Goal: Task Accomplishment & Management: Use online tool/utility

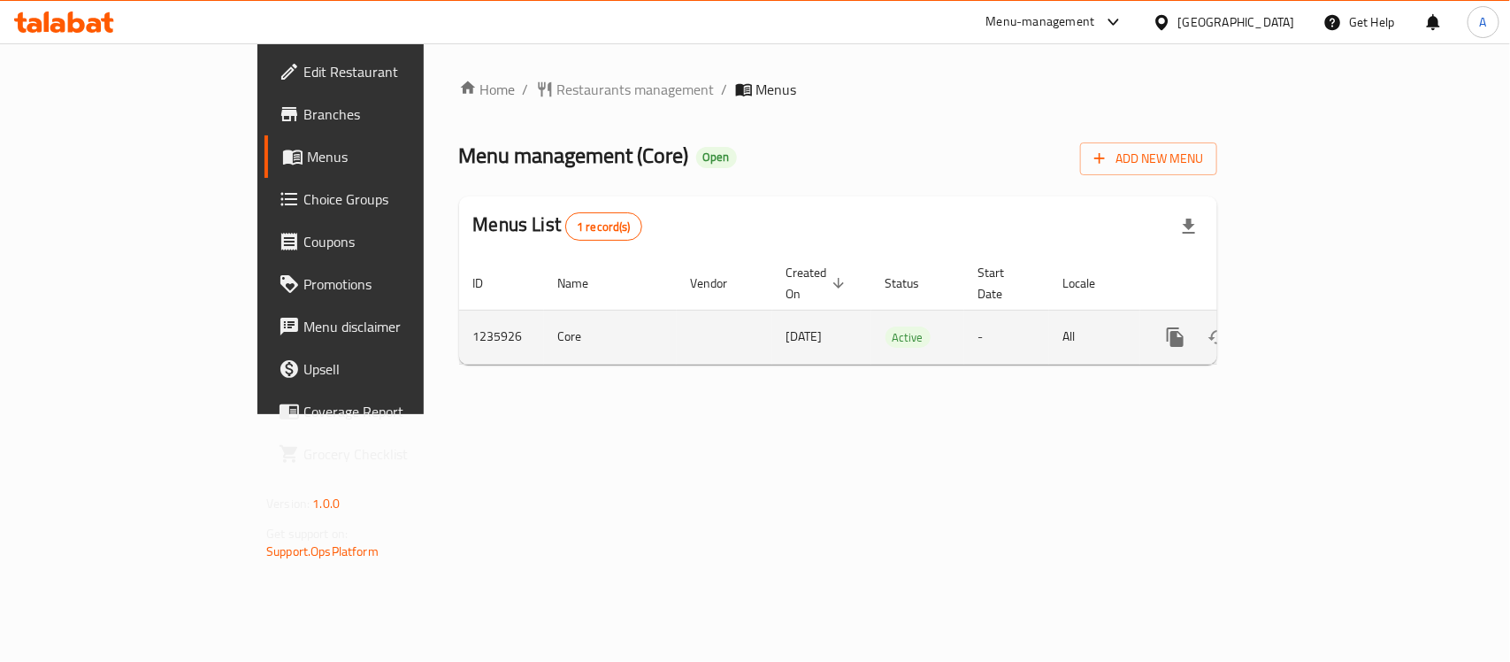
click at [1314, 326] on icon "enhanced table" at bounding box center [1303, 336] width 21 height 21
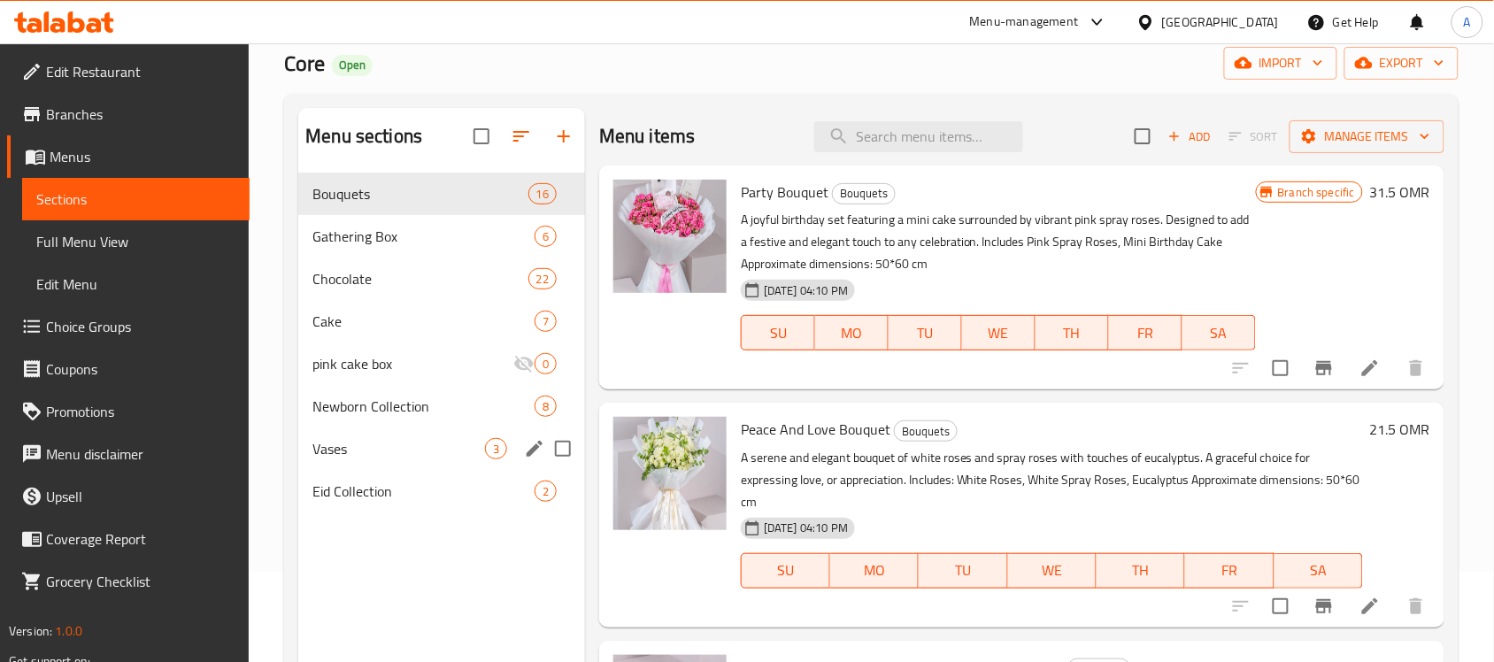
scroll to position [249, 0]
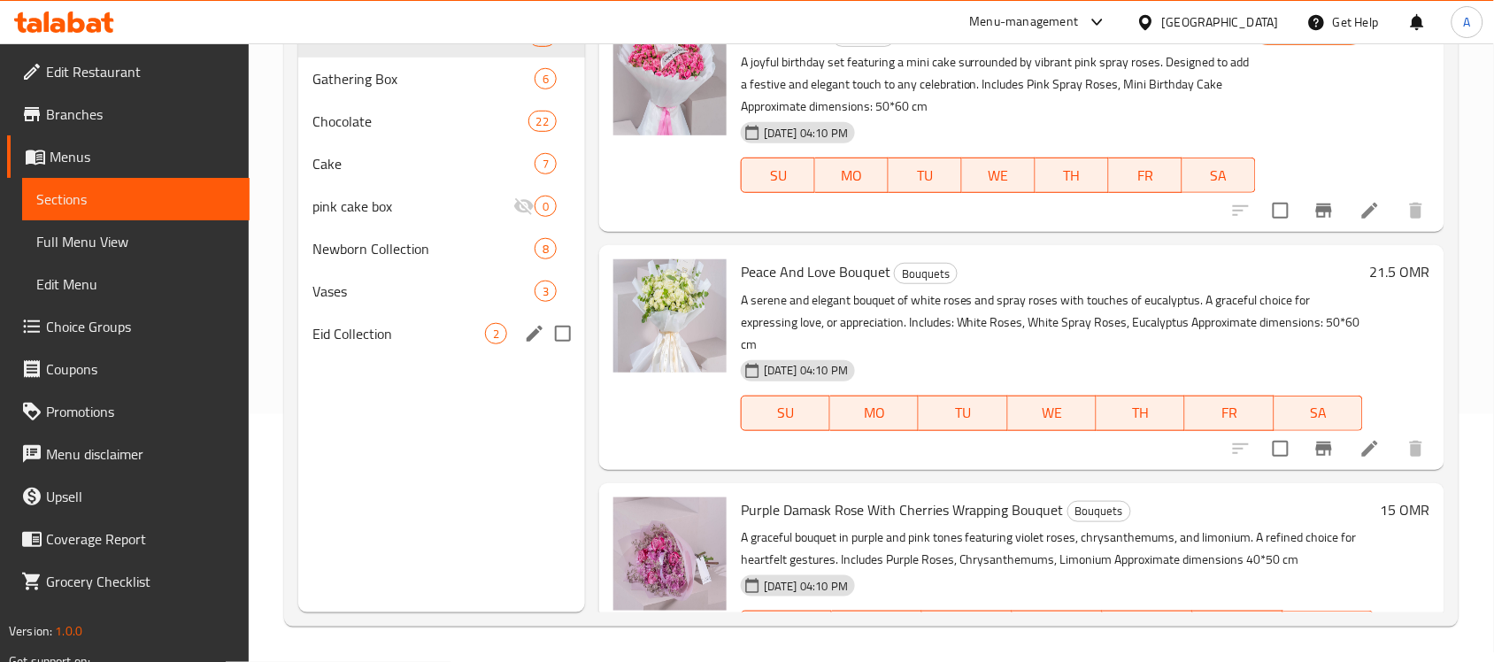
click at [367, 334] on span "Eid Collection" at bounding box center [398, 333] width 173 height 21
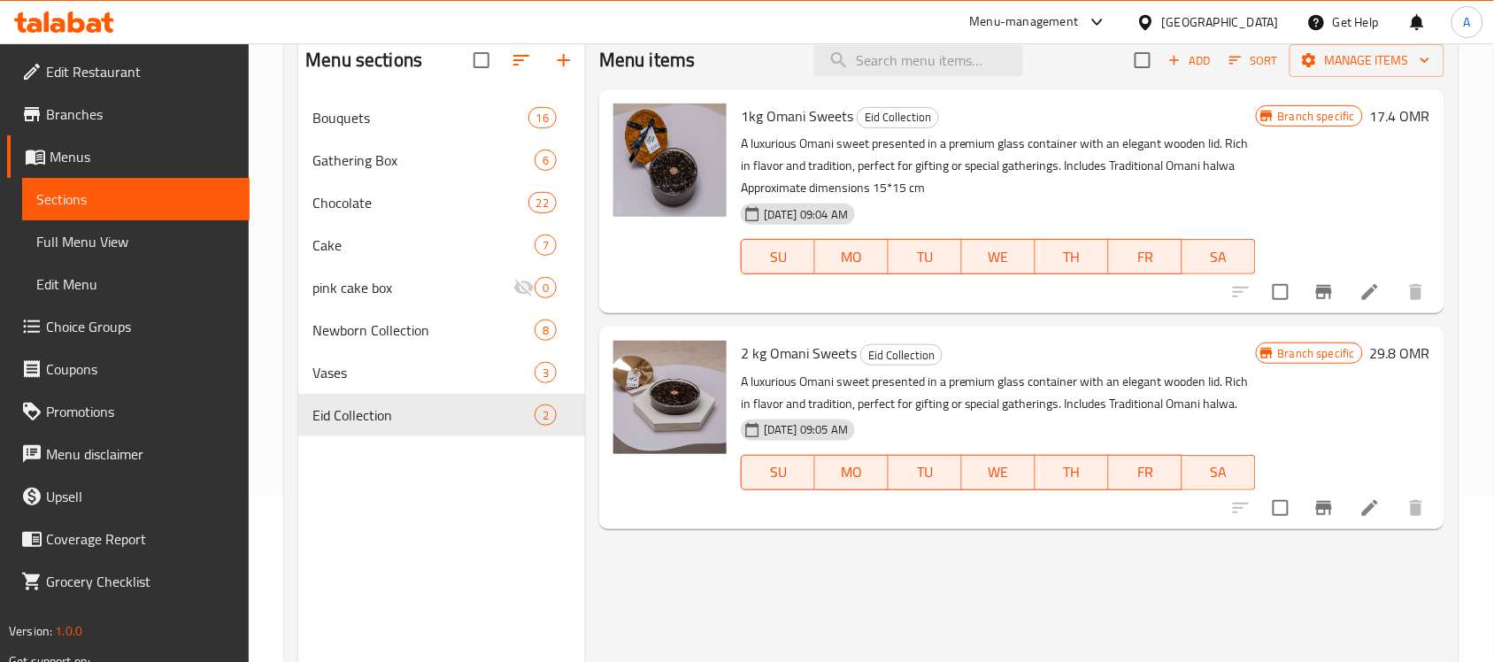
scroll to position [27, 0]
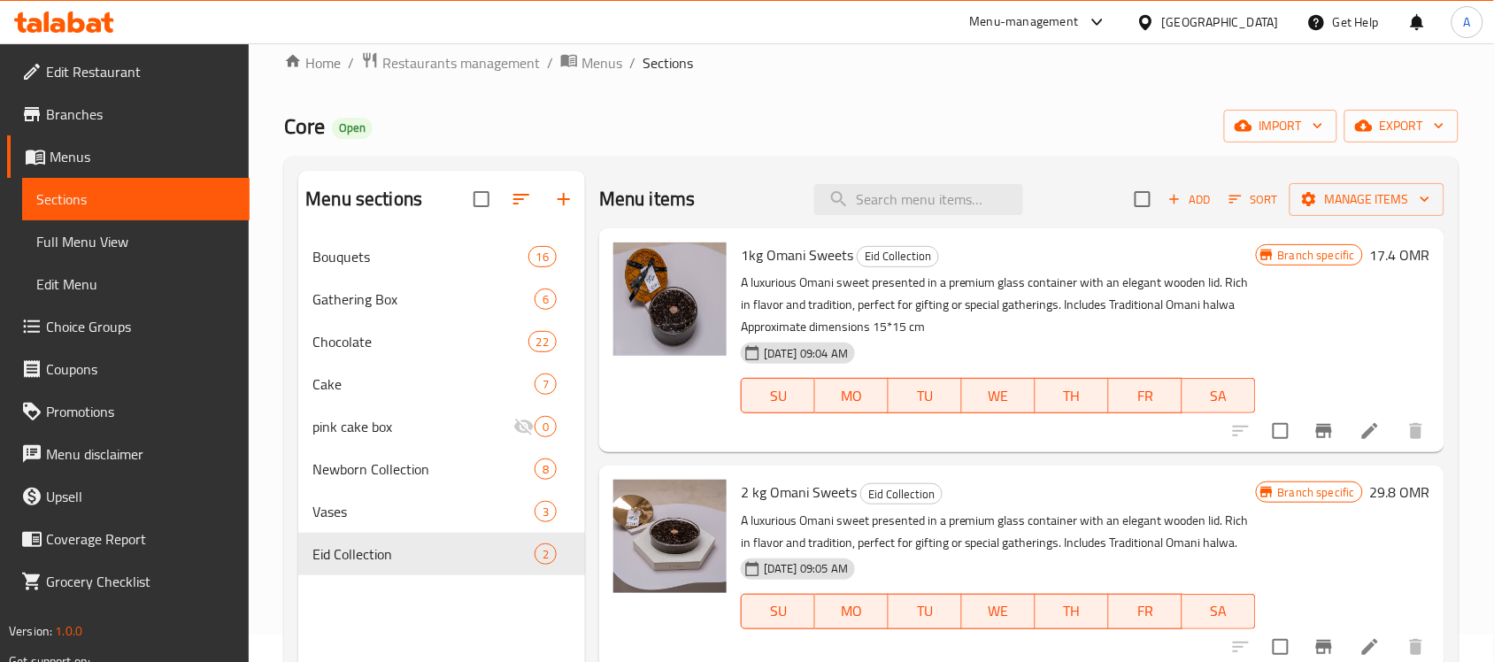
click at [1327, 441] on icon "Branch-specific-item" at bounding box center [1323, 430] width 21 height 21
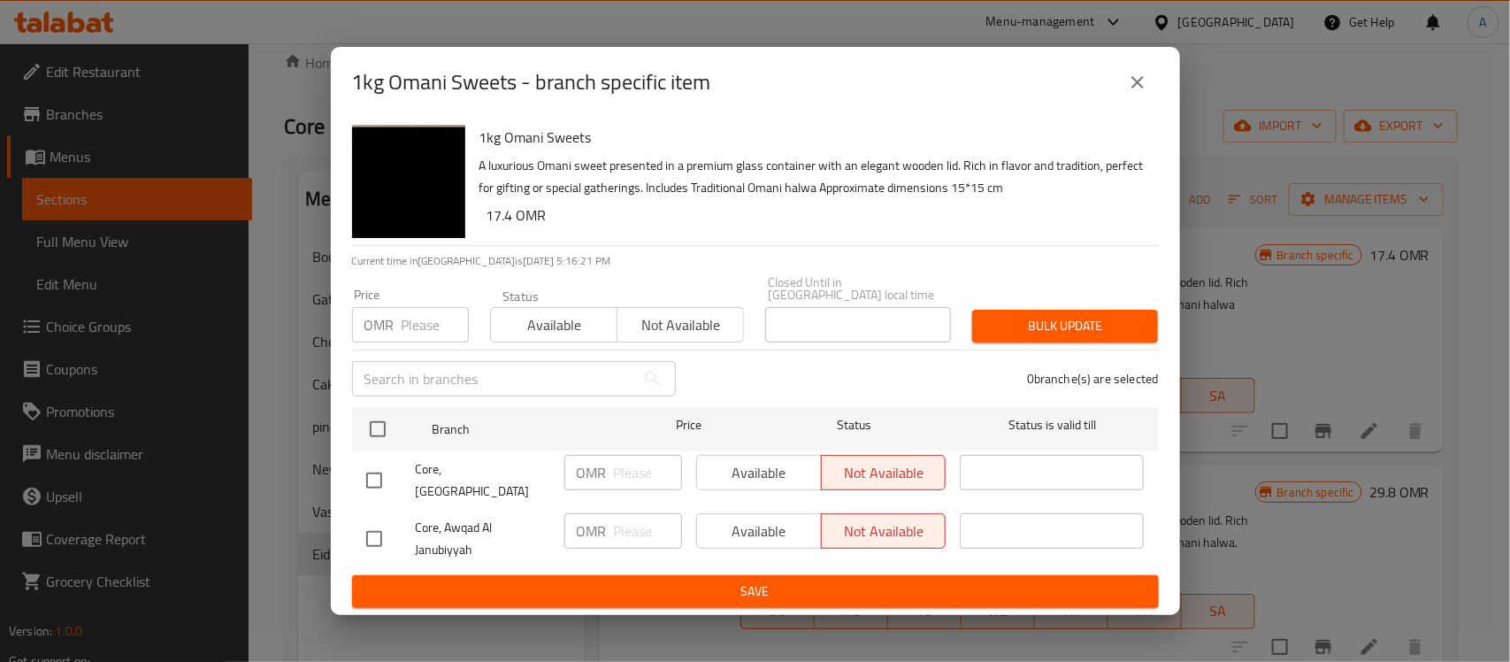
click at [1157, 93] on button "close" at bounding box center [1138, 82] width 42 height 42
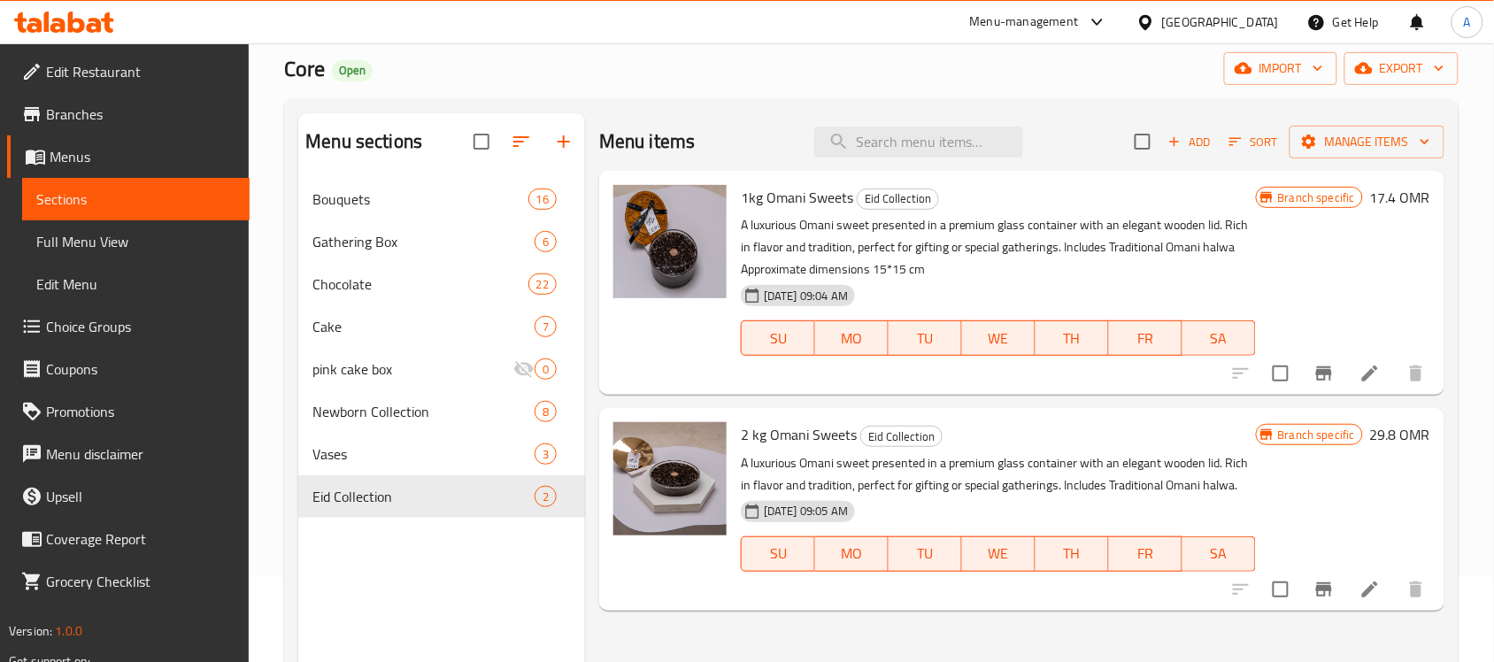
scroll to position [138, 0]
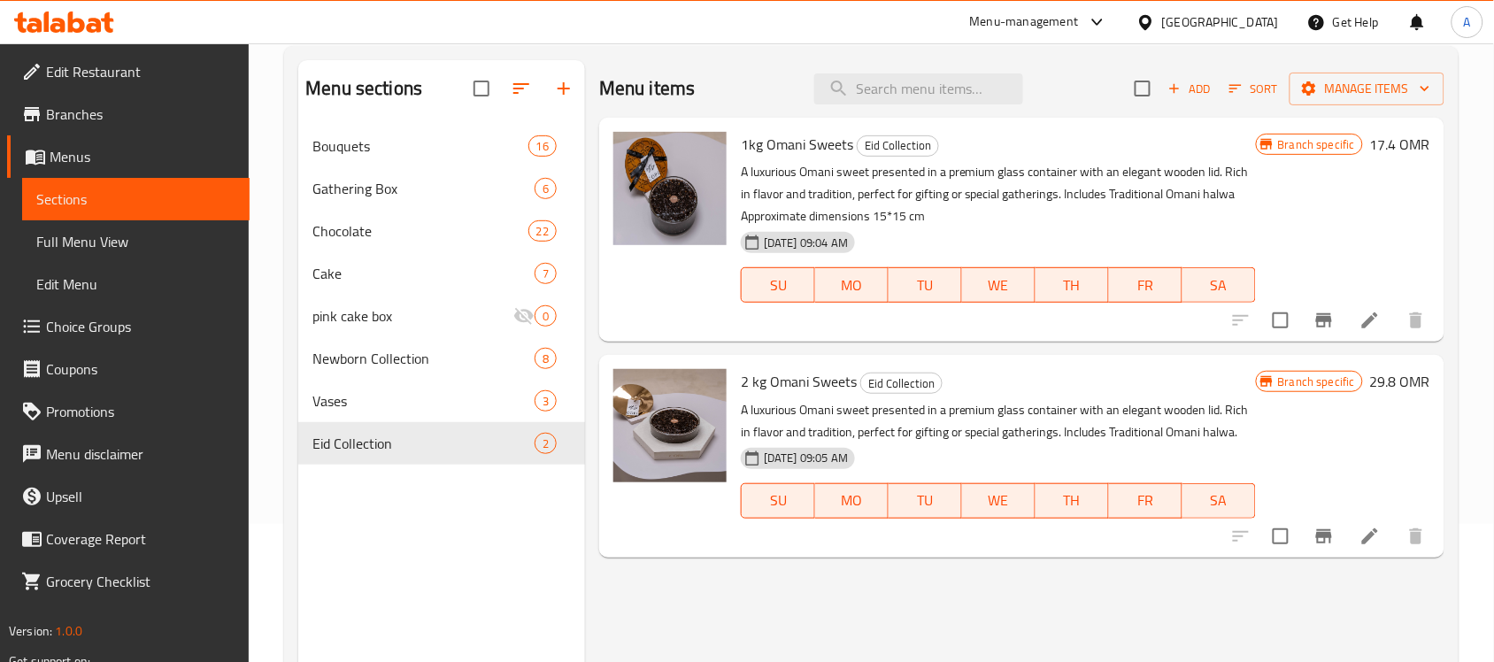
click at [1308, 535] on button "Branch-specific-item" at bounding box center [1323, 536] width 42 height 42
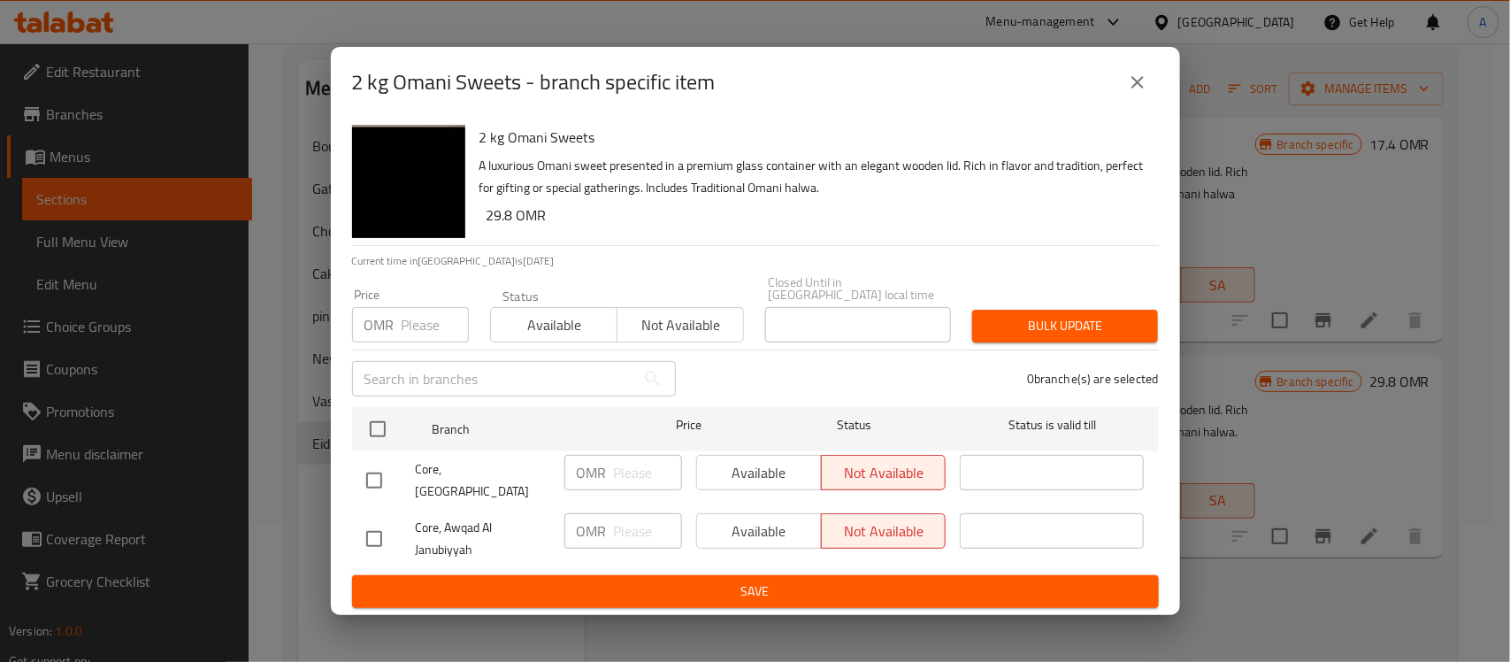
click at [1134, 93] on icon "close" at bounding box center [1137, 82] width 21 height 21
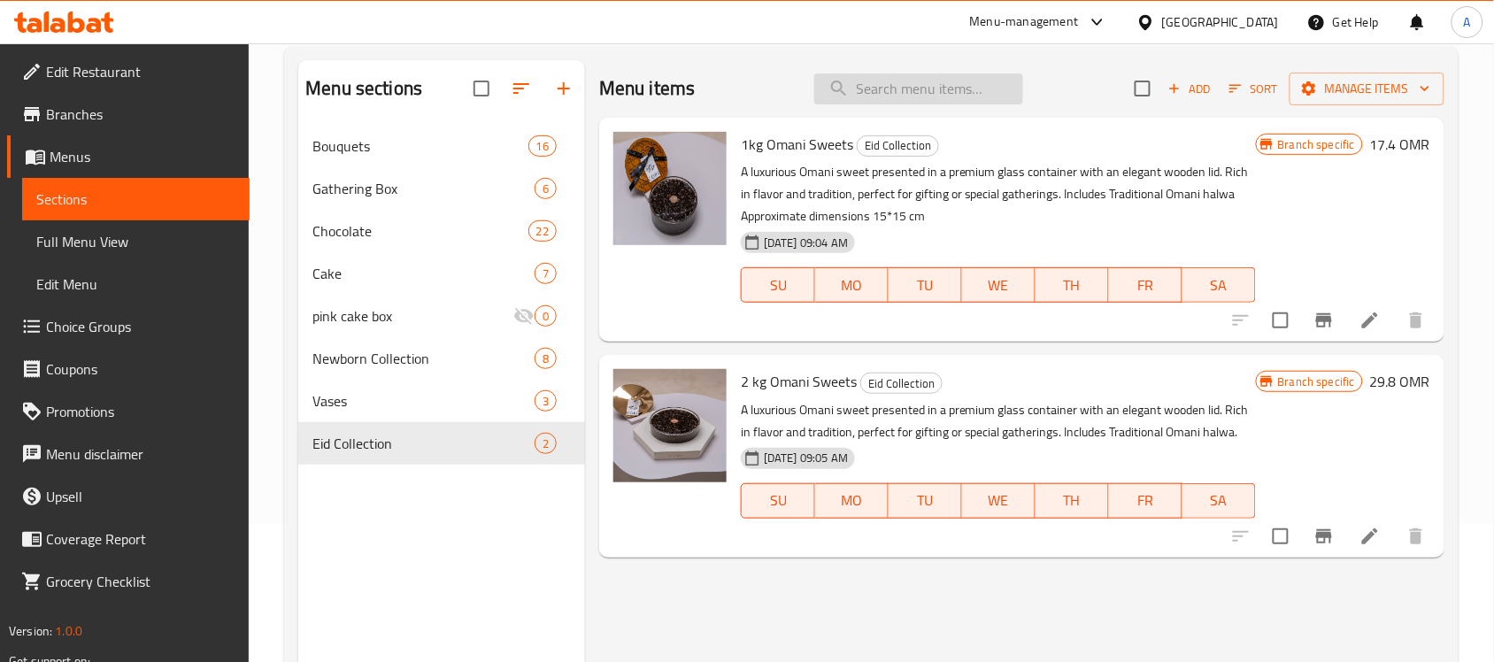
click at [851, 85] on input "search" at bounding box center [918, 88] width 209 height 31
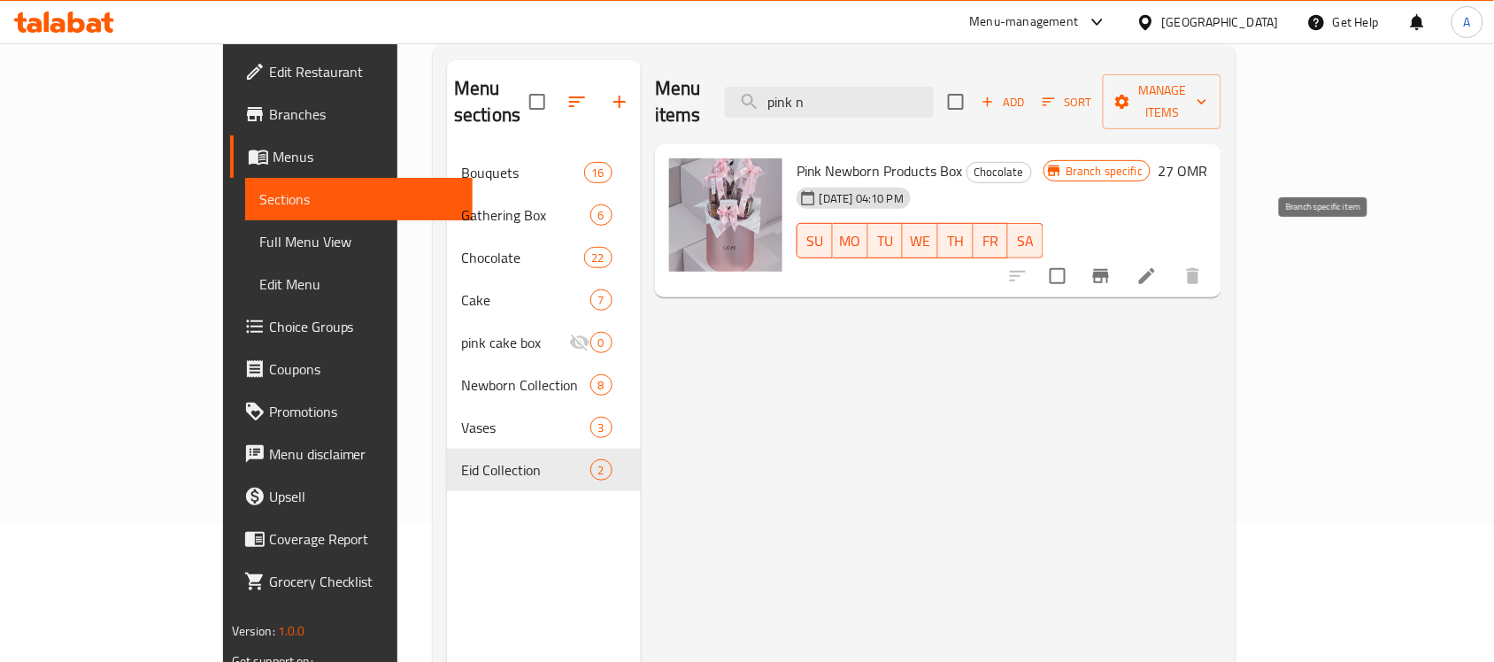
click at [1111, 265] on icon "Branch-specific-item" at bounding box center [1100, 275] width 21 height 21
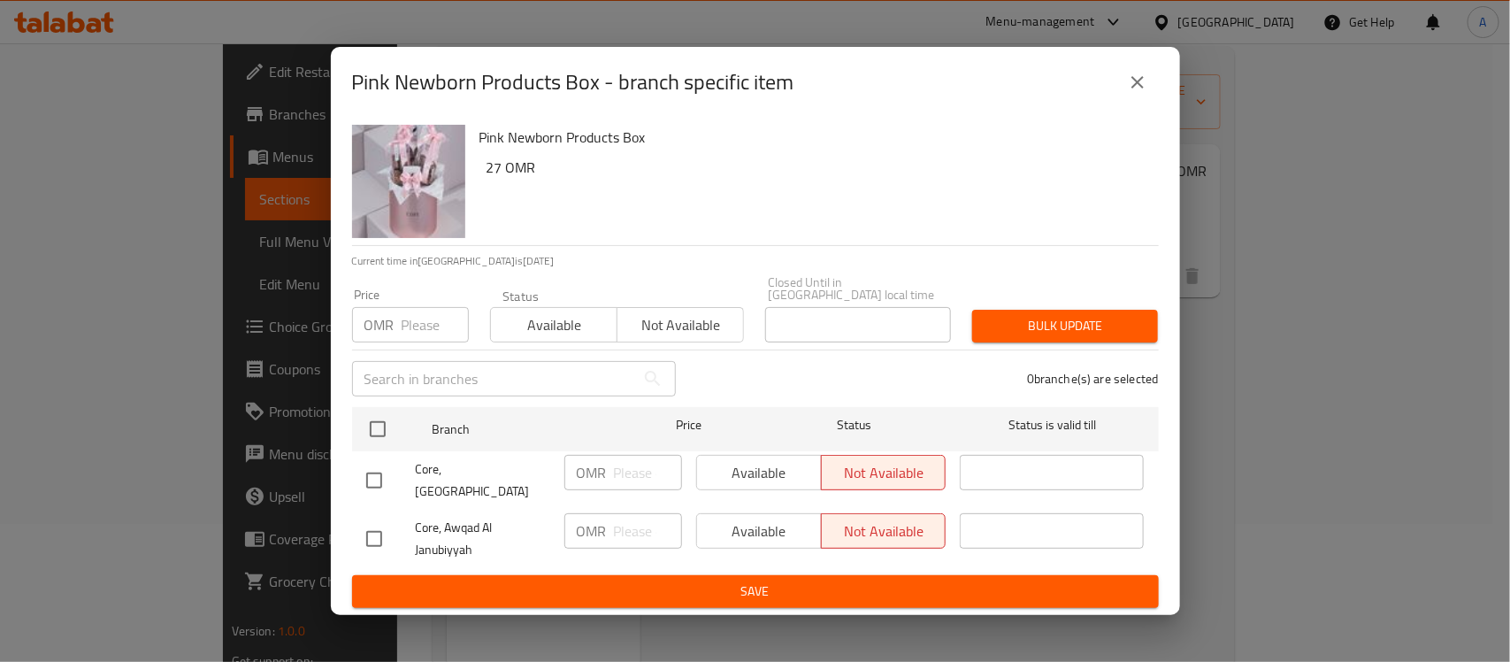
click at [1155, 91] on button "close" at bounding box center [1138, 82] width 42 height 42
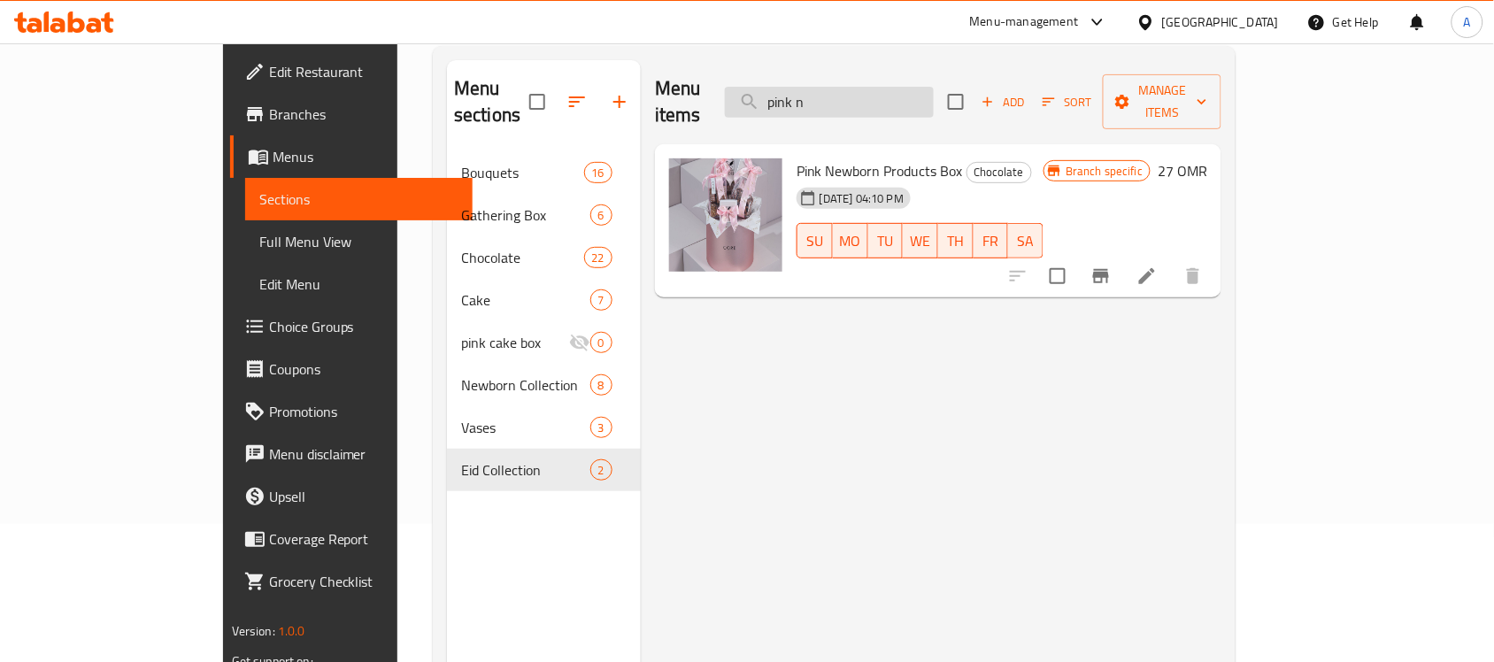
drag, startPoint x: 909, startPoint y: 88, endPoint x: 836, endPoint y: 95, distance: 72.8
click at [836, 95] on input "pink n" at bounding box center [829, 102] width 209 height 31
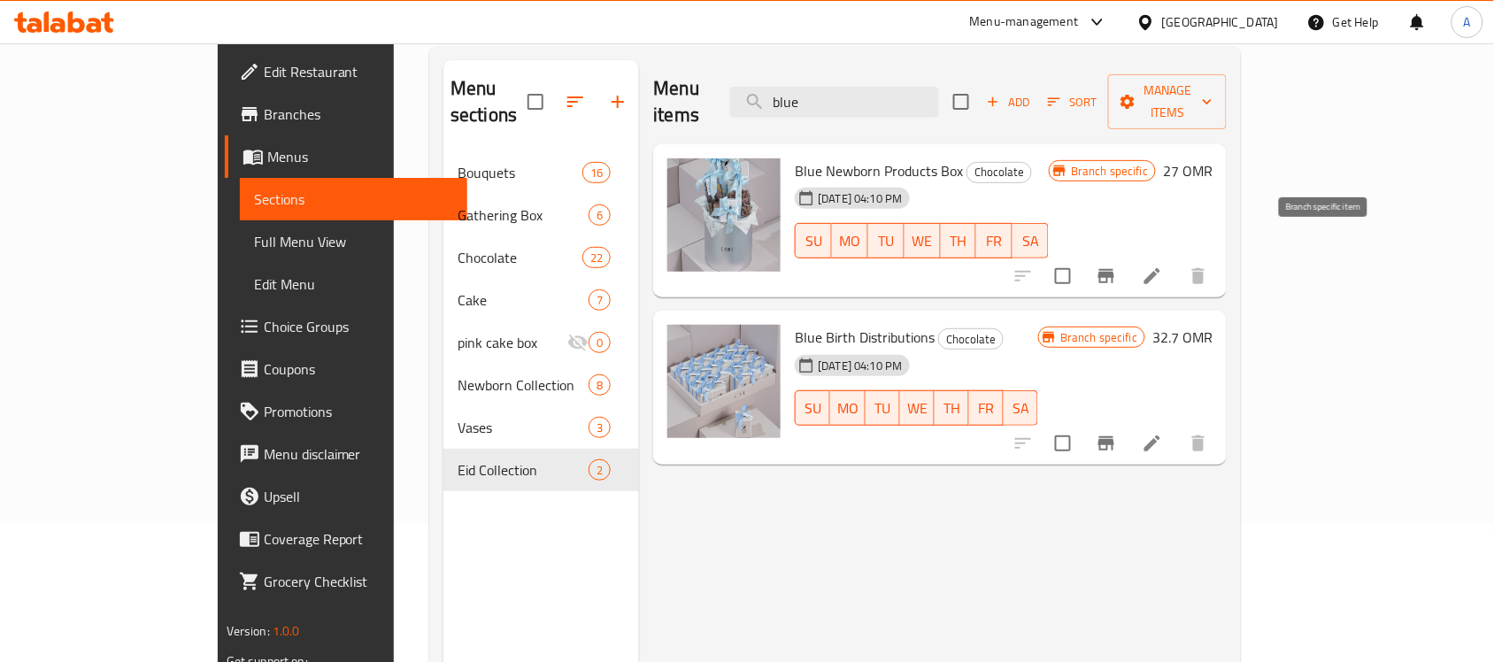
click at [1114, 269] on icon "Branch-specific-item" at bounding box center [1106, 276] width 16 height 14
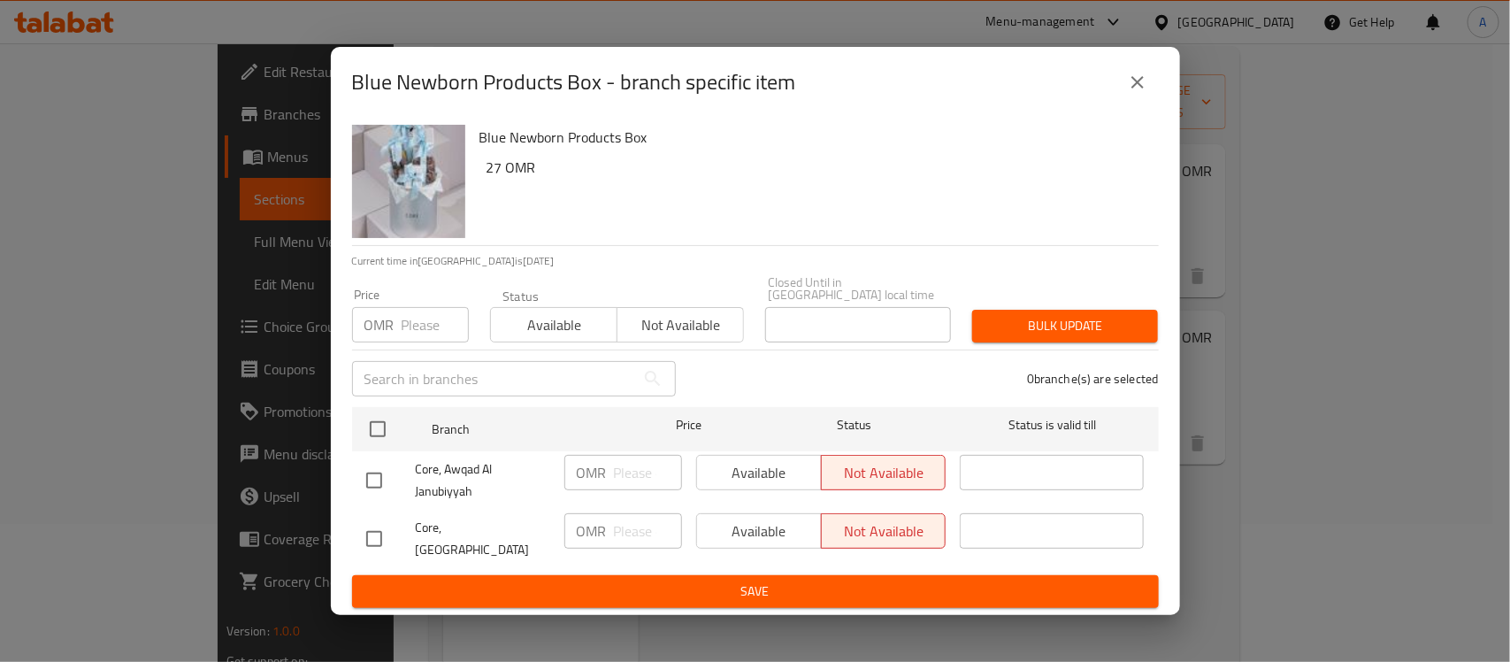
click at [1130, 93] on icon "close" at bounding box center [1137, 82] width 21 height 21
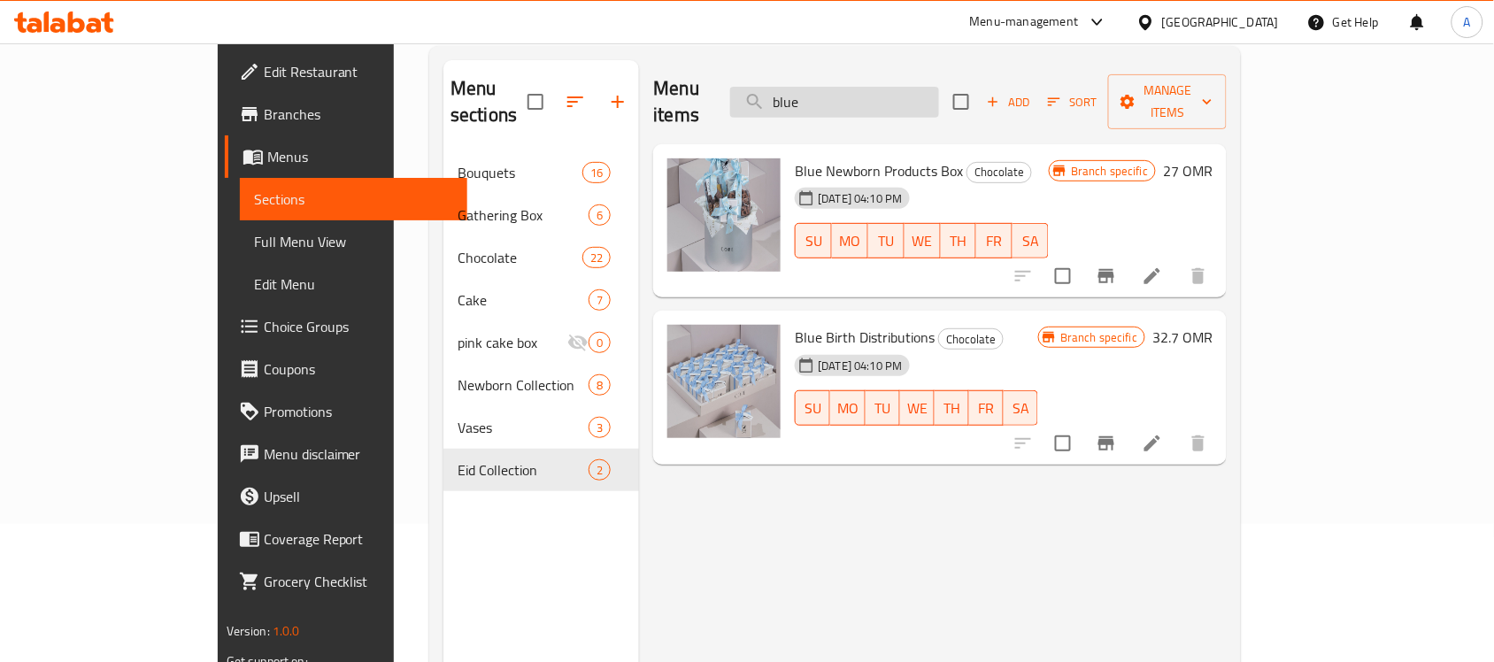
click at [931, 87] on input "blue" at bounding box center [834, 102] width 209 height 31
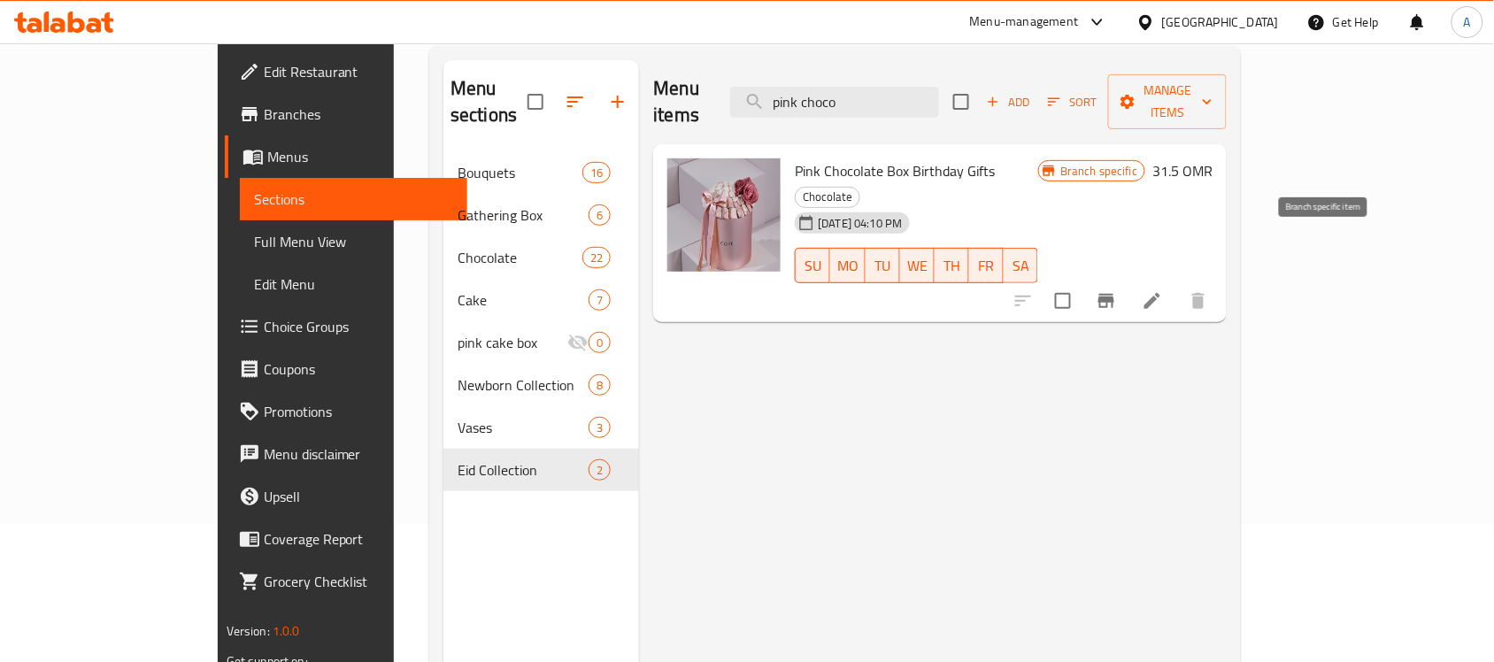
click at [1127, 280] on button "Branch-specific-item" at bounding box center [1106, 301] width 42 height 42
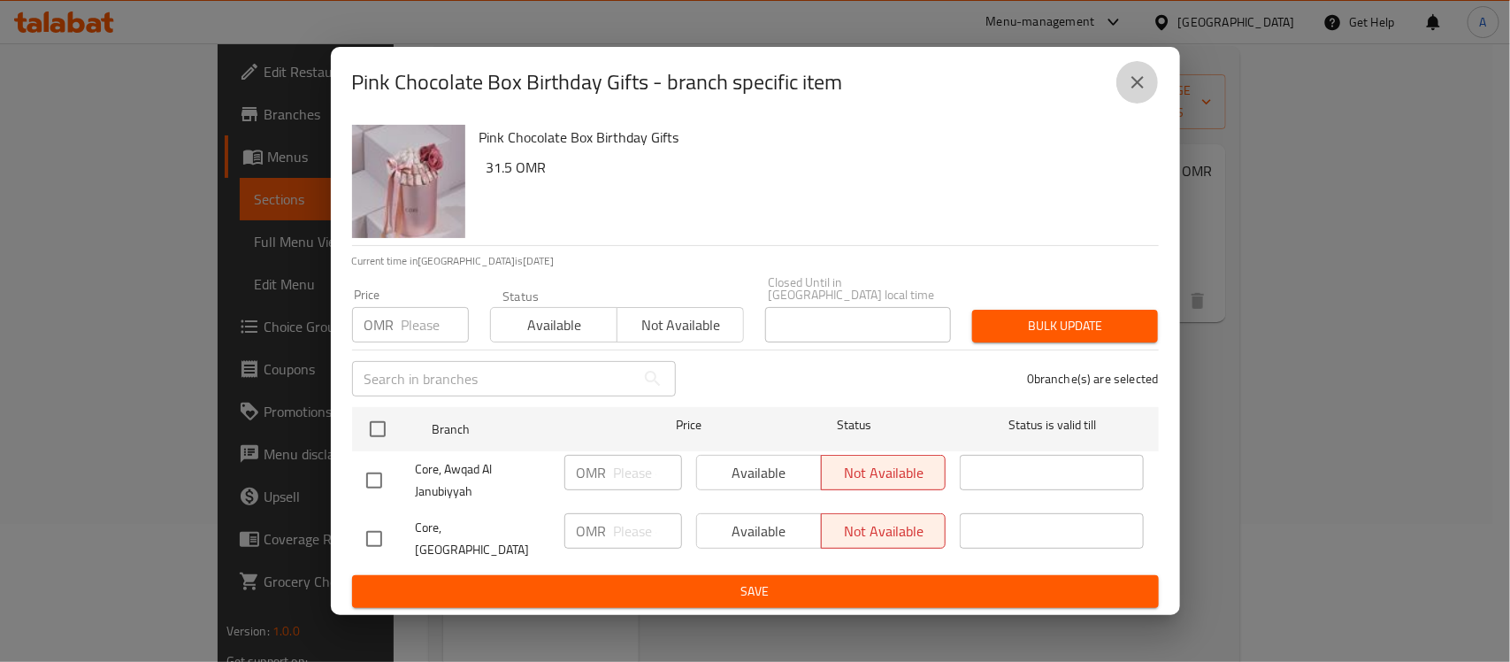
click at [1148, 80] on button "close" at bounding box center [1138, 82] width 42 height 42
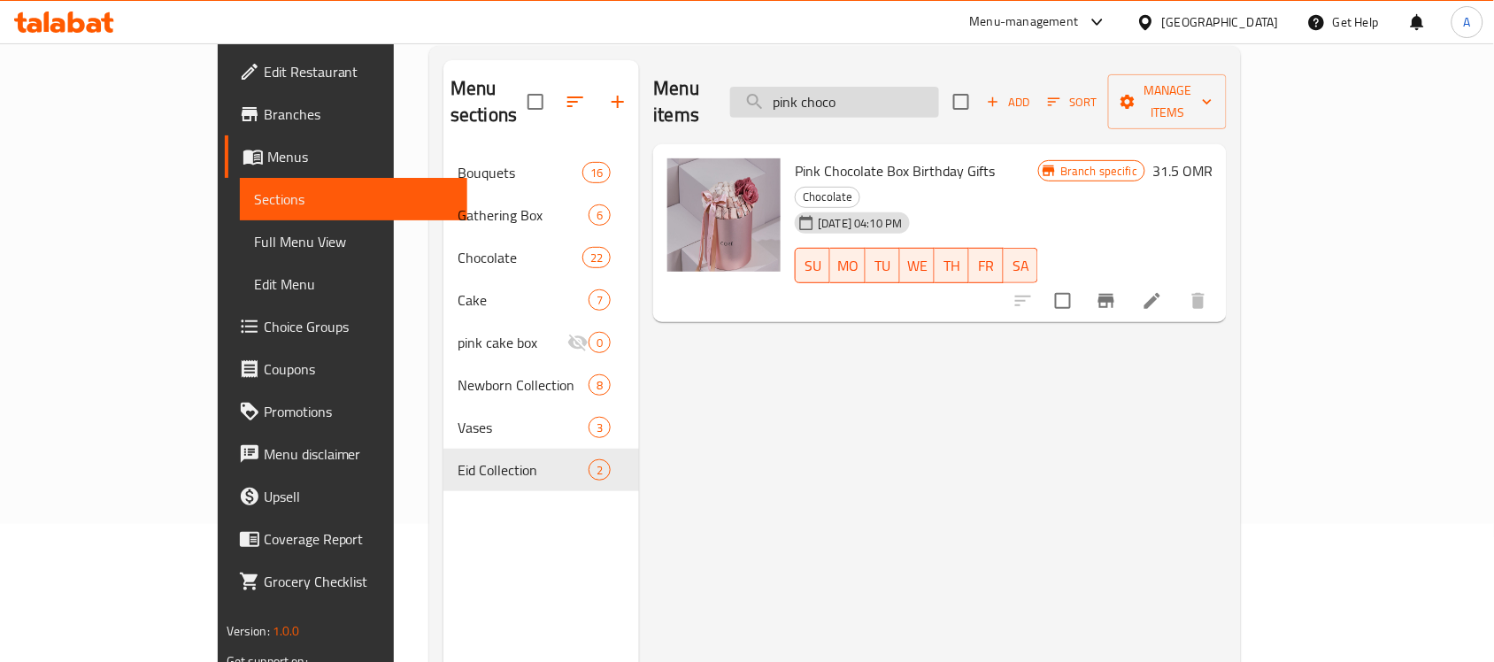
click at [902, 96] on input "pink choco" at bounding box center [834, 102] width 209 height 31
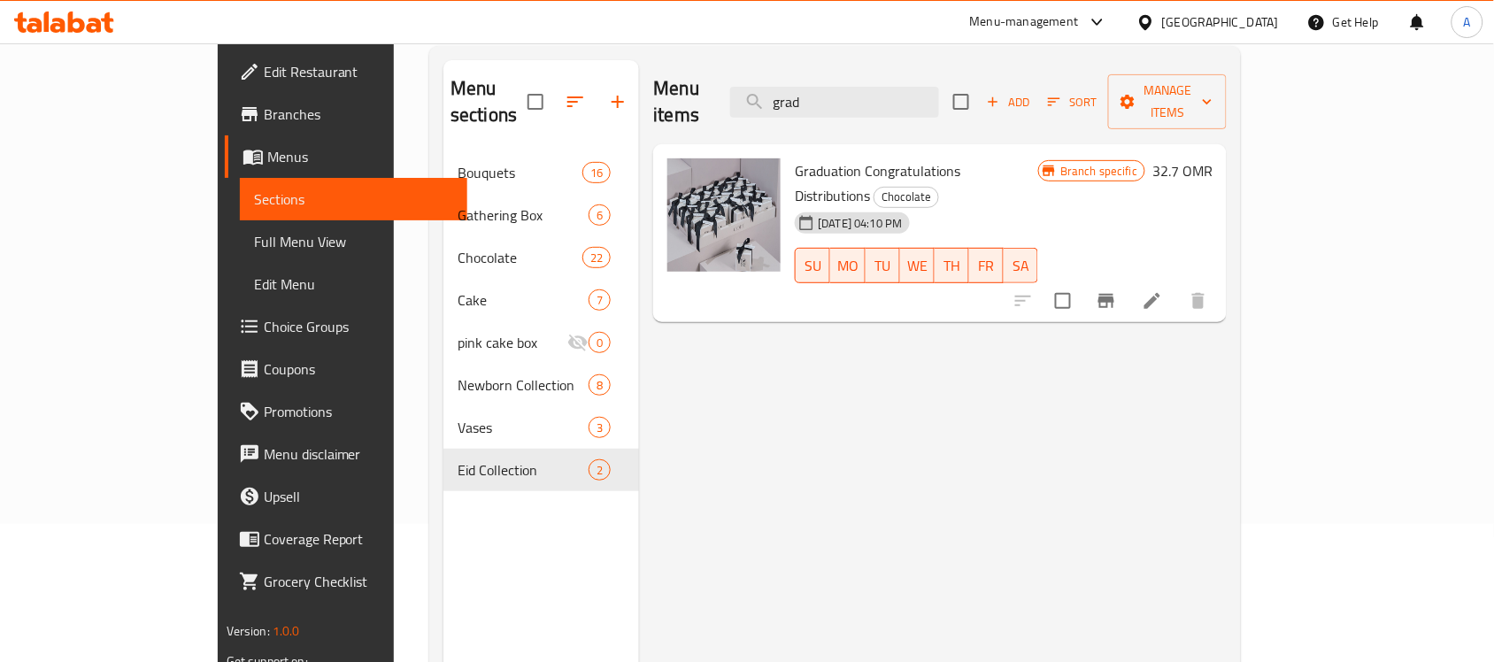
click at [1127, 280] on button "Branch-specific-item" at bounding box center [1106, 301] width 42 height 42
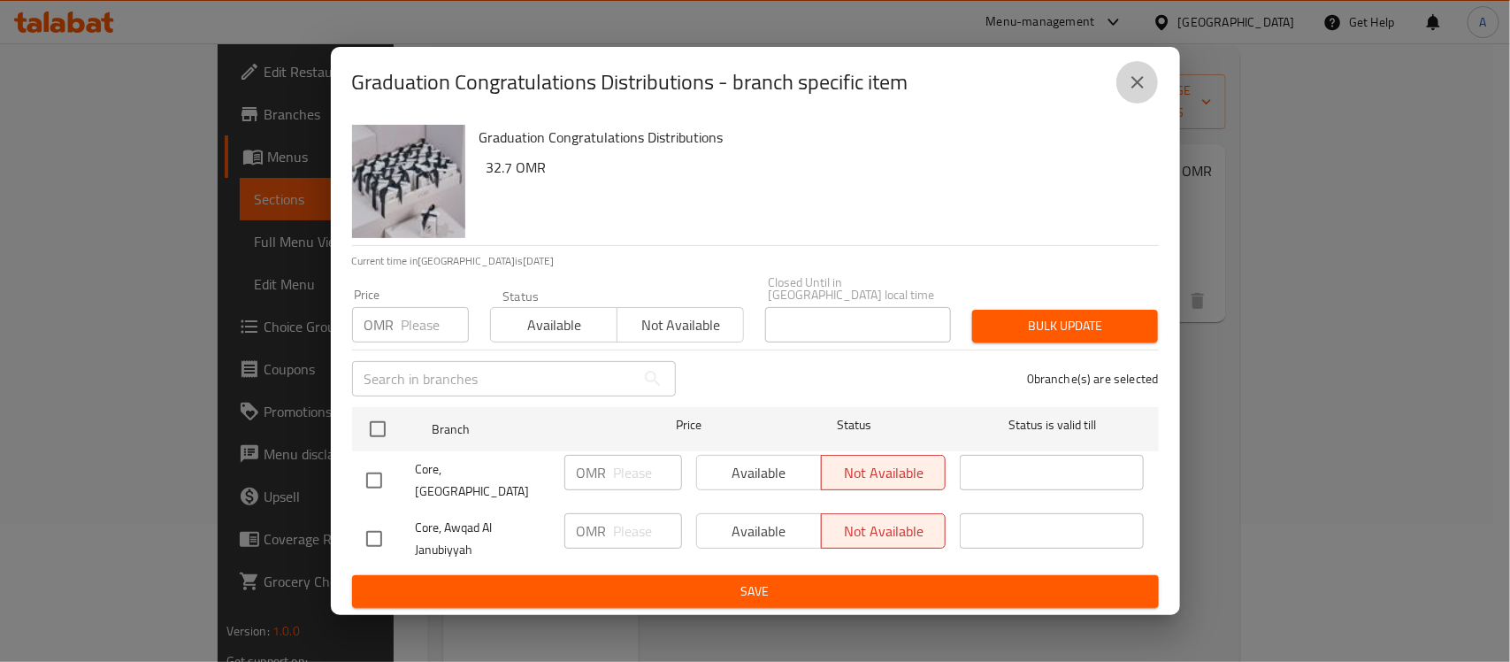
click at [1148, 96] on button "close" at bounding box center [1138, 82] width 42 height 42
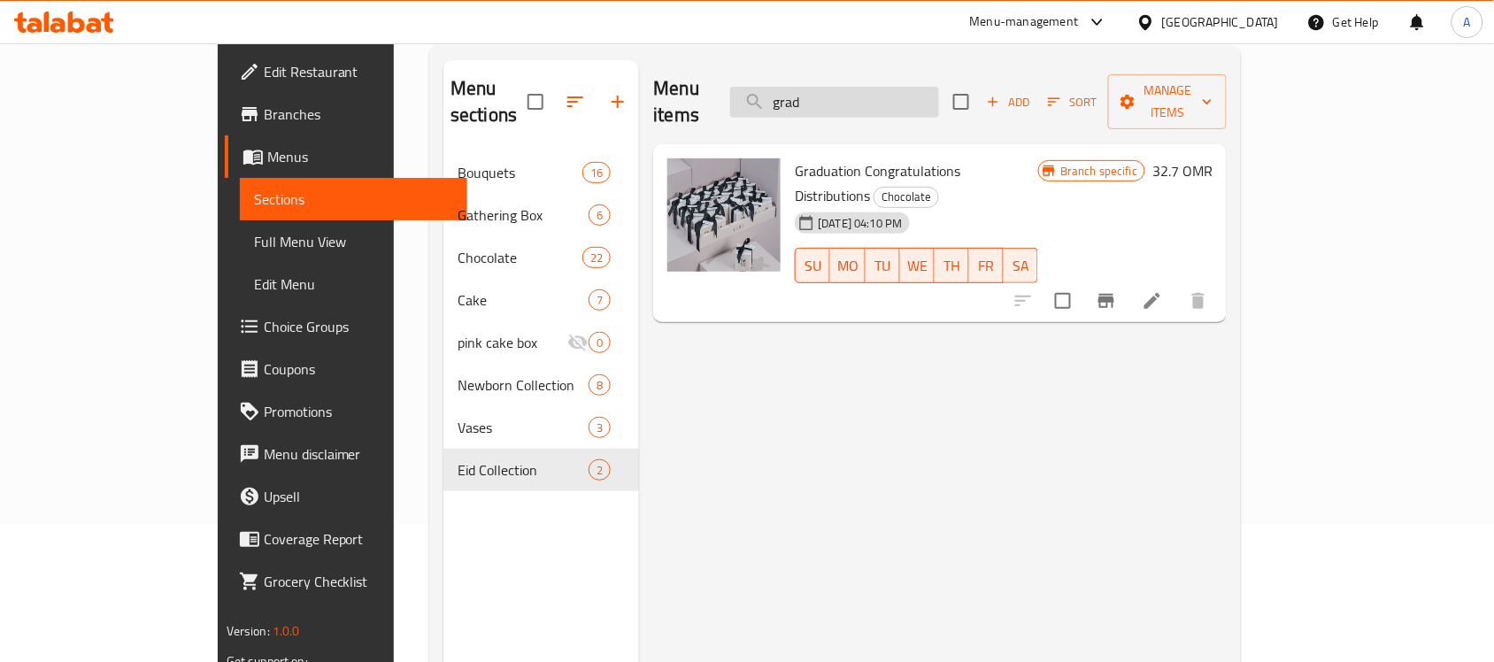
click at [912, 95] on input "grad" at bounding box center [834, 102] width 209 height 31
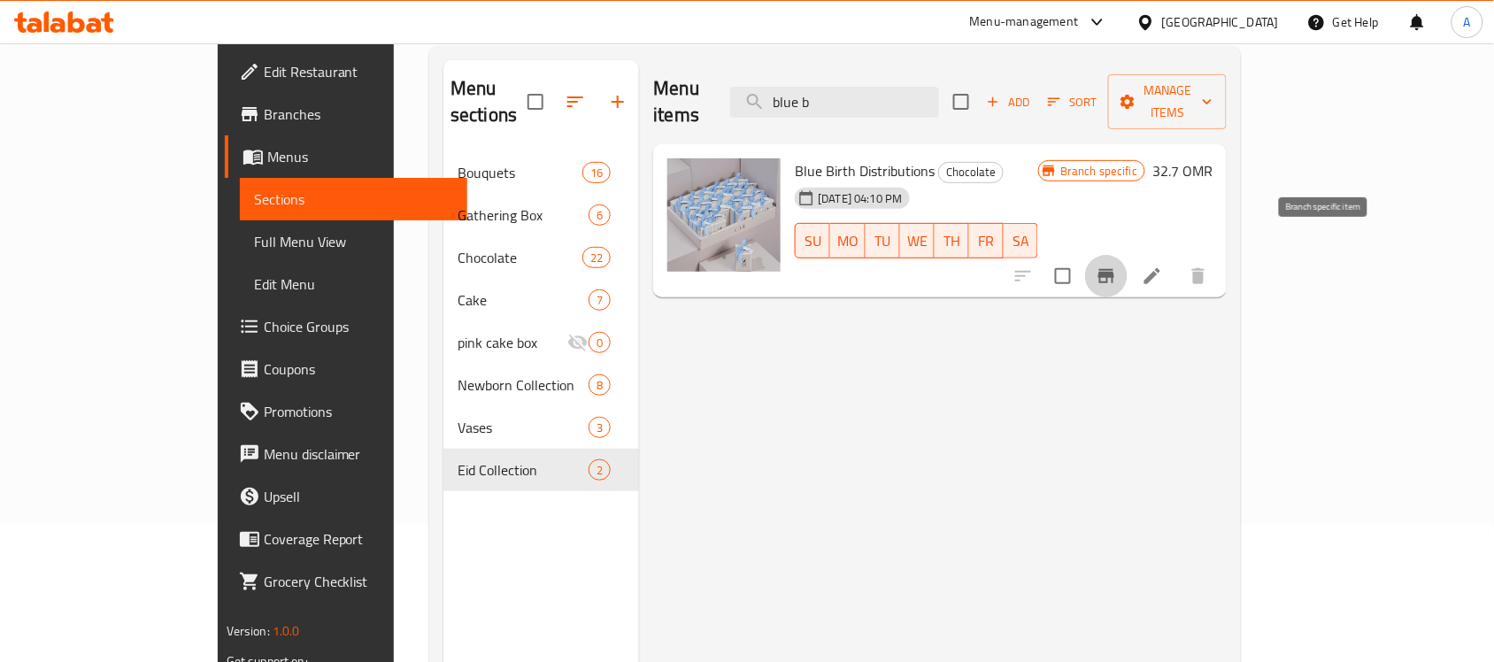
click at [1127, 255] on button "Branch-specific-item" at bounding box center [1106, 276] width 42 height 42
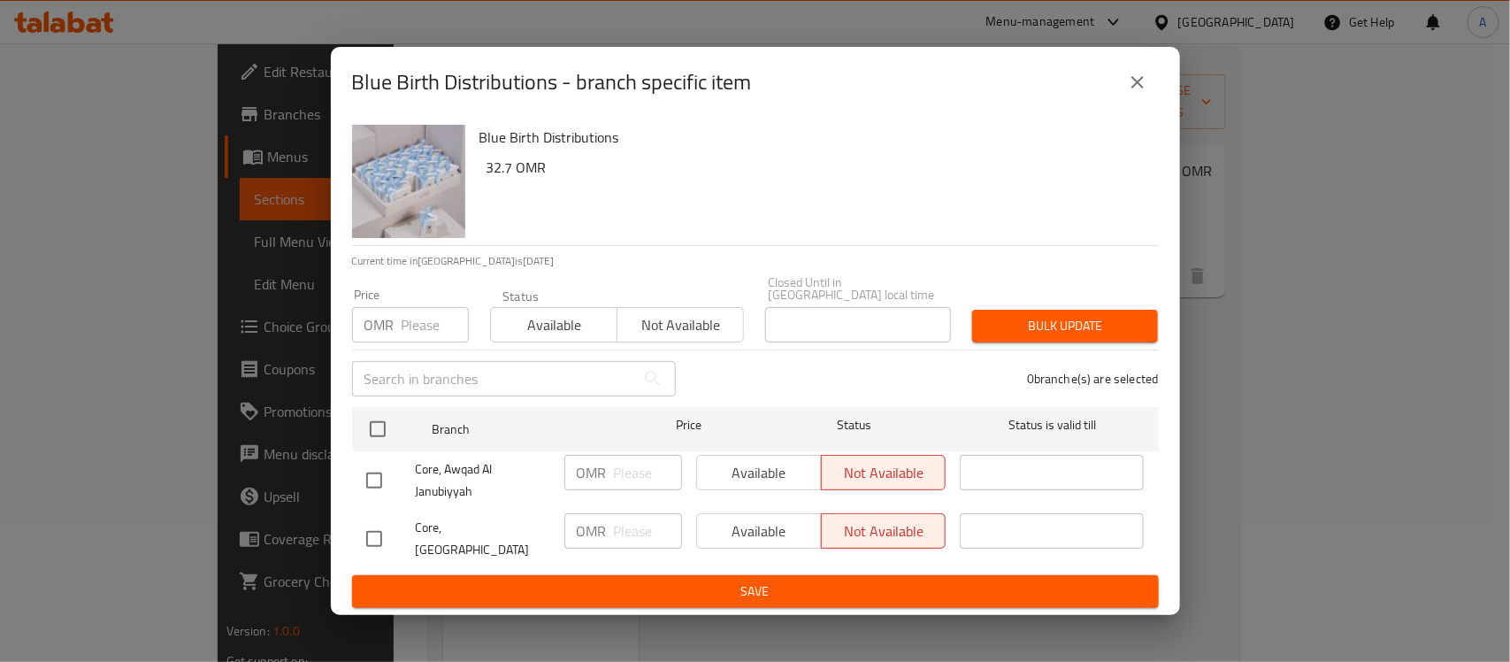
click at [1151, 88] on button "close" at bounding box center [1138, 82] width 42 height 42
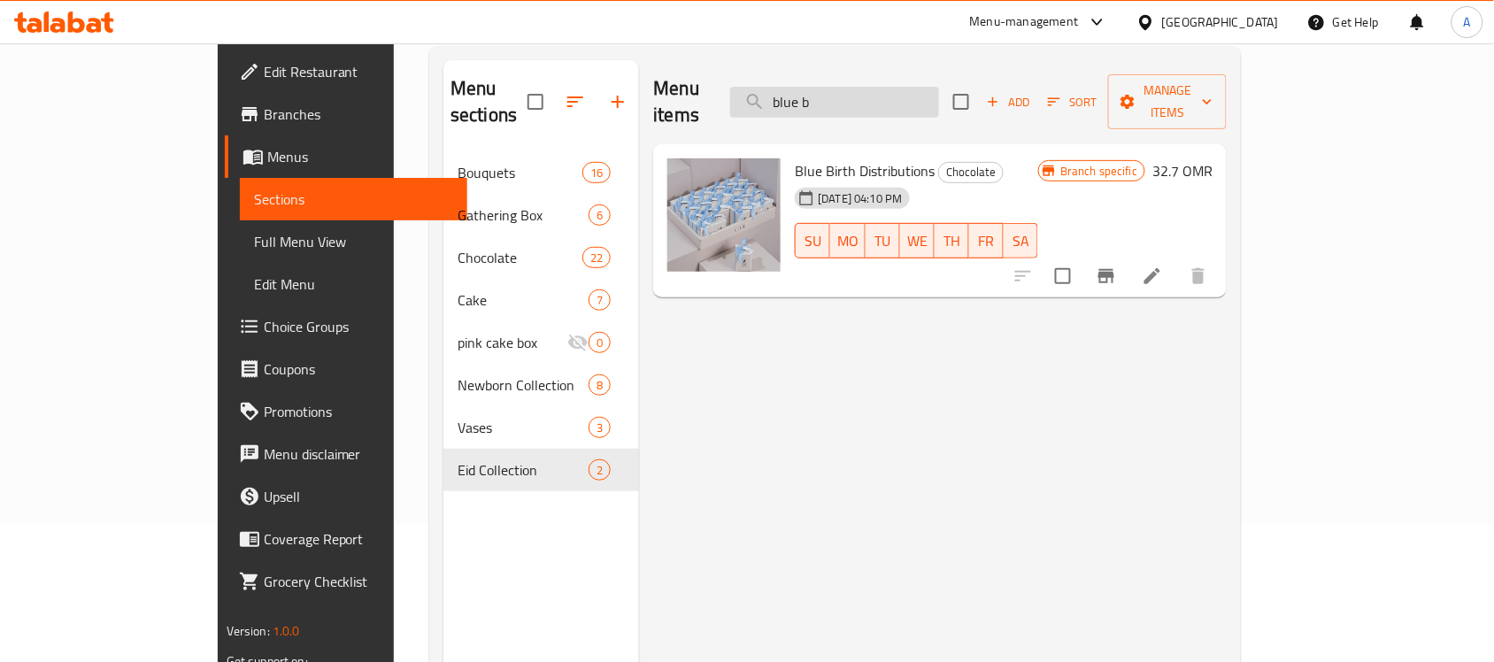
click at [922, 87] on input "blue b" at bounding box center [834, 102] width 209 height 31
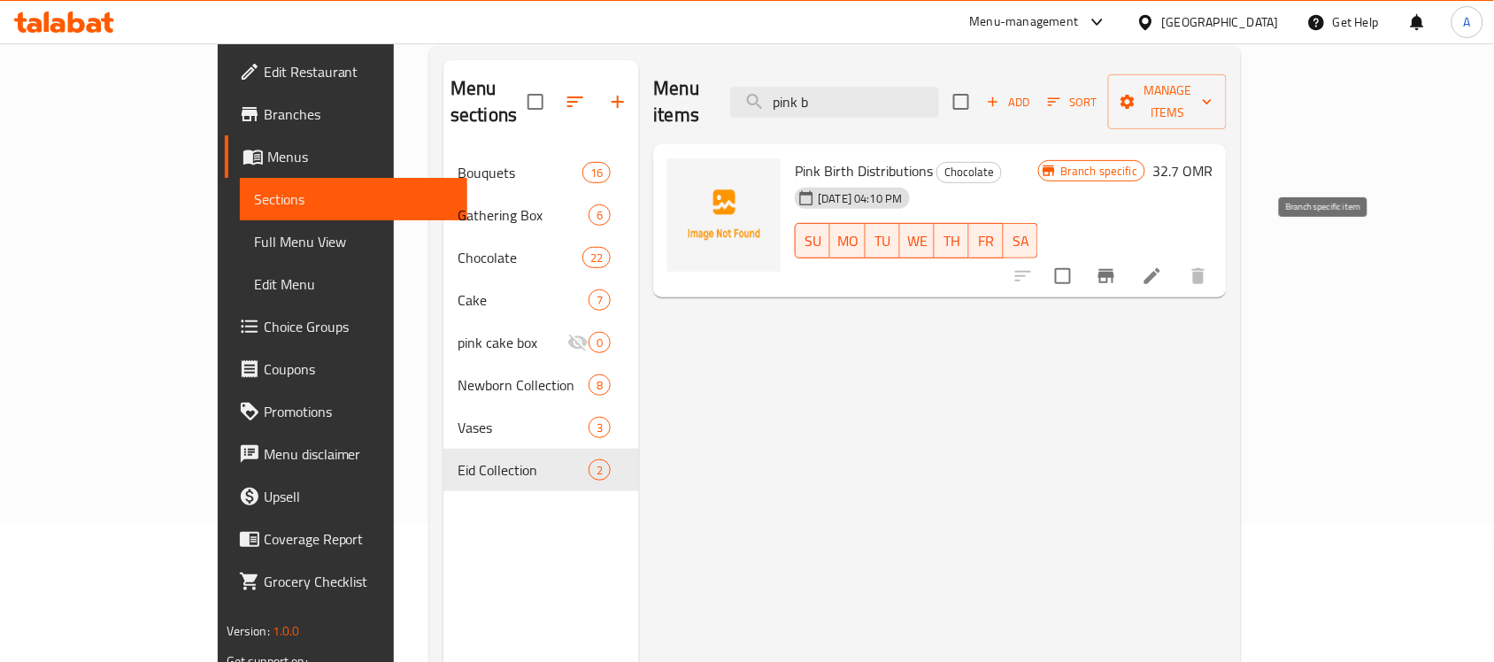
click at [1127, 255] on button "Branch-specific-item" at bounding box center [1106, 276] width 42 height 42
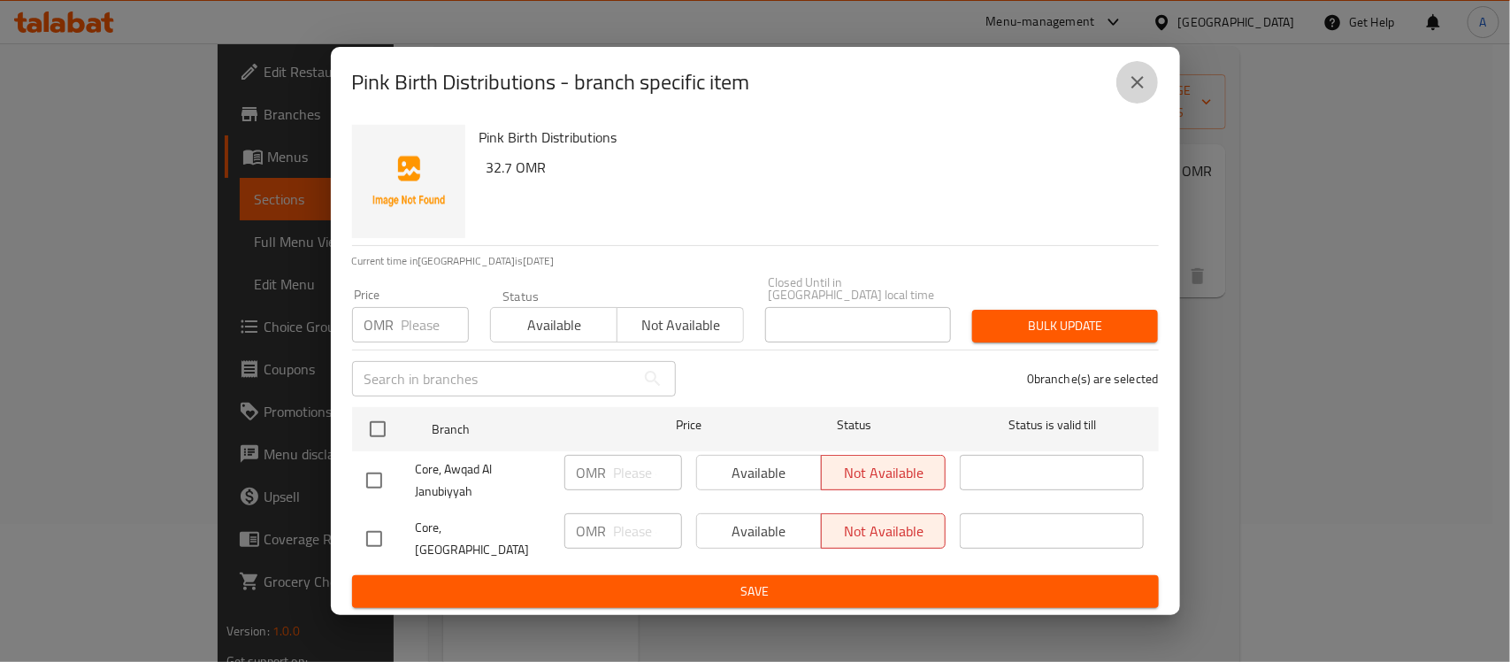
click at [1143, 89] on icon "close" at bounding box center [1137, 82] width 21 height 21
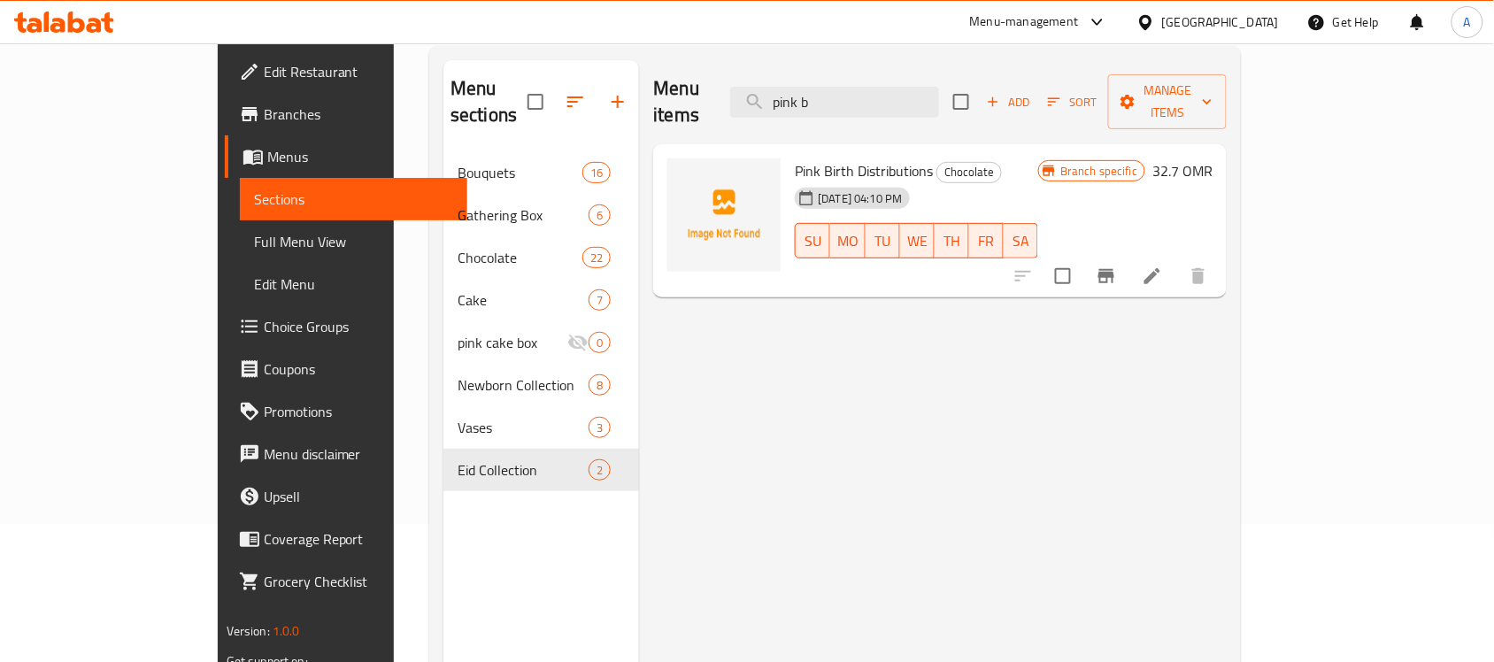
drag, startPoint x: 923, startPoint y: 89, endPoint x: 780, endPoint y: 104, distance: 144.1
click at [780, 104] on div "Menu items pink b Add Sort Manage items" at bounding box center [939, 102] width 573 height 84
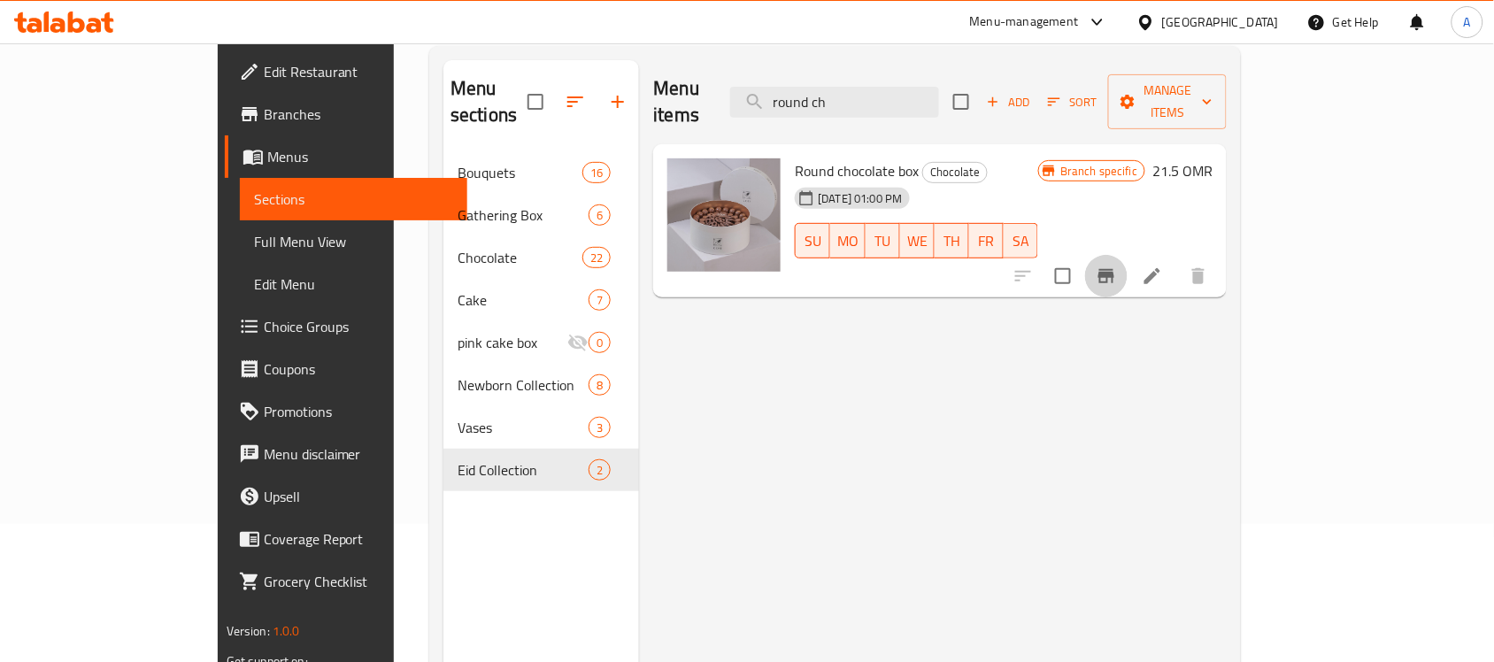
click at [1117, 265] on icon "Branch-specific-item" at bounding box center [1105, 275] width 21 height 21
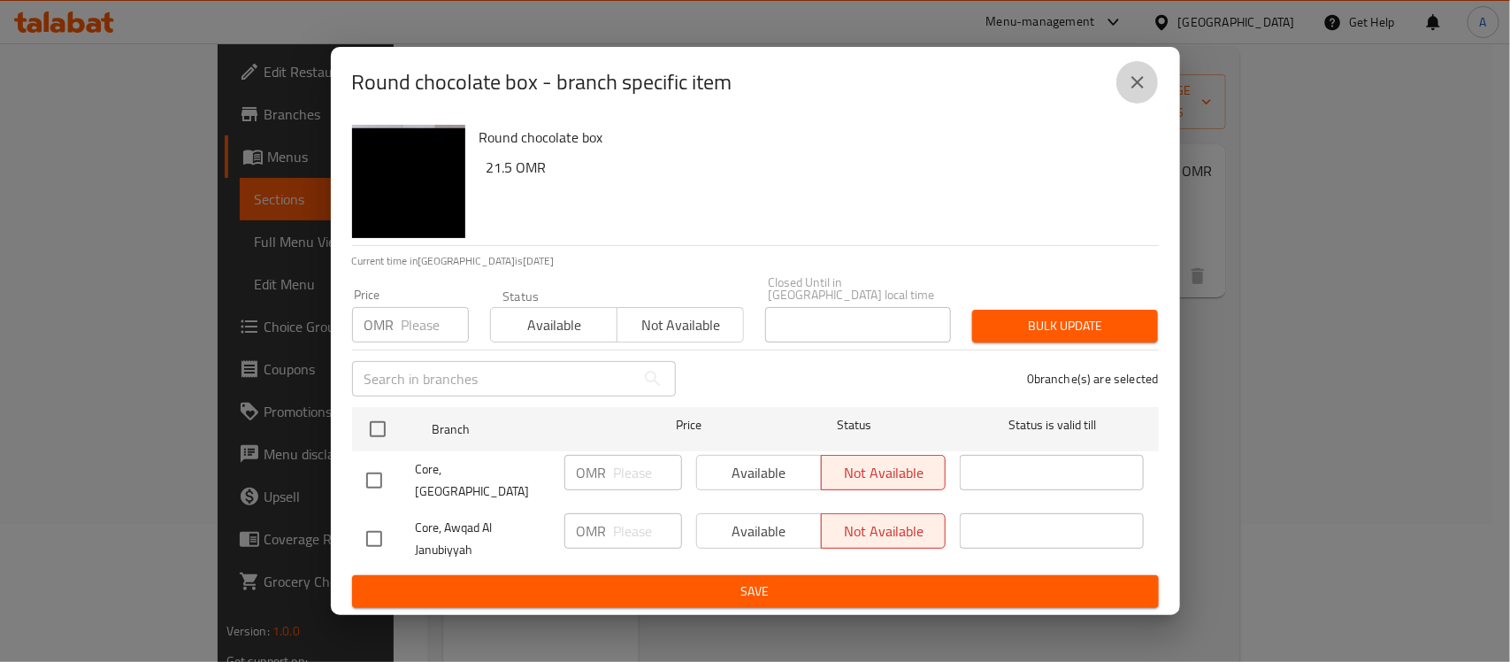
click at [1137, 90] on icon "close" at bounding box center [1137, 82] width 21 height 21
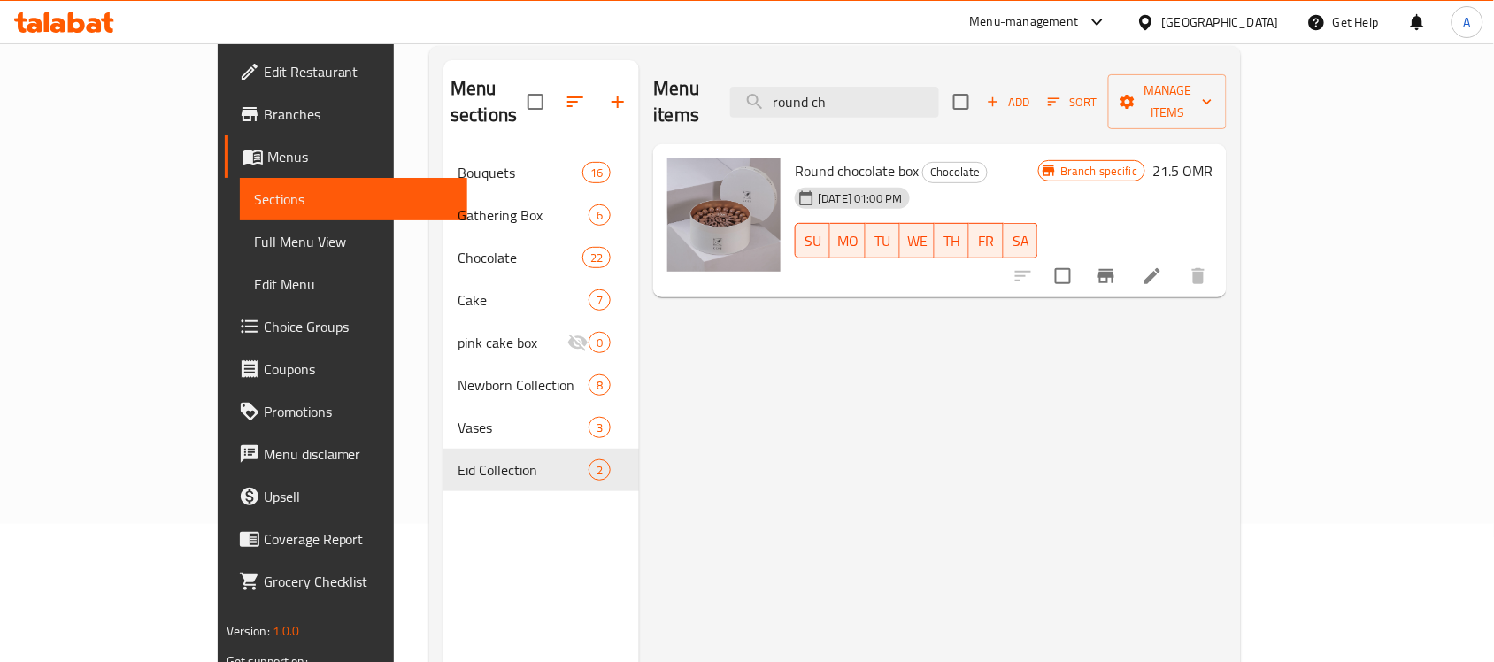
drag, startPoint x: 961, startPoint y: 98, endPoint x: 631, endPoint y: 103, distance: 330.1
click at [653, 104] on div "Menu items round ch Add Sort Manage items" at bounding box center [939, 102] width 573 height 84
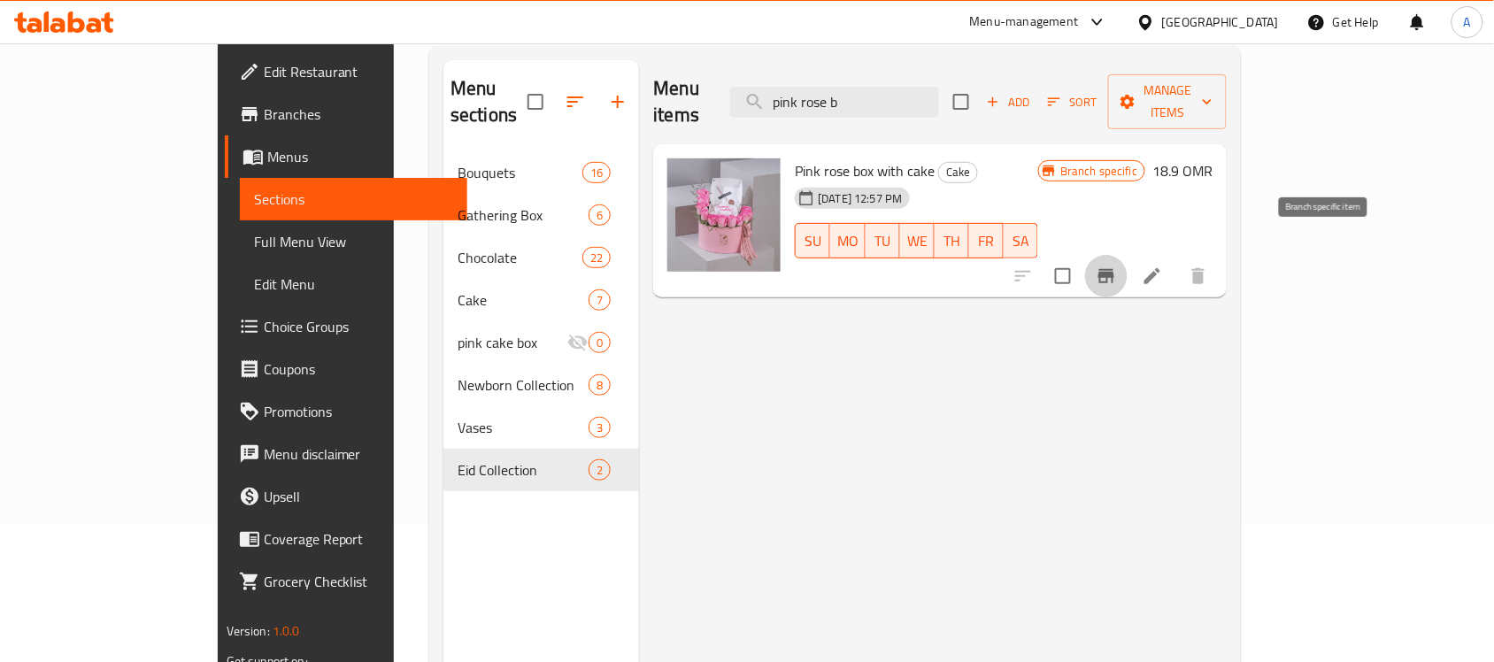
click at [1117, 265] on icon "Branch-specific-item" at bounding box center [1105, 275] width 21 height 21
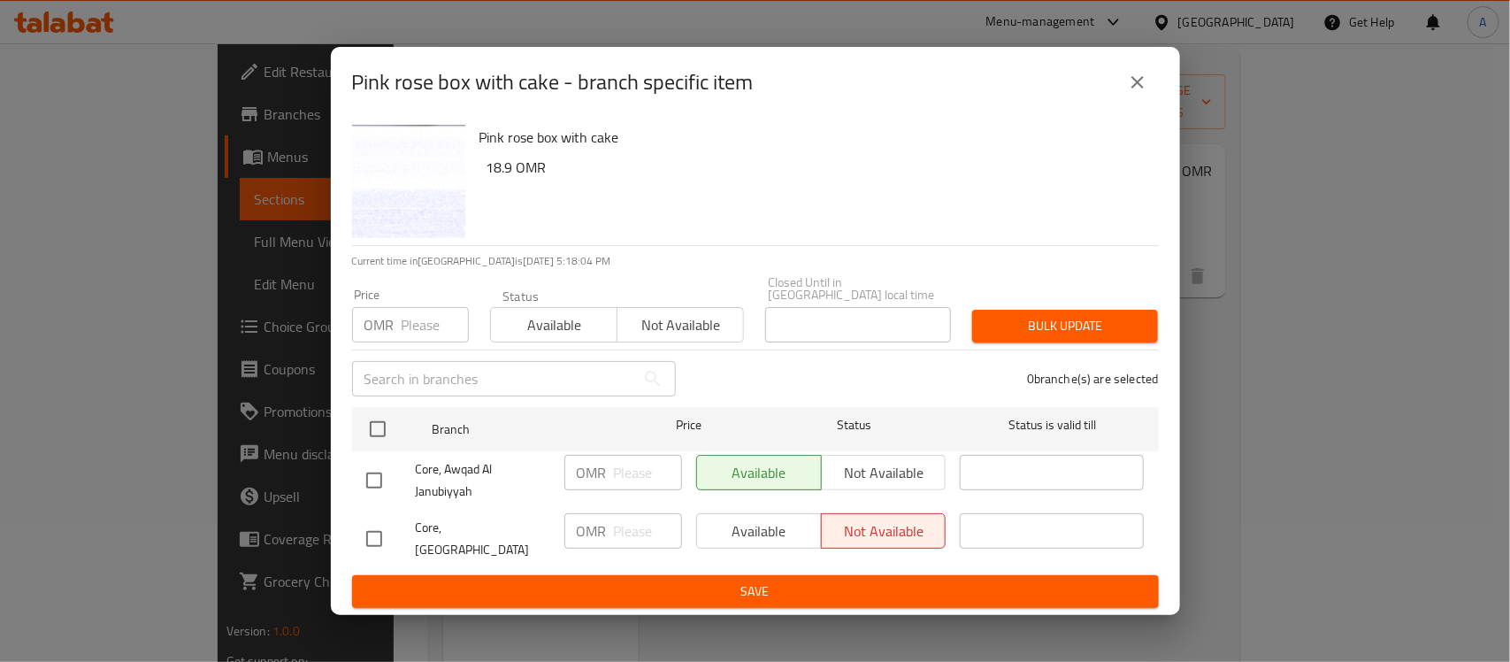
click at [1150, 104] on button "close" at bounding box center [1138, 82] width 42 height 42
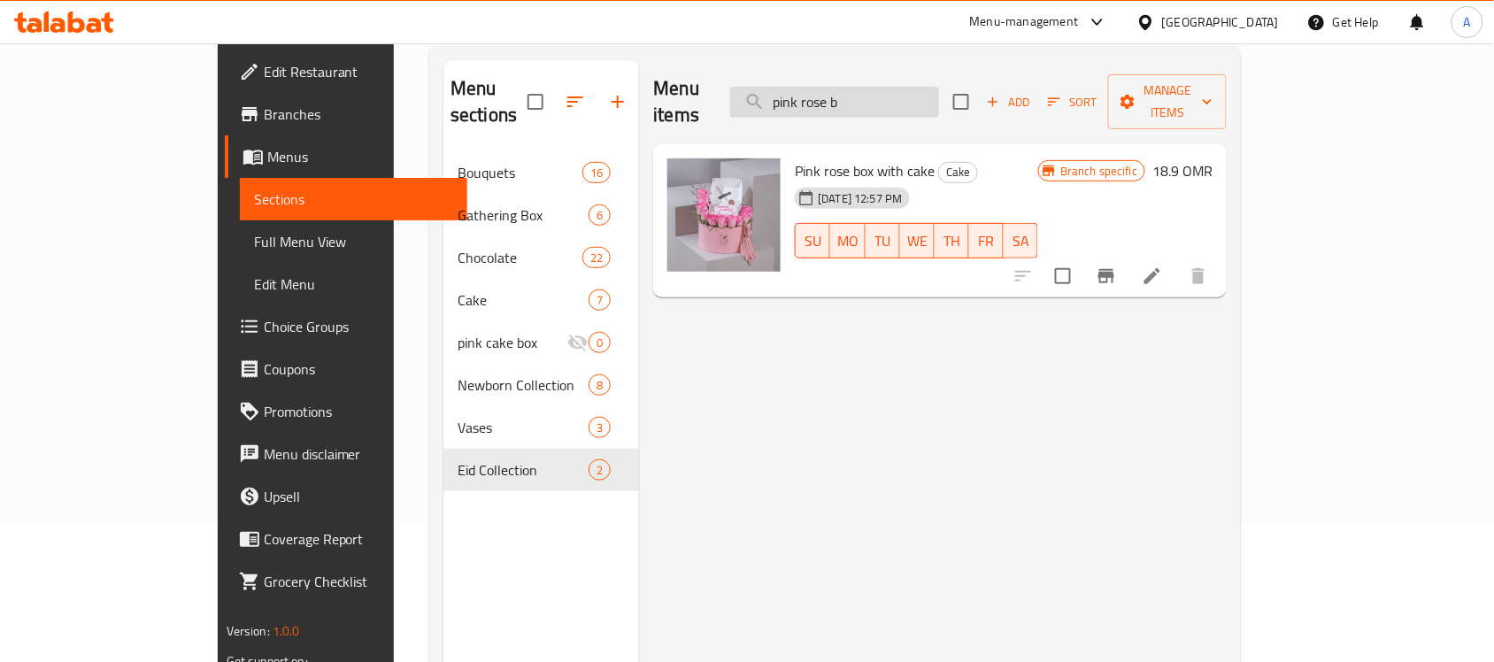
click at [895, 87] on input "pink rose b" at bounding box center [834, 102] width 209 height 31
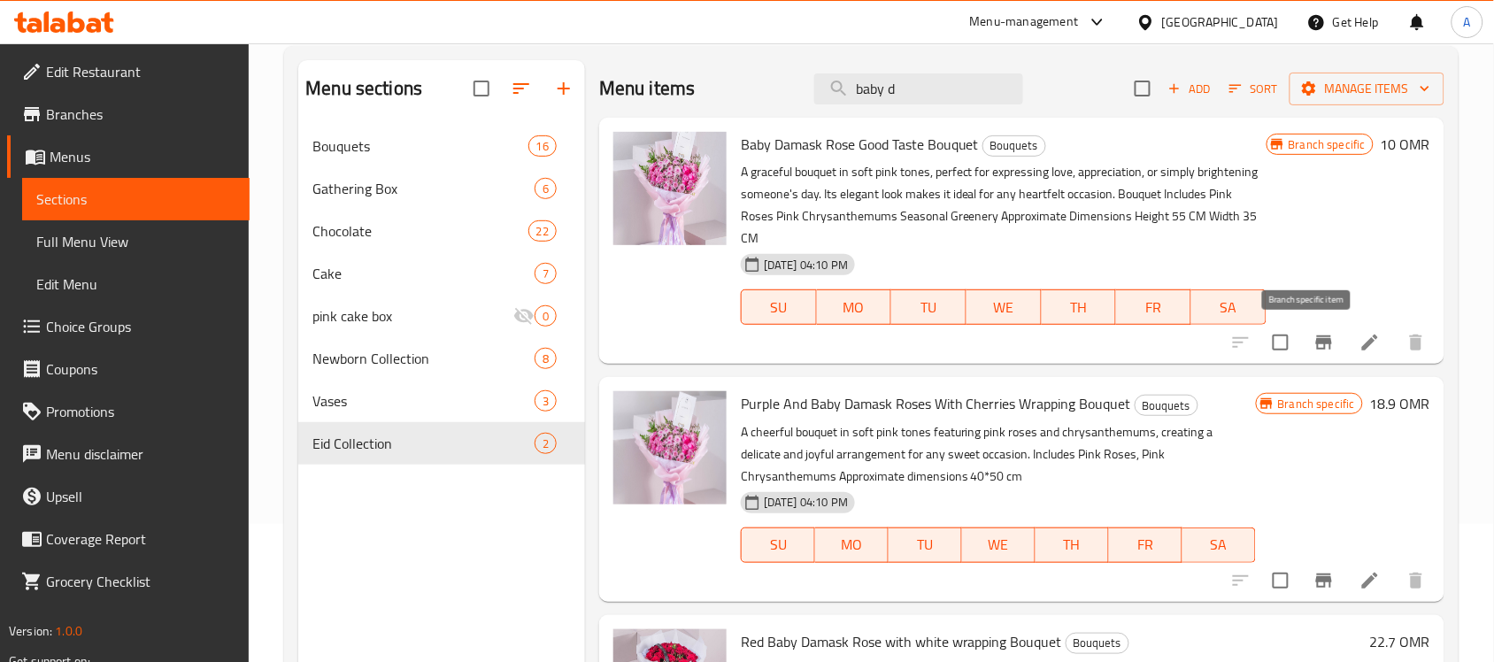
type input "baby d"
click at [1317, 350] on icon "Branch-specific-item" at bounding box center [1323, 342] width 21 height 21
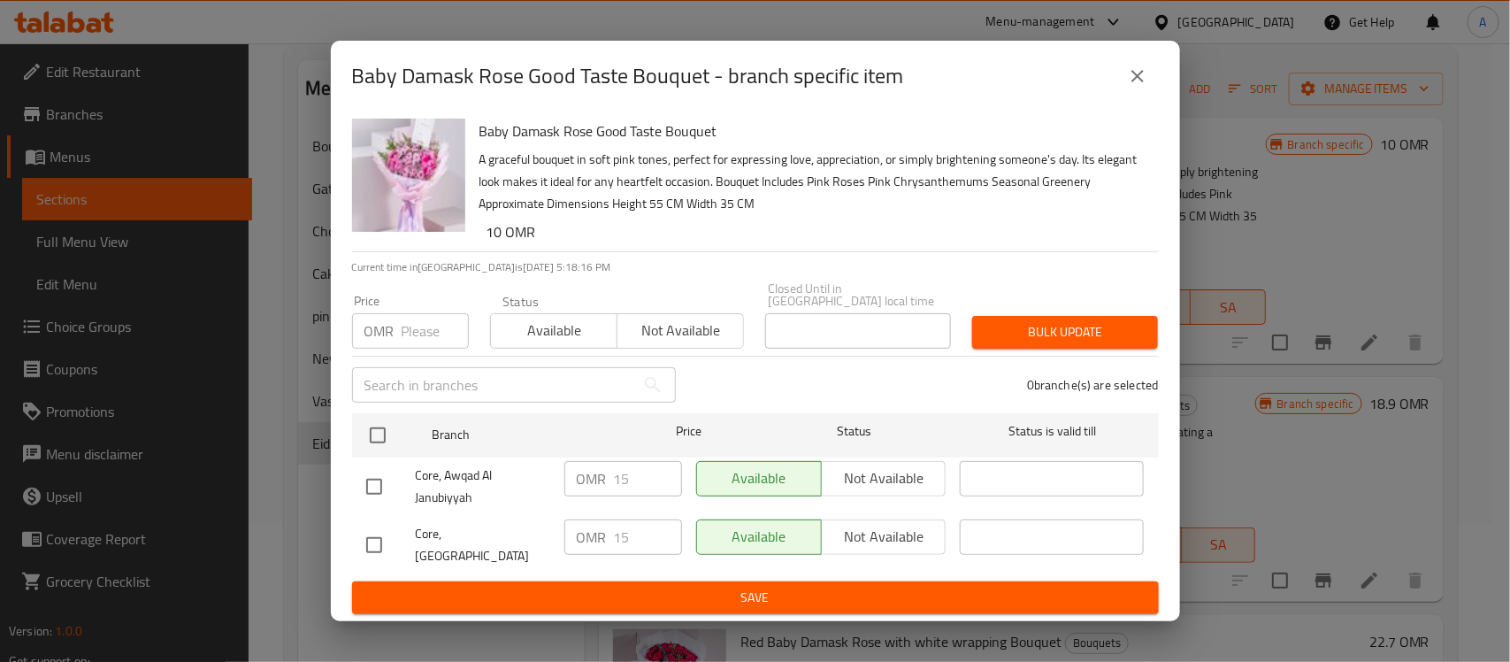
click at [1142, 87] on icon "close" at bounding box center [1137, 75] width 21 height 21
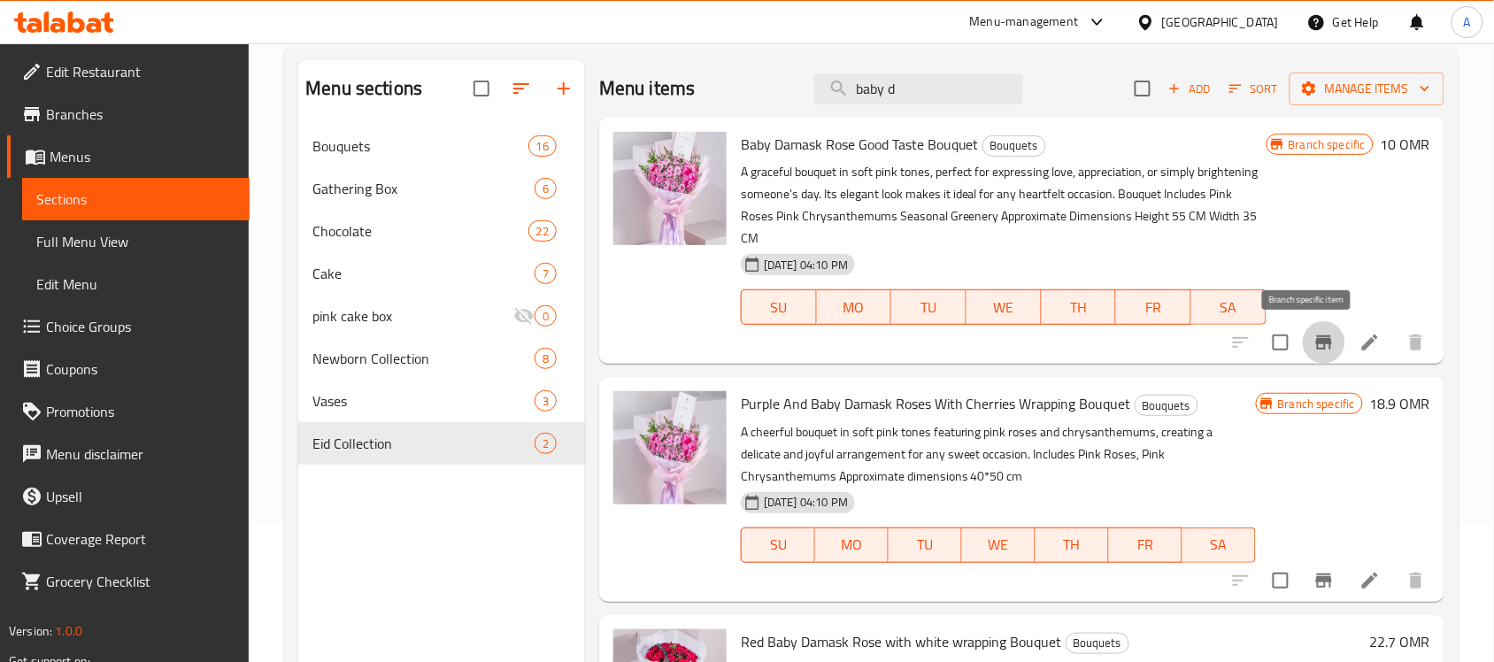
click at [1313, 347] on icon "Branch-specific-item" at bounding box center [1323, 342] width 21 height 21
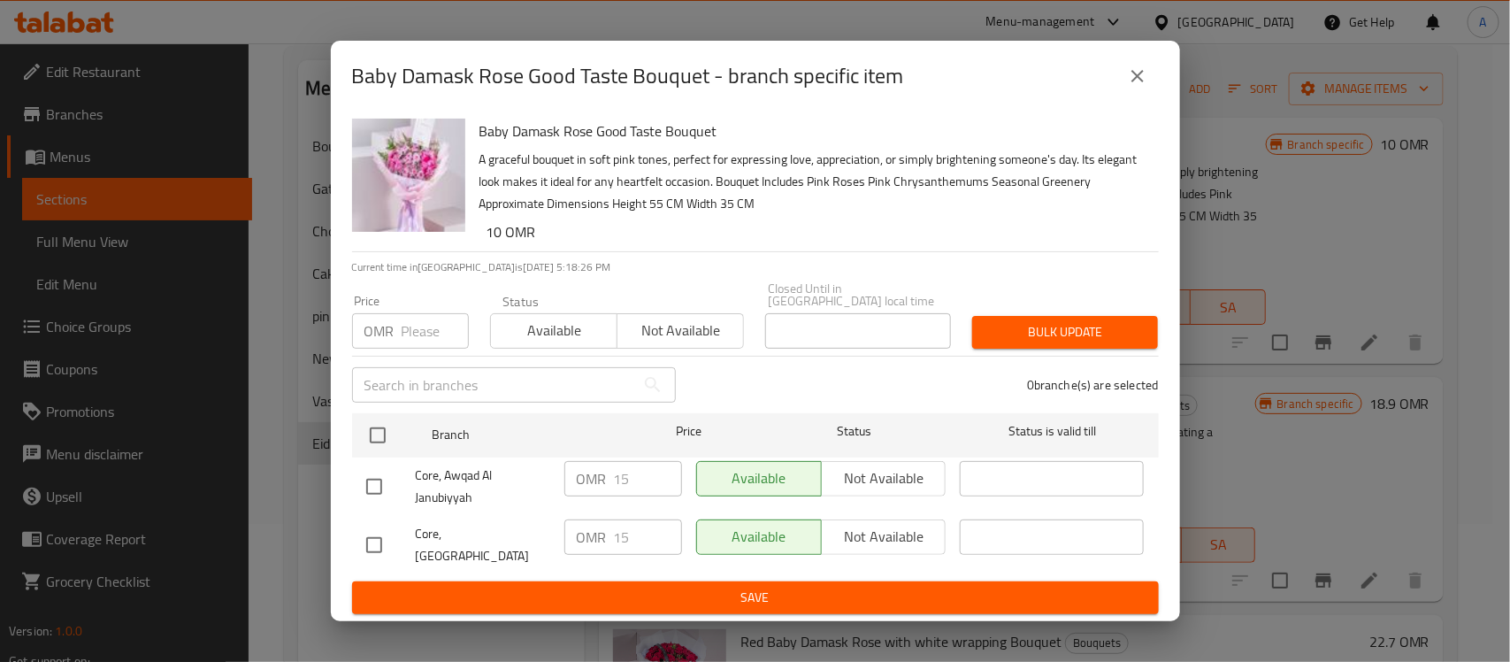
click at [1141, 81] on icon "close" at bounding box center [1137, 75] width 21 height 21
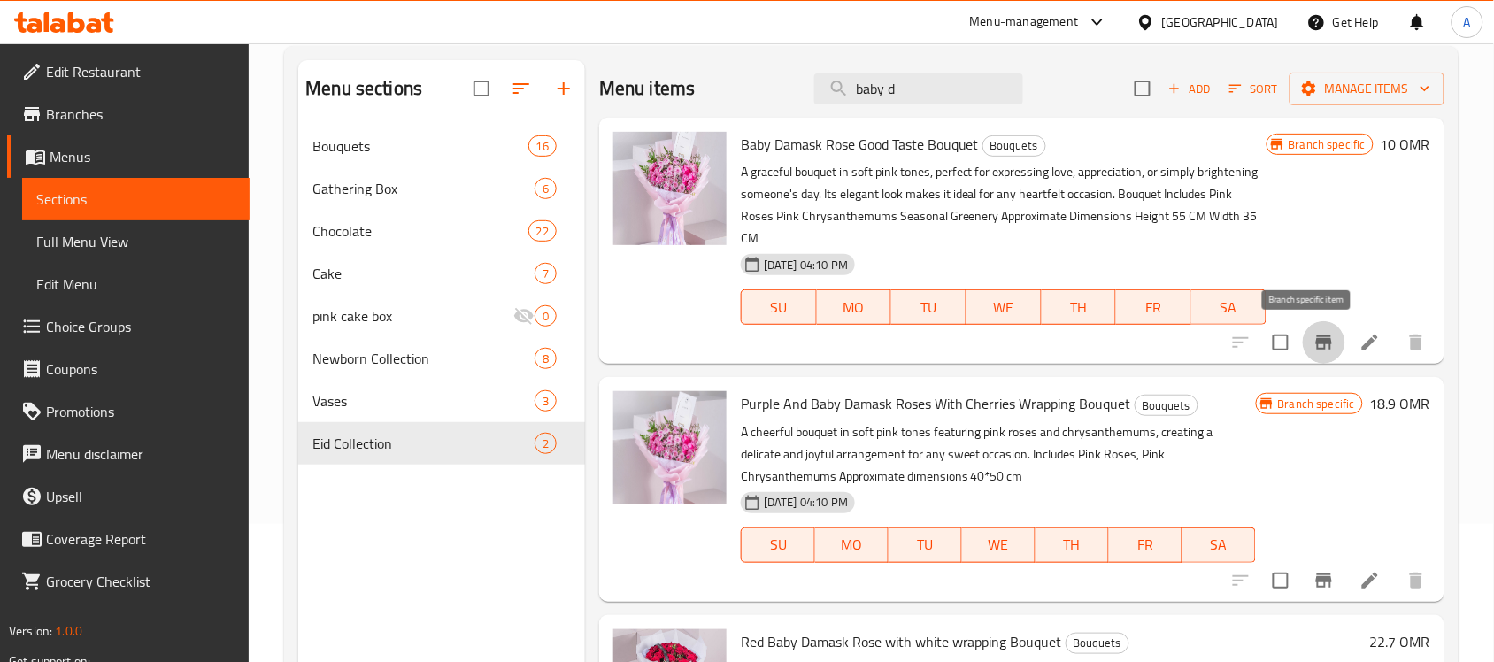
click at [1313, 342] on icon "Branch-specific-item" at bounding box center [1323, 342] width 21 height 21
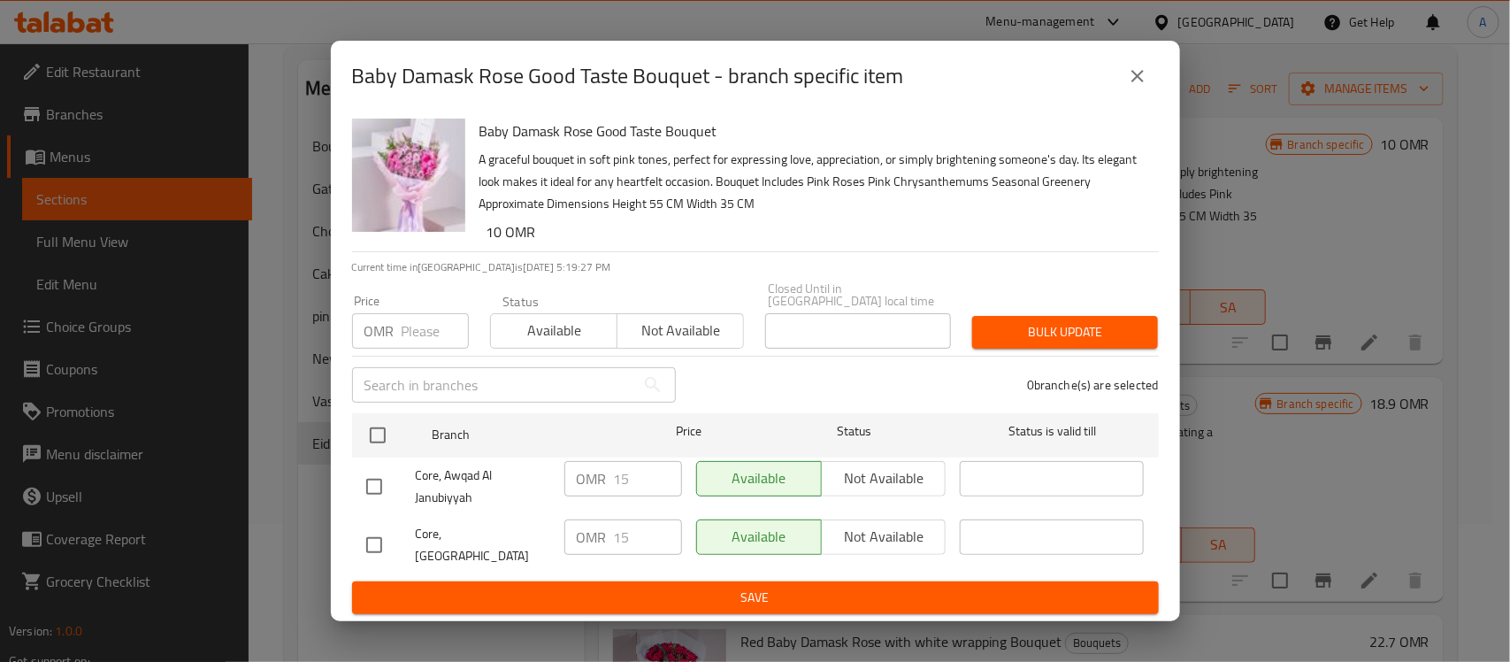
click at [1155, 84] on button "close" at bounding box center [1138, 76] width 42 height 42
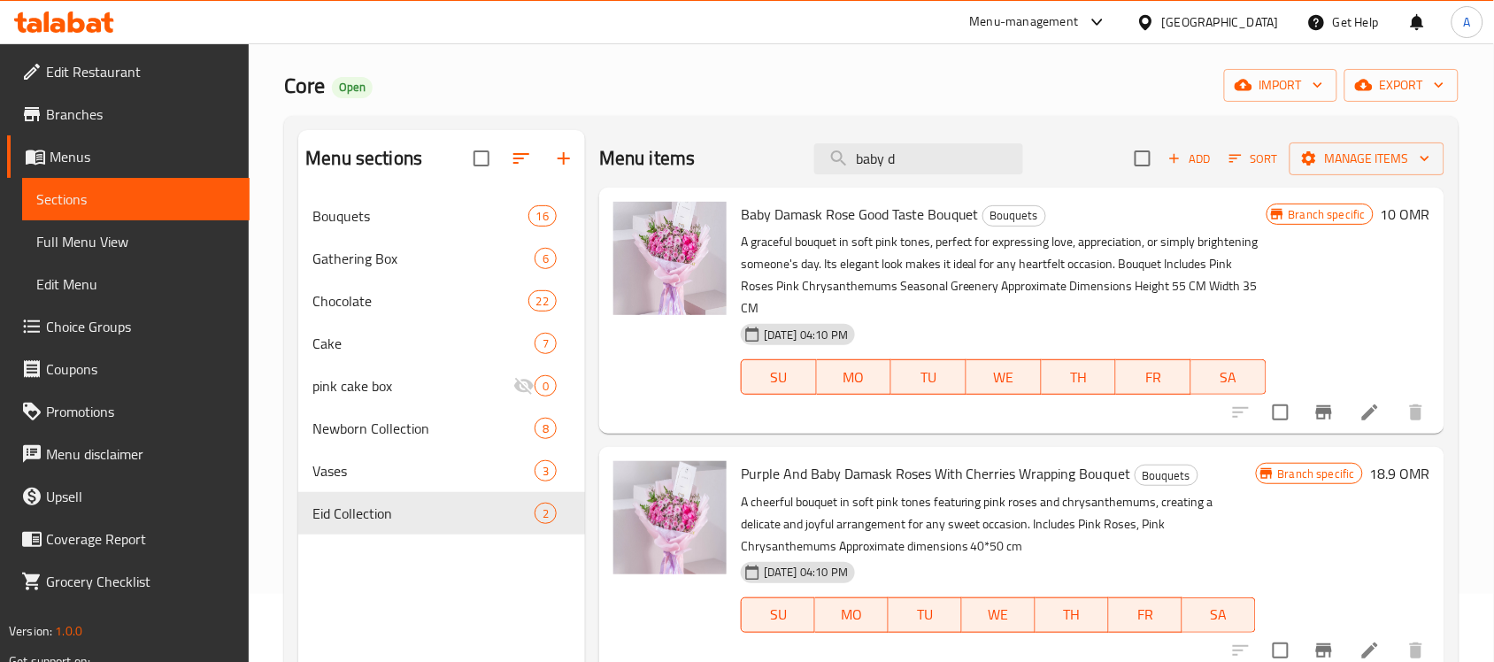
scroll to position [0, 0]
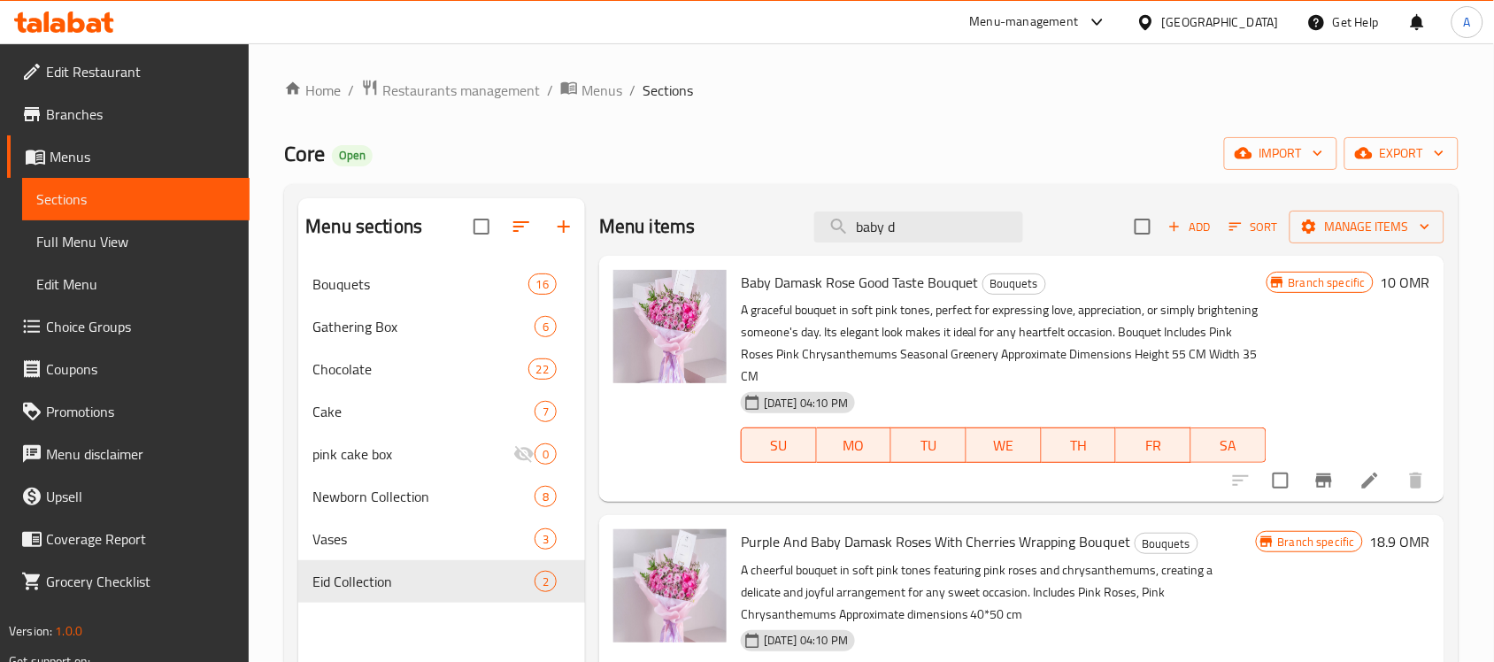
click at [153, 59] on link "Edit Restaurant" at bounding box center [128, 71] width 242 height 42
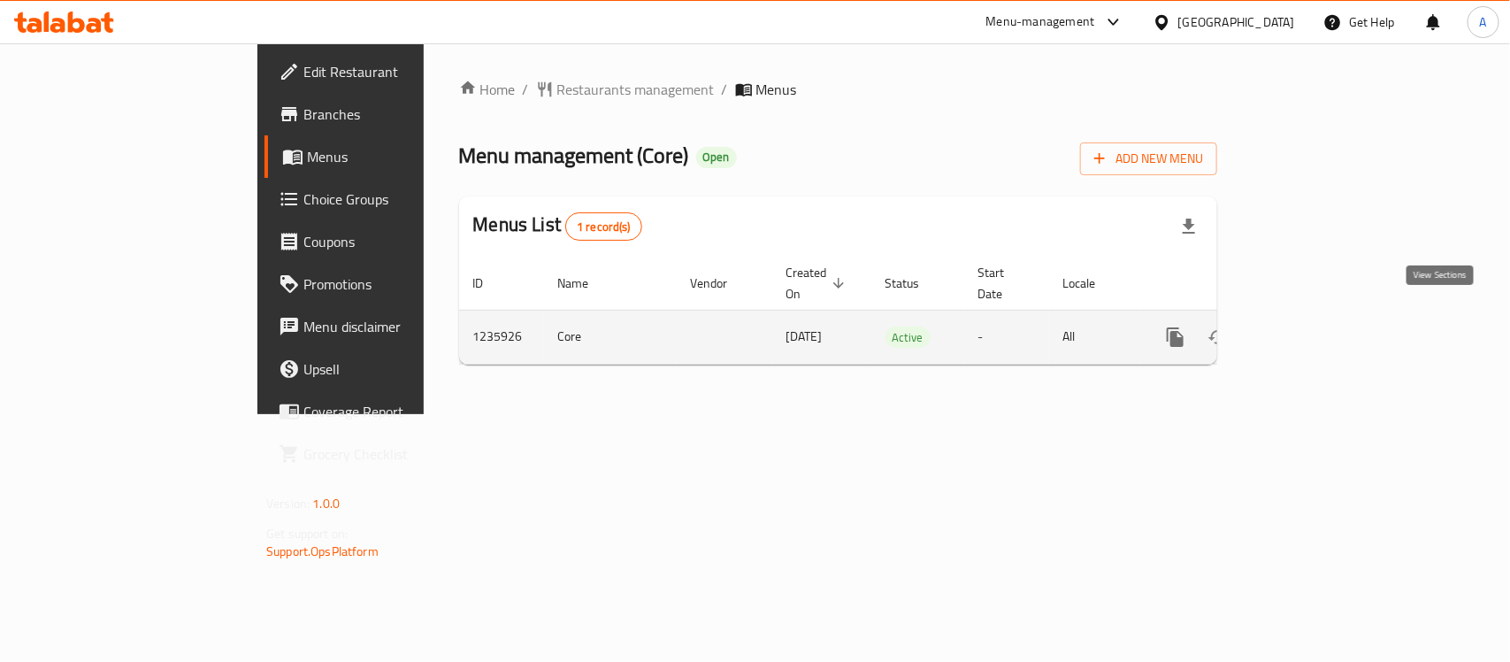
click at [1314, 326] on icon "enhanced table" at bounding box center [1303, 336] width 21 height 21
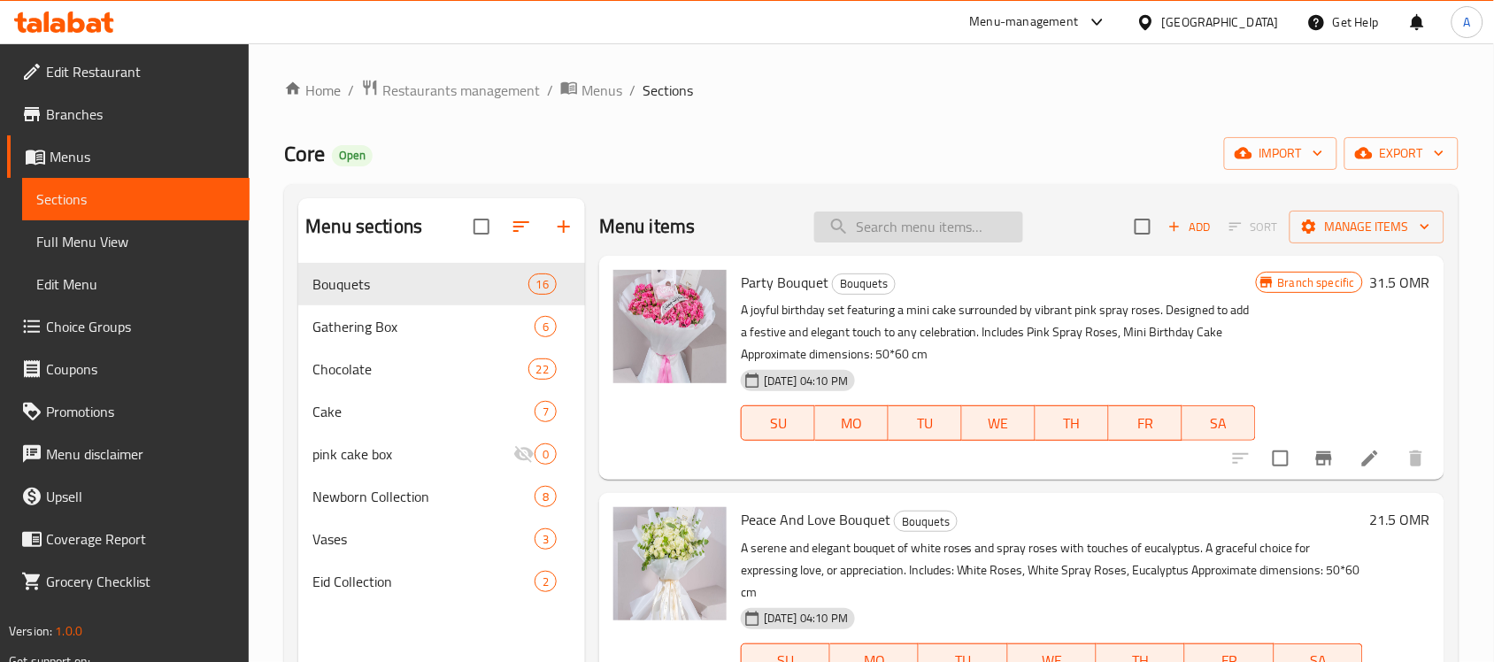
click at [894, 224] on input "search" at bounding box center [918, 226] width 209 height 31
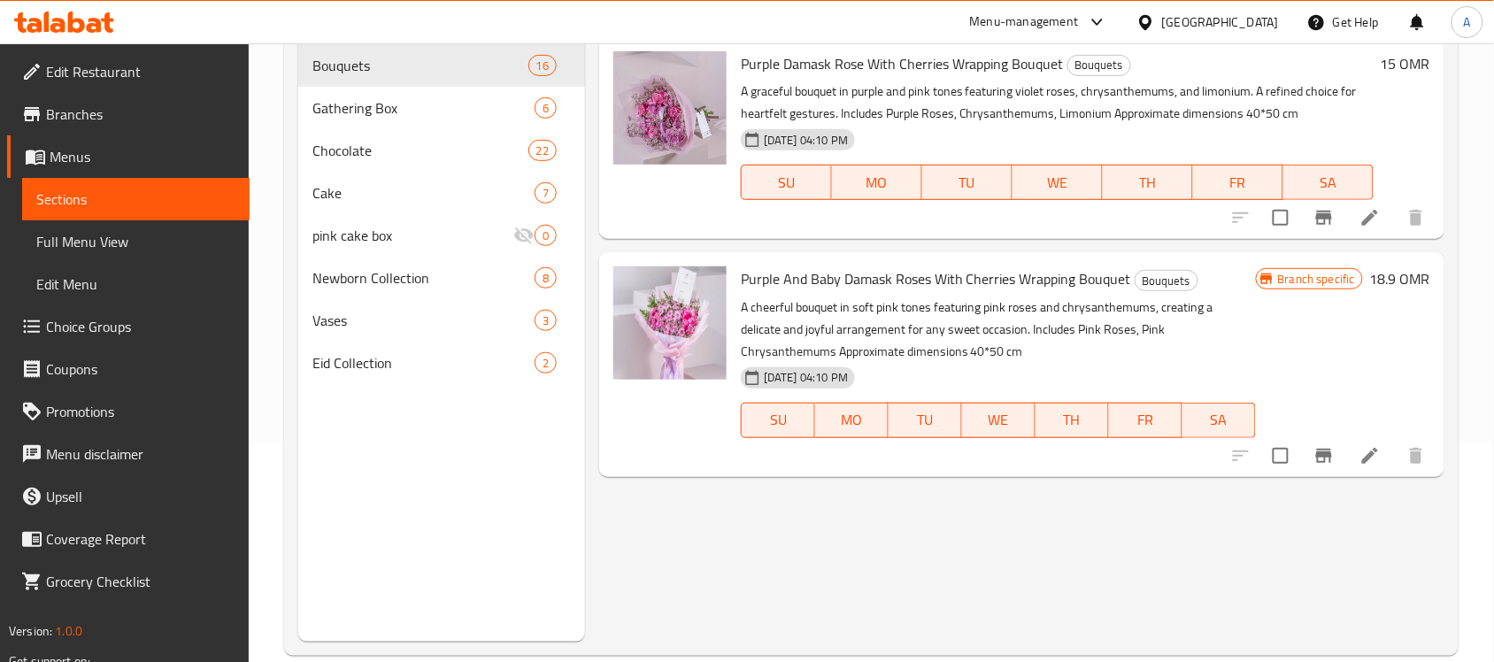
scroll to position [221, 0]
type input "purple a"
click at [1332, 458] on icon "Branch-specific-item" at bounding box center [1323, 452] width 21 height 21
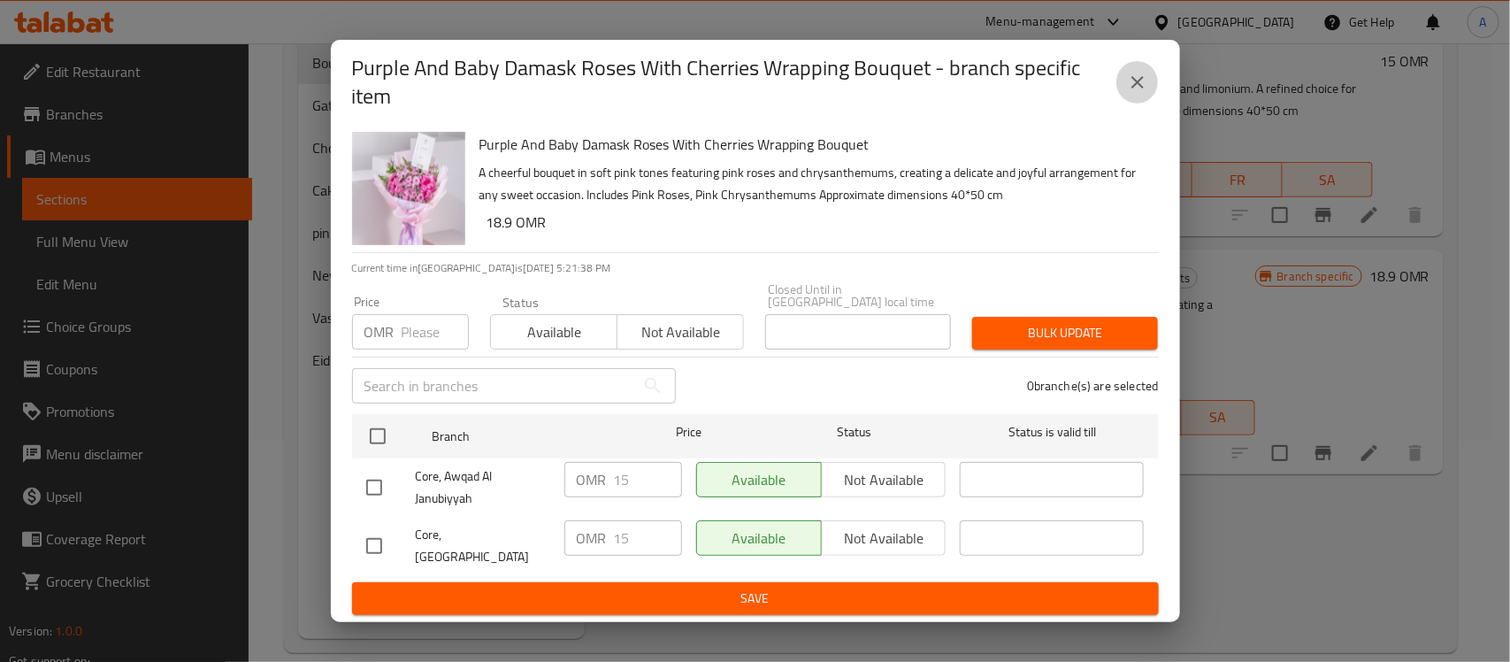
click at [1140, 86] on icon "close" at bounding box center [1137, 82] width 21 height 21
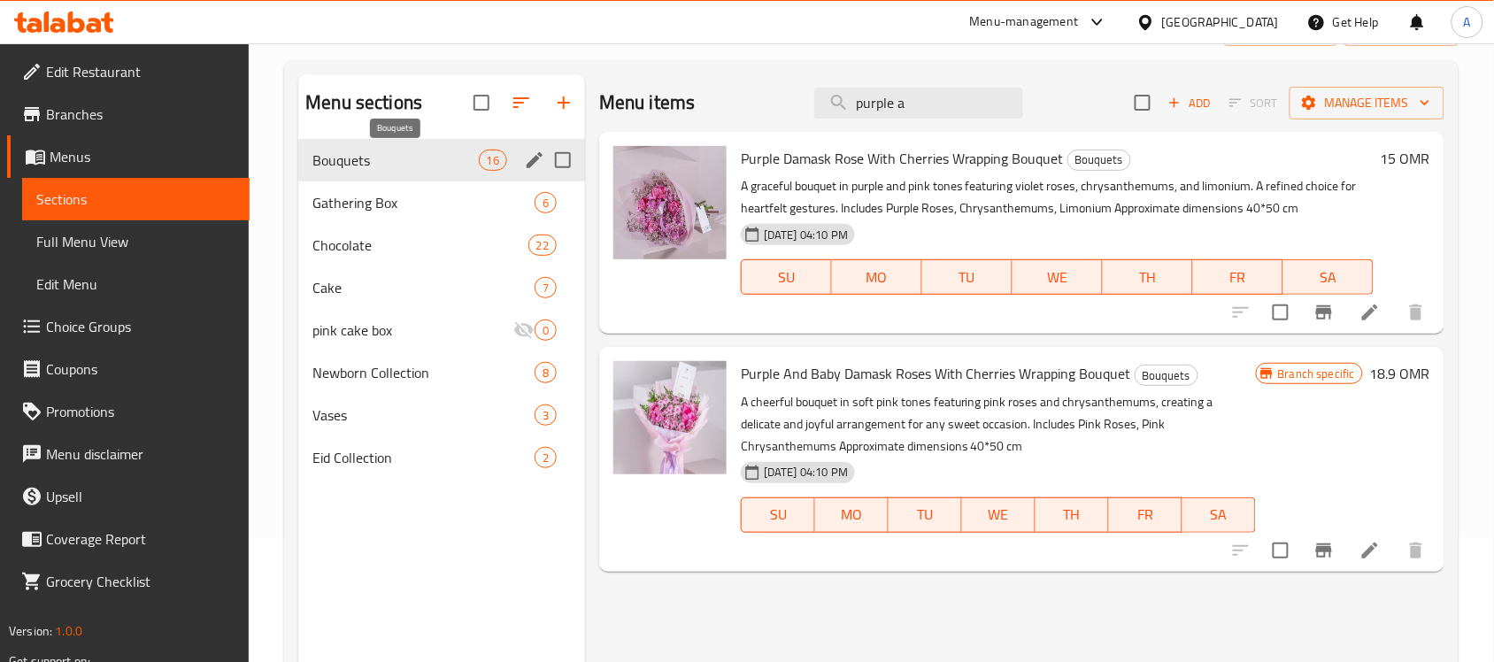
scroll to position [0, 0]
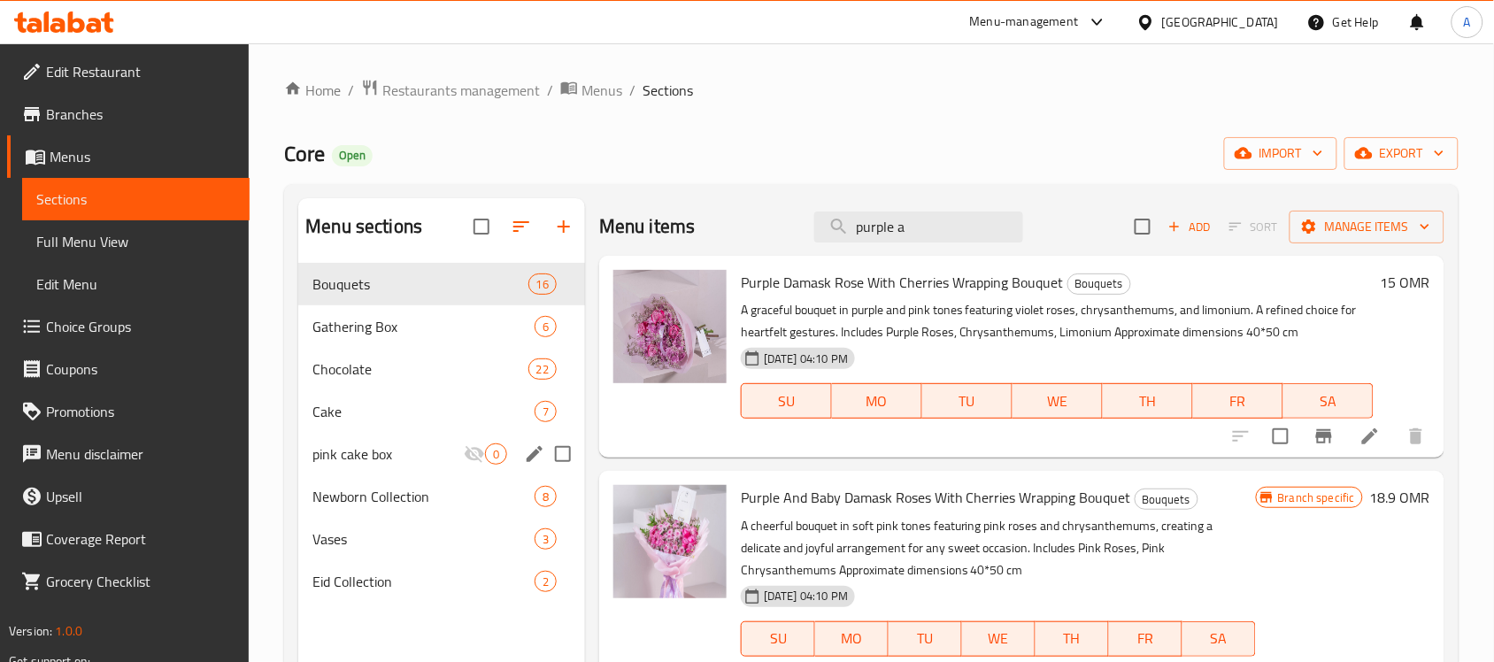
click at [386, 456] on span "pink cake box" at bounding box center [387, 453] width 151 height 21
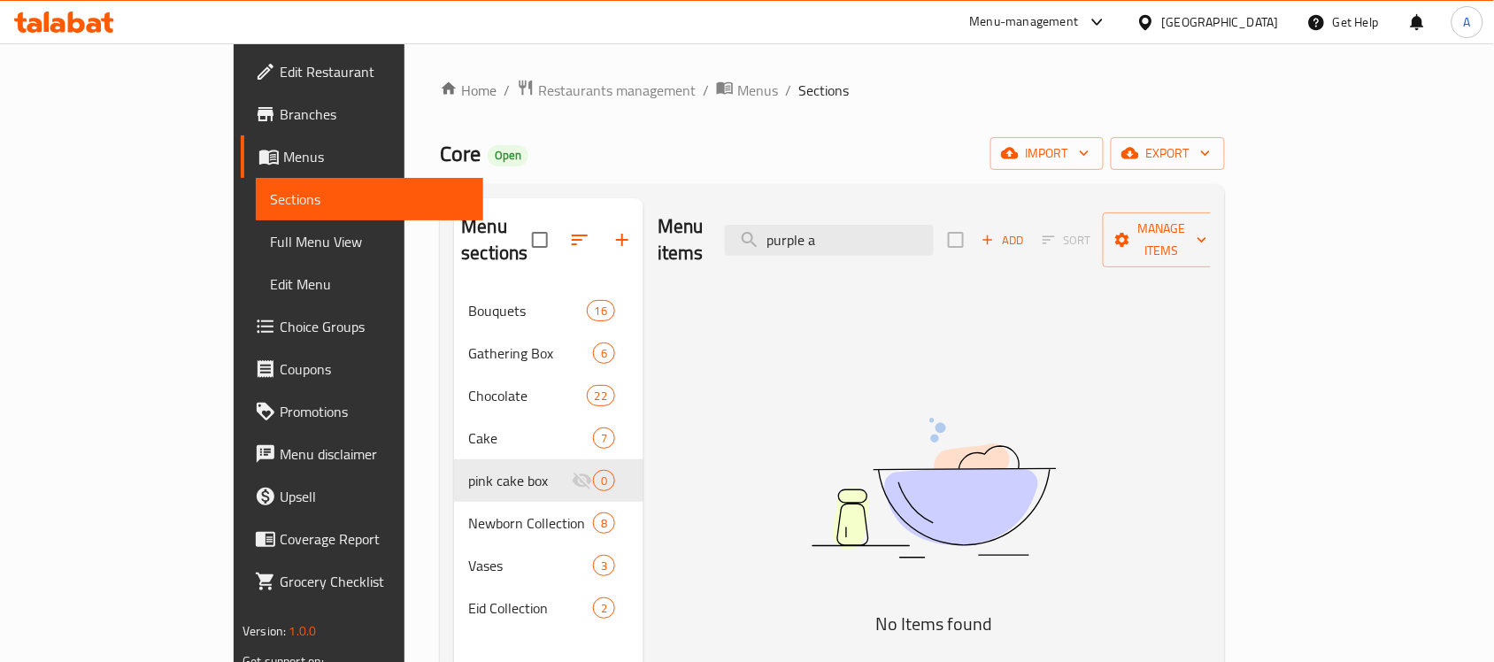
click at [1263, 10] on div "[GEOGRAPHIC_DATA]" at bounding box center [1207, 22] width 171 height 42
click at [1255, 14] on div "[GEOGRAPHIC_DATA]" at bounding box center [1220, 21] width 117 height 19
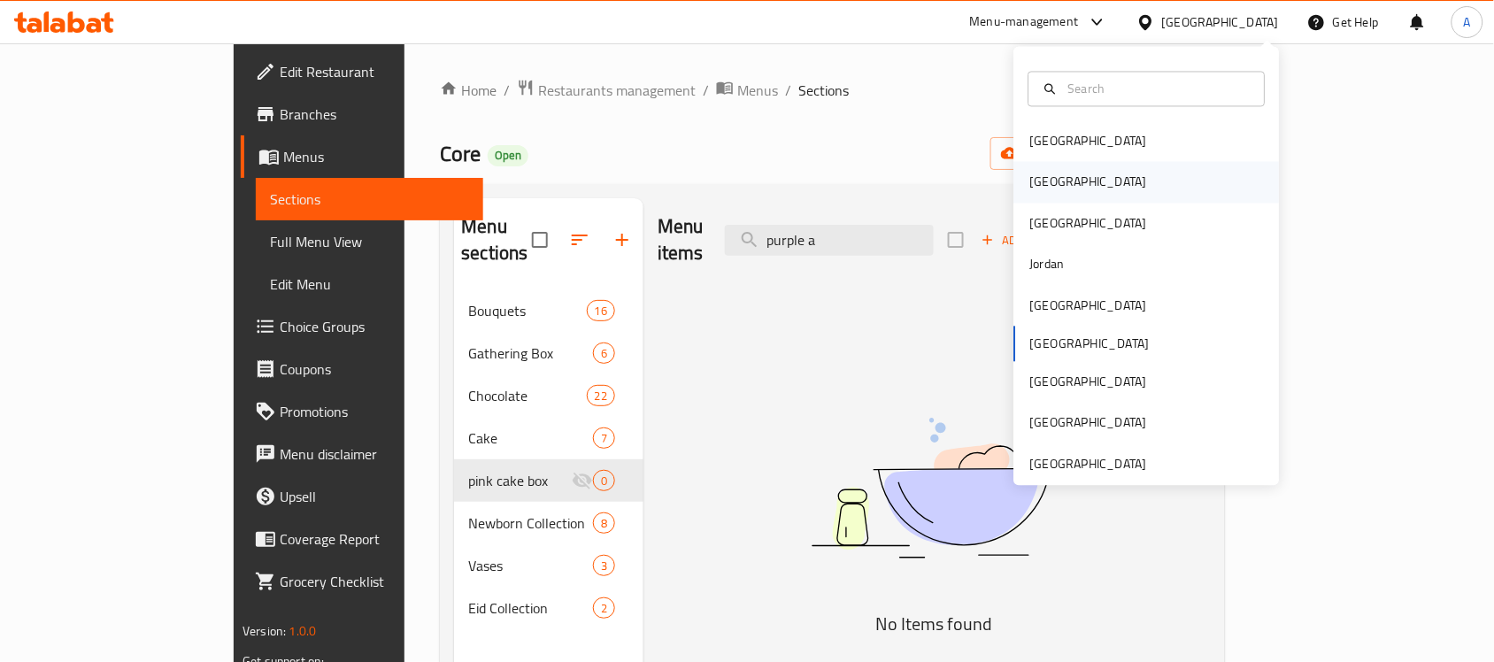
click at [1078, 191] on div "[GEOGRAPHIC_DATA]" at bounding box center [1146, 182] width 265 height 41
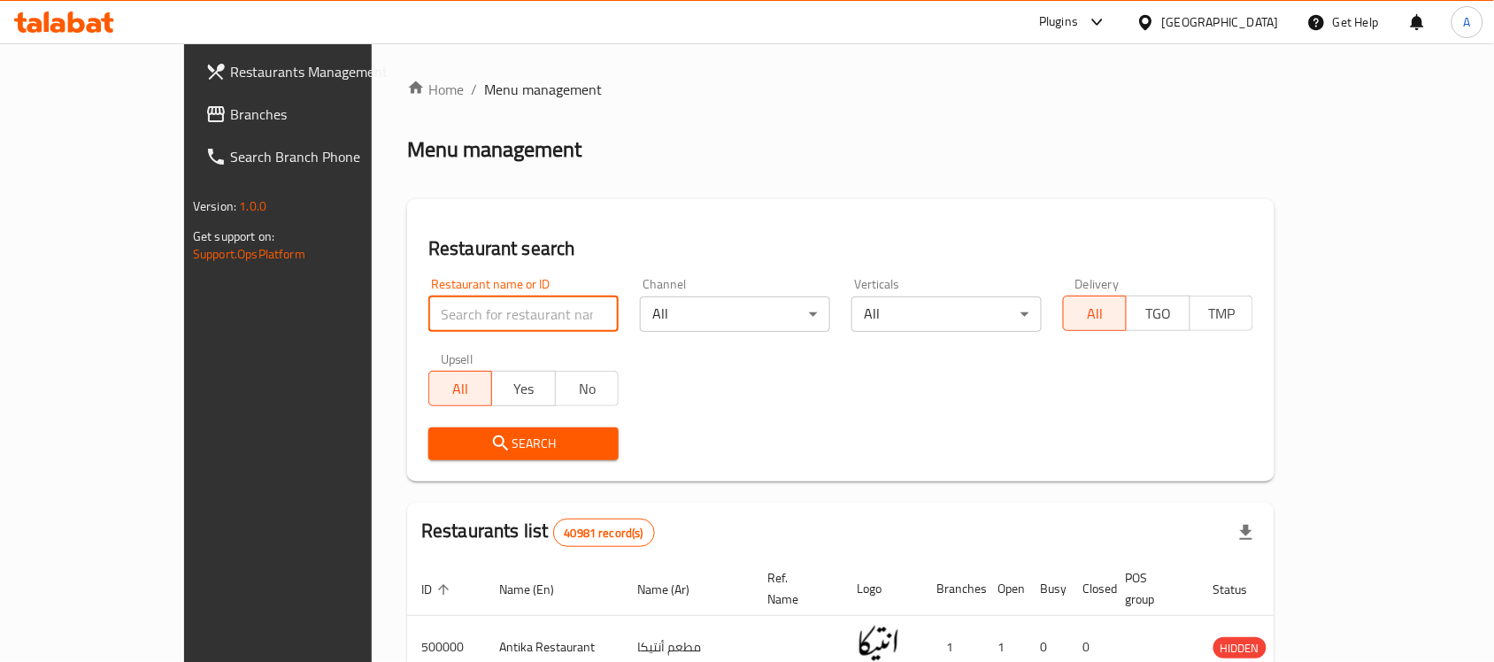
click at [428, 307] on input "search" at bounding box center [523, 313] width 190 height 35
paste input "702082"
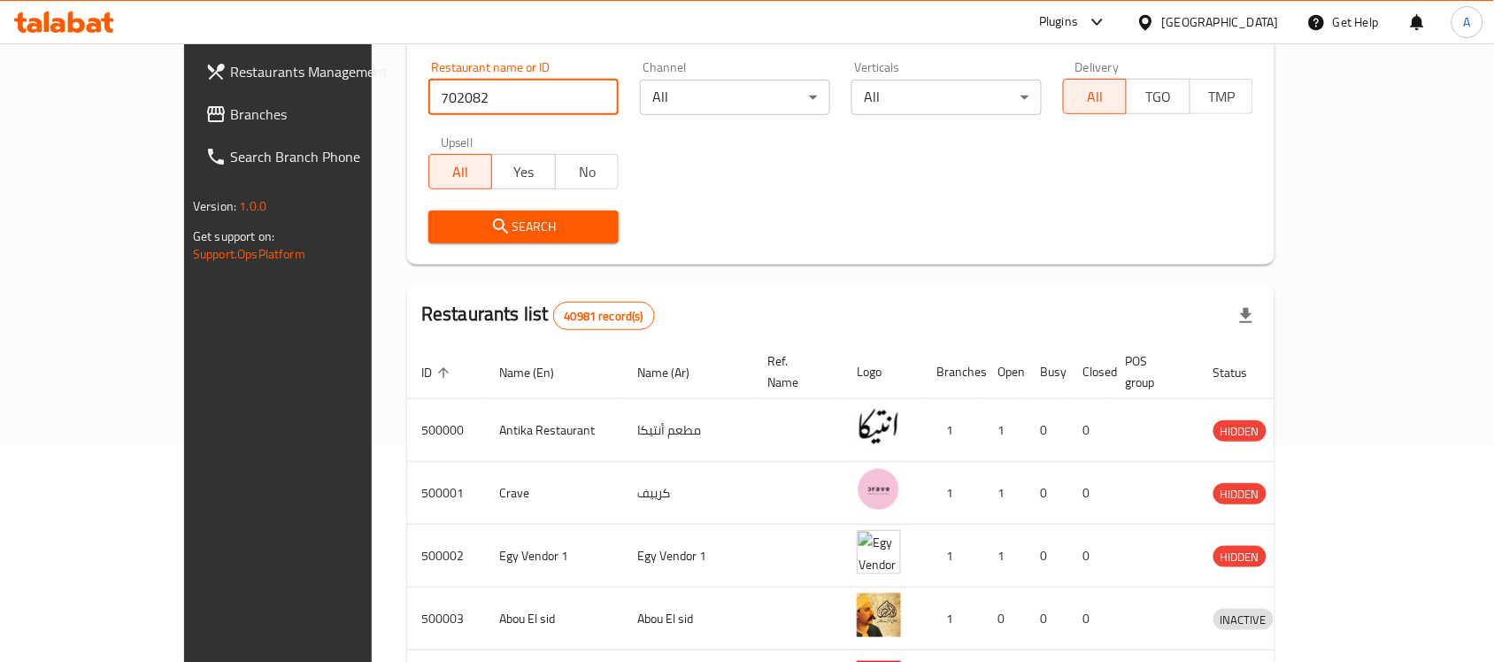
scroll to position [111, 0]
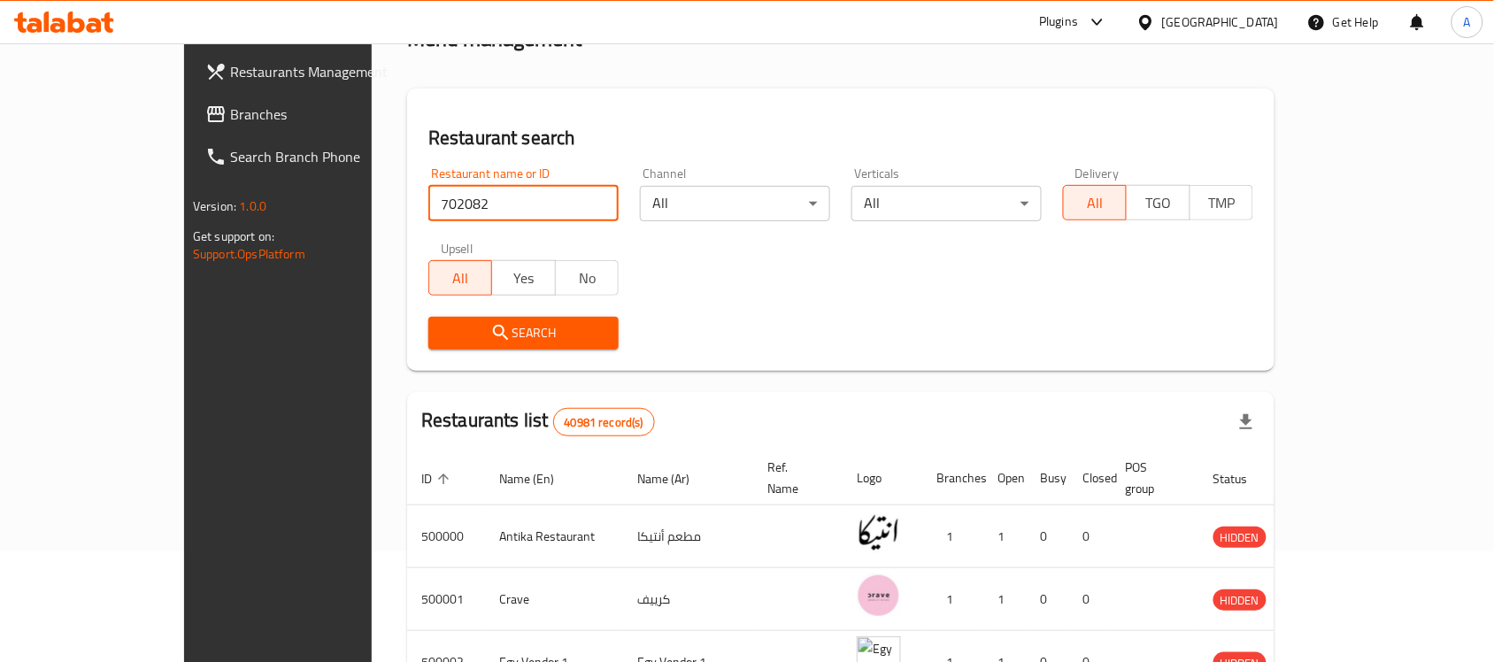
type input "702082"
click button "Search" at bounding box center [523, 333] width 190 height 33
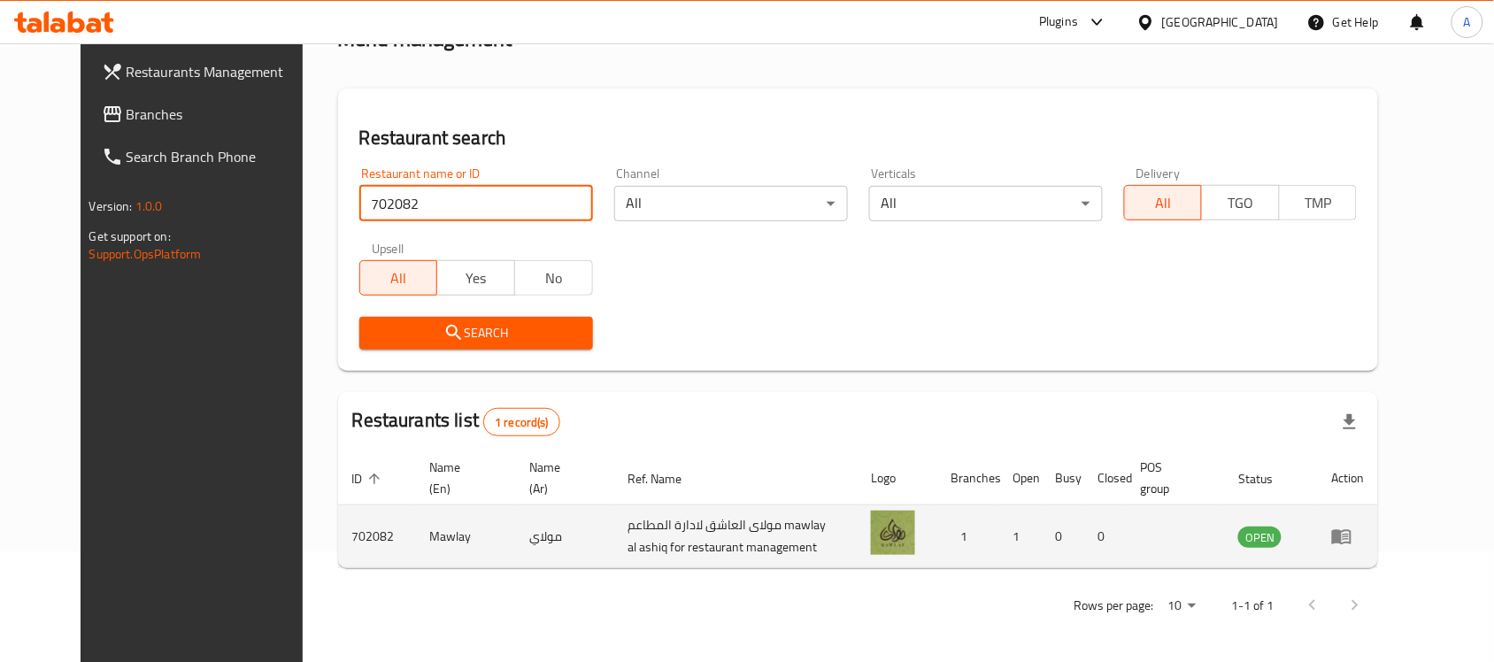
click at [1352, 527] on icon "enhanced table" at bounding box center [1341, 536] width 21 height 21
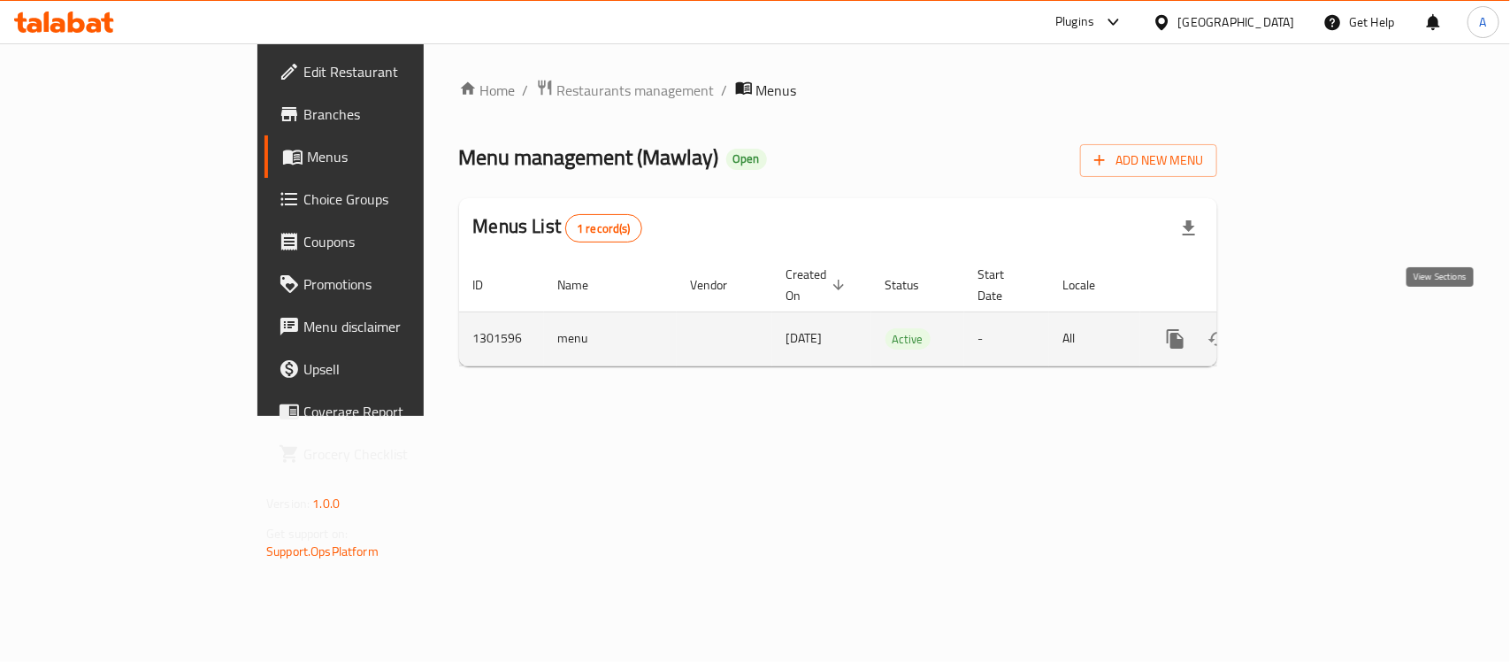
click at [1314, 328] on icon "enhanced table" at bounding box center [1303, 338] width 21 height 21
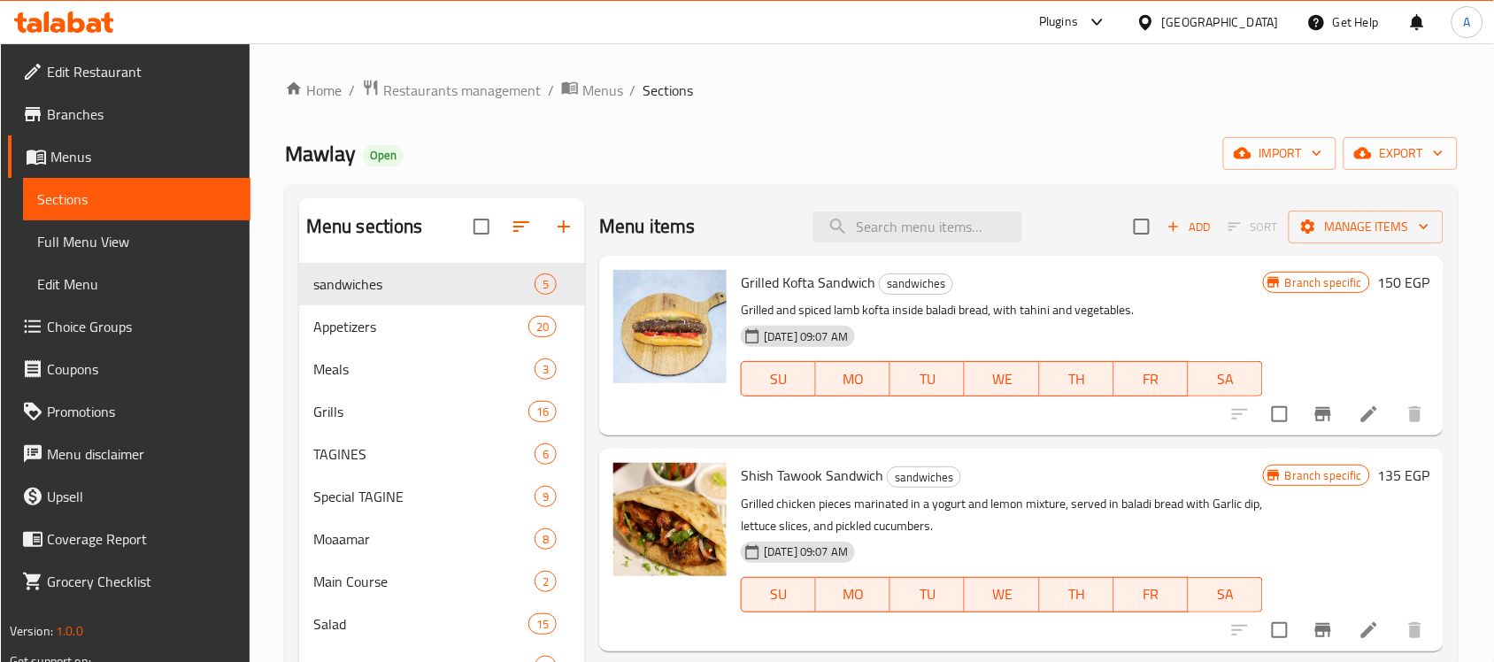
click at [887, 262] on div "Grilled Kofta Sandwich sandwiches Grilled and spiced lamb kofta inside baladi b…" at bounding box center [1021, 346] width 844 height 180
click at [909, 245] on div "Menu items Add Sort Manage items" at bounding box center [1021, 227] width 844 height 58
click at [964, 223] on input "search" at bounding box center [917, 226] width 209 height 31
type input "f"
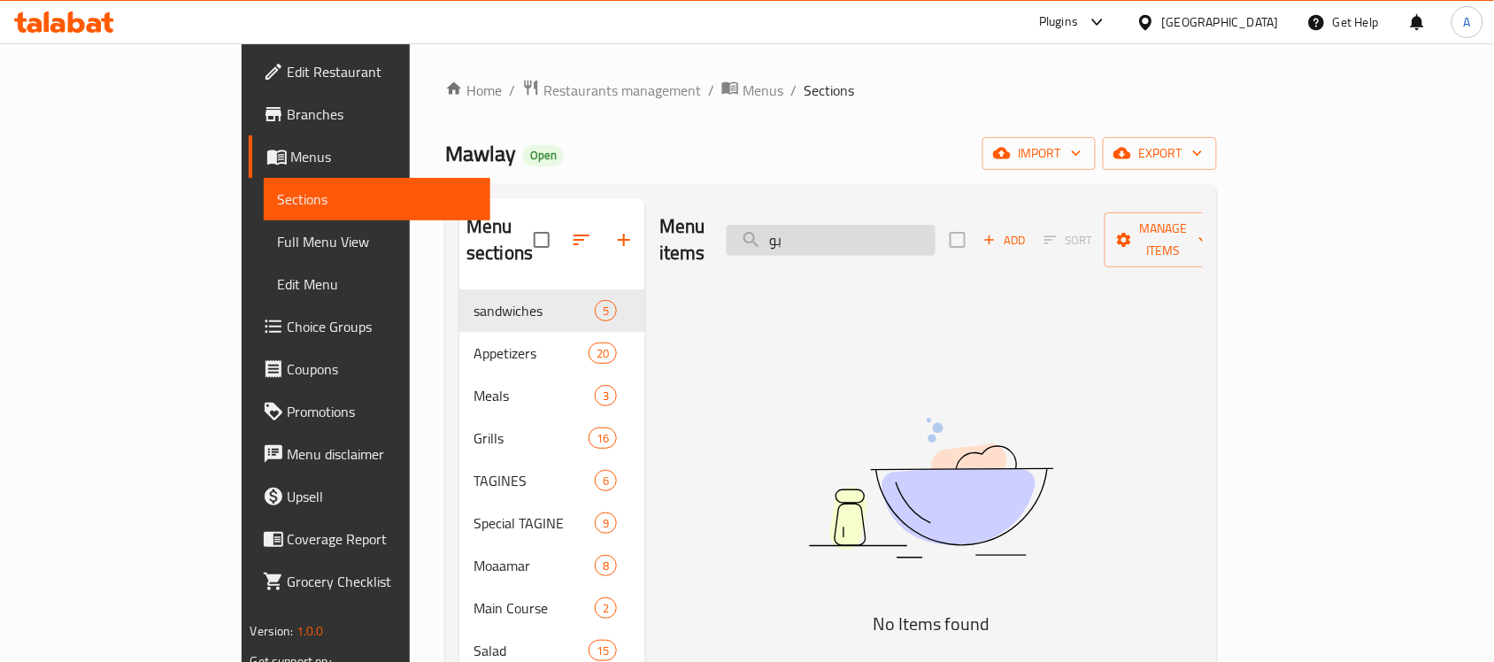
type input "ب"
type input "3"
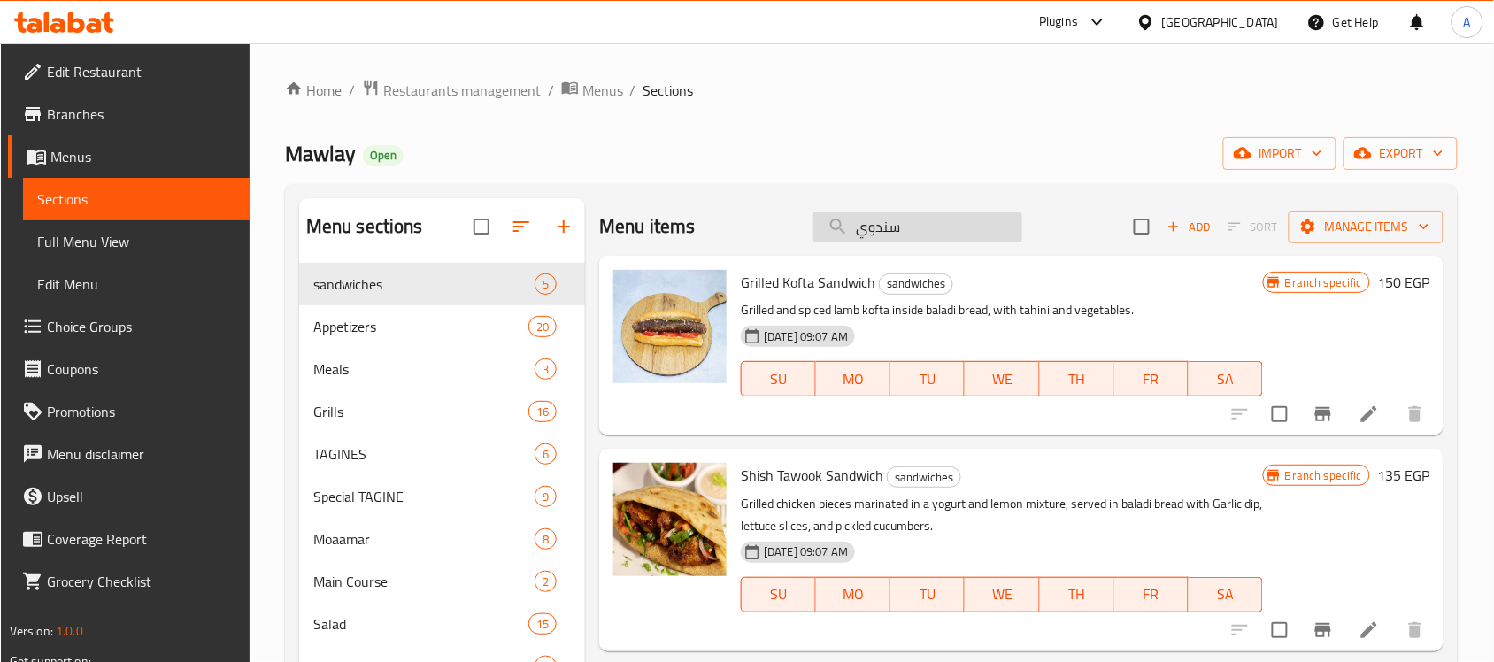
click at [907, 227] on input "سندوي" at bounding box center [917, 226] width 209 height 31
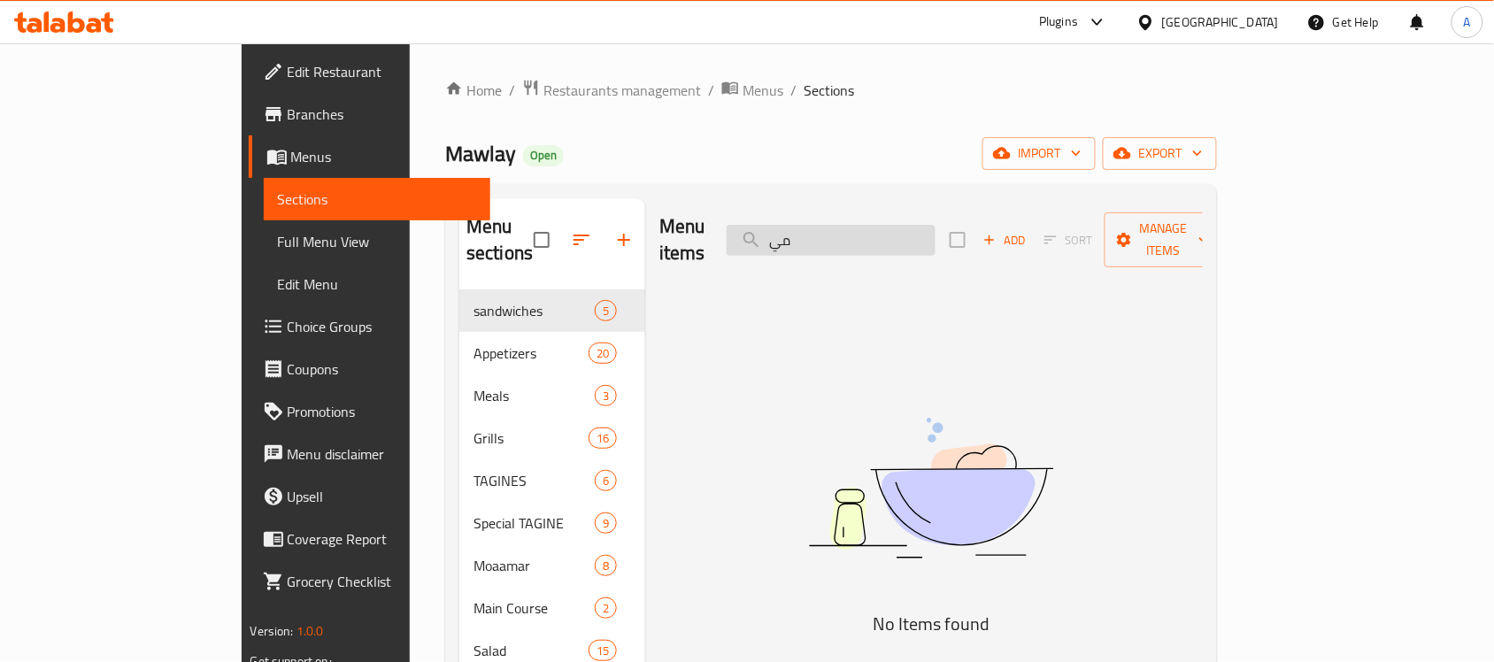
type input "م"
type input "ب"
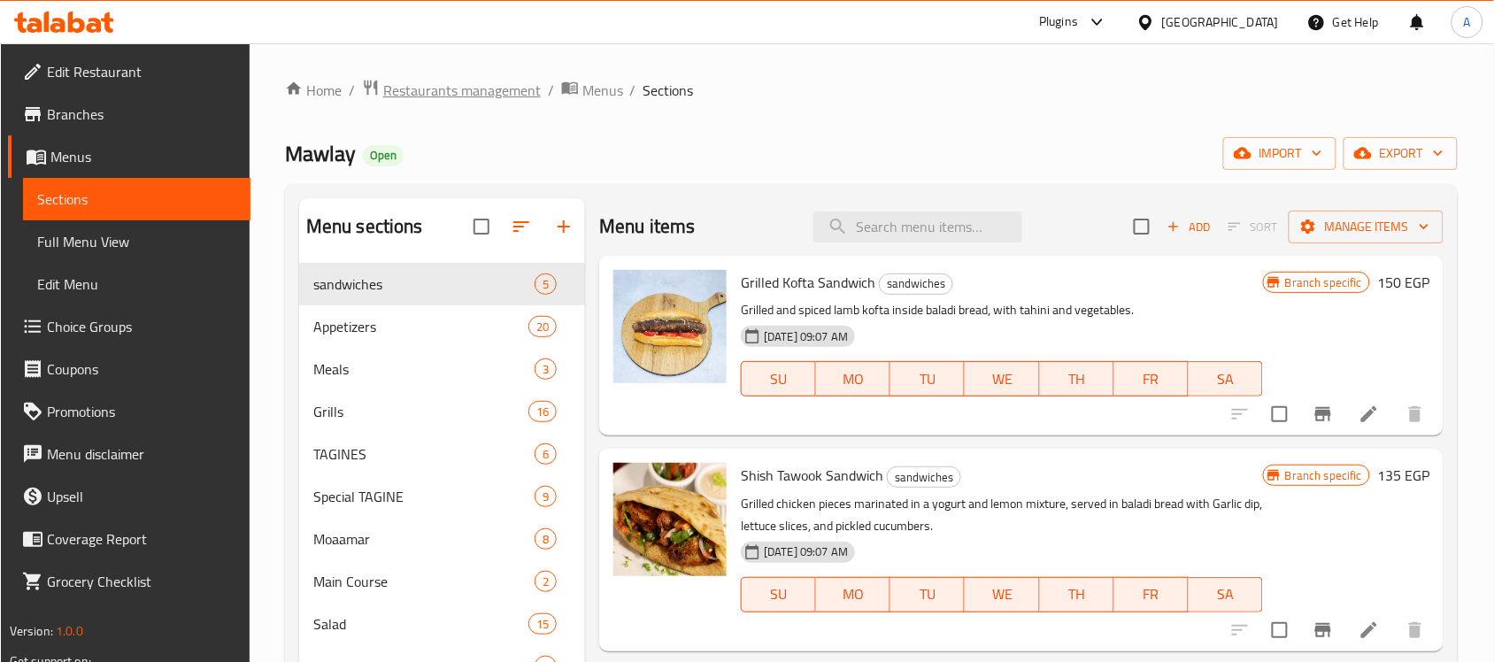
click at [478, 86] on span "Restaurants management" at bounding box center [461, 90] width 157 height 21
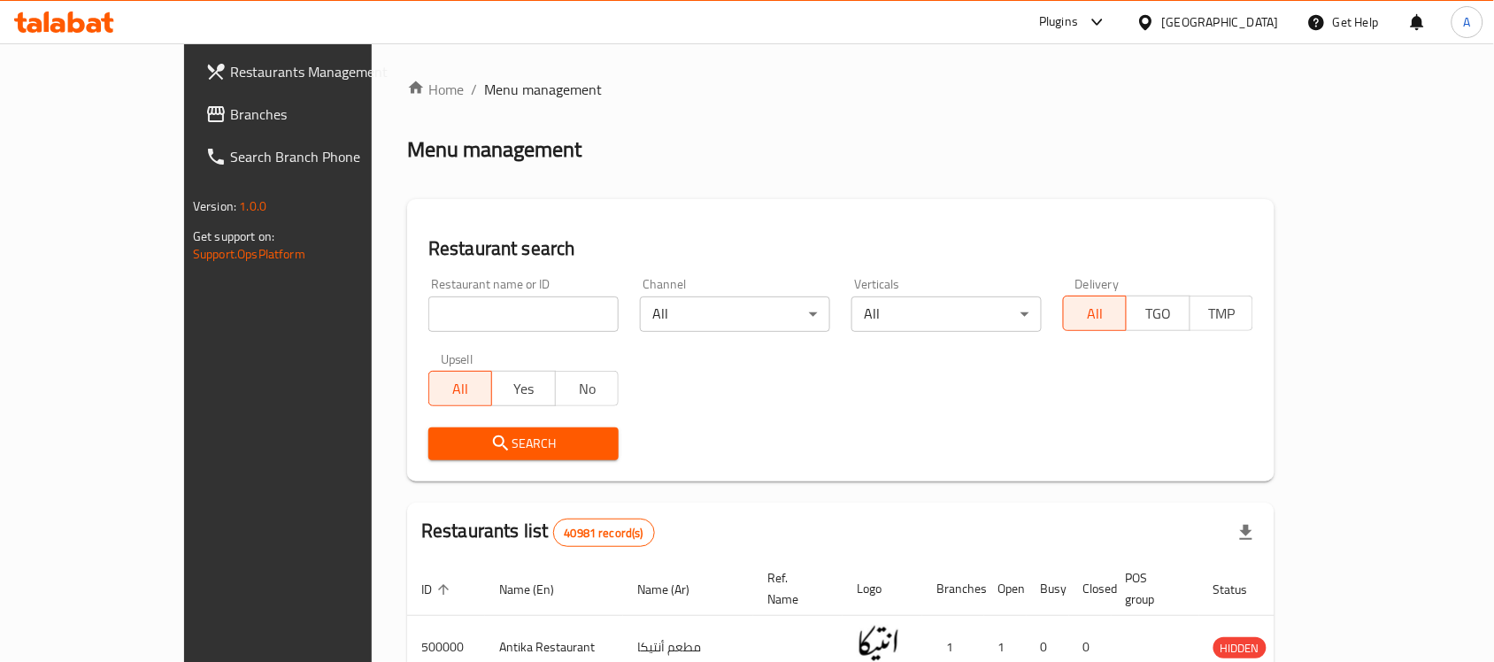
click at [480, 311] on input "search" at bounding box center [523, 313] width 190 height 35
paste input "702740"
type input "702740"
click button "Search" at bounding box center [523, 443] width 190 height 33
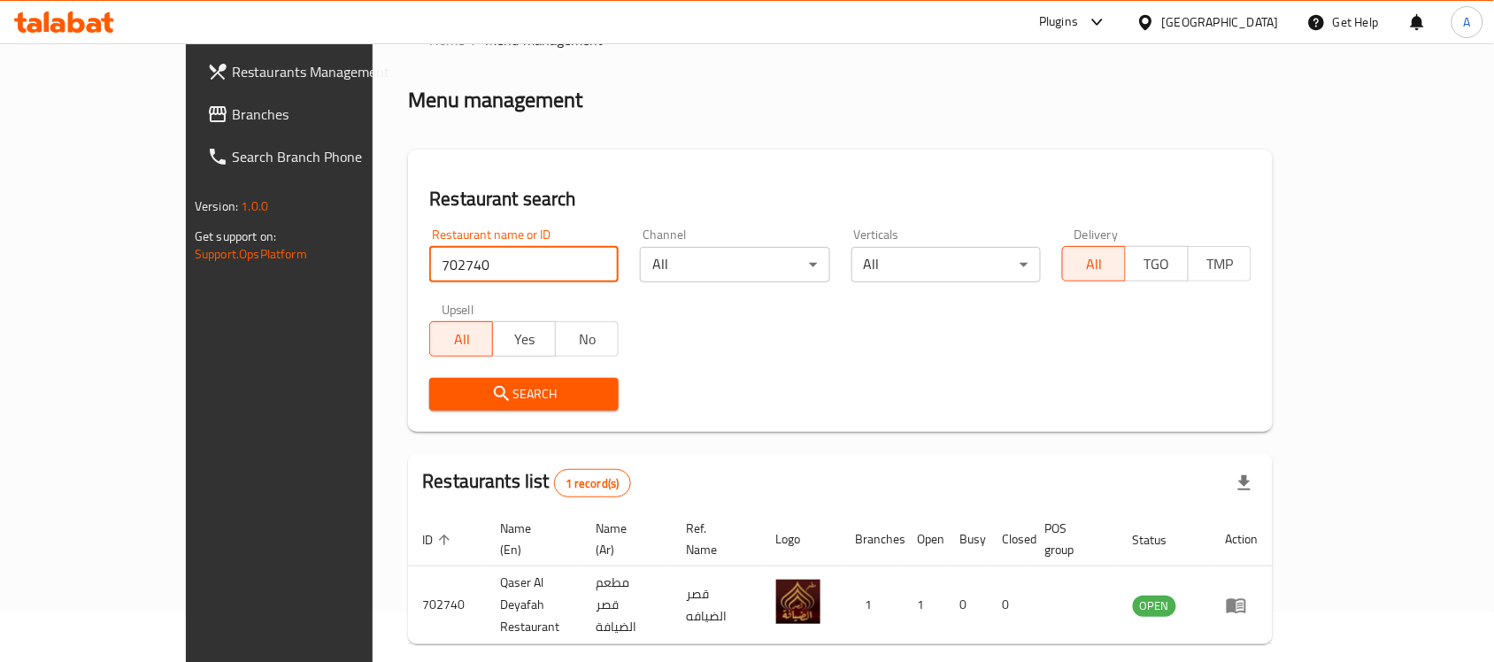
scroll to position [93, 0]
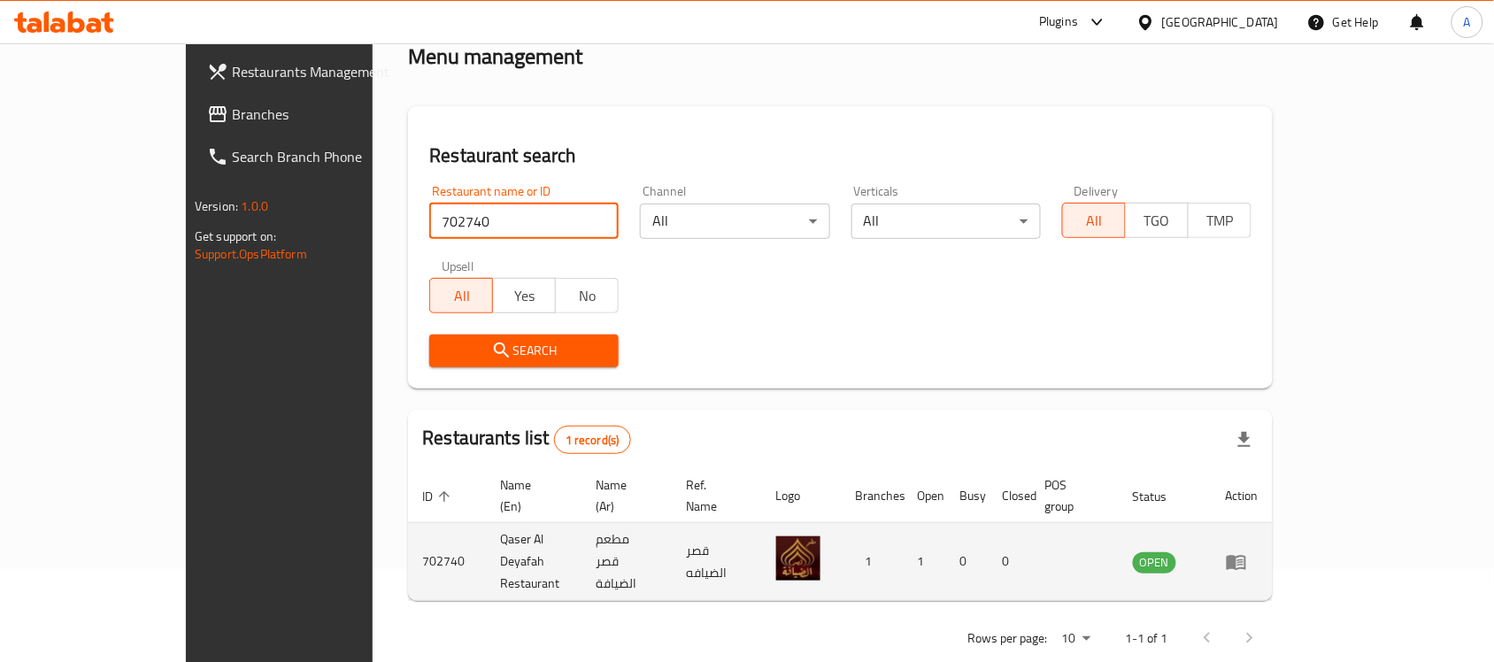
click at [1247, 551] on icon "enhanced table" at bounding box center [1235, 561] width 21 height 21
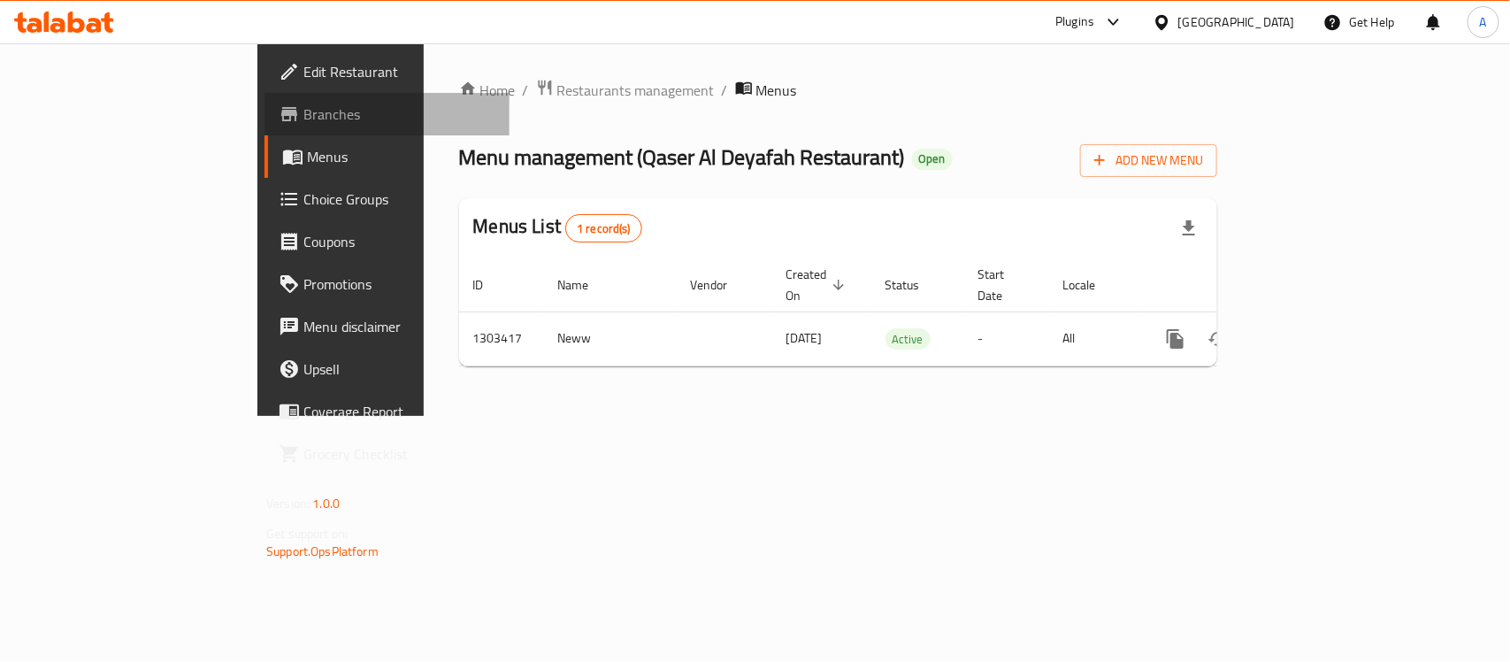
click at [265, 125] on link "Branches" at bounding box center [387, 114] width 245 height 42
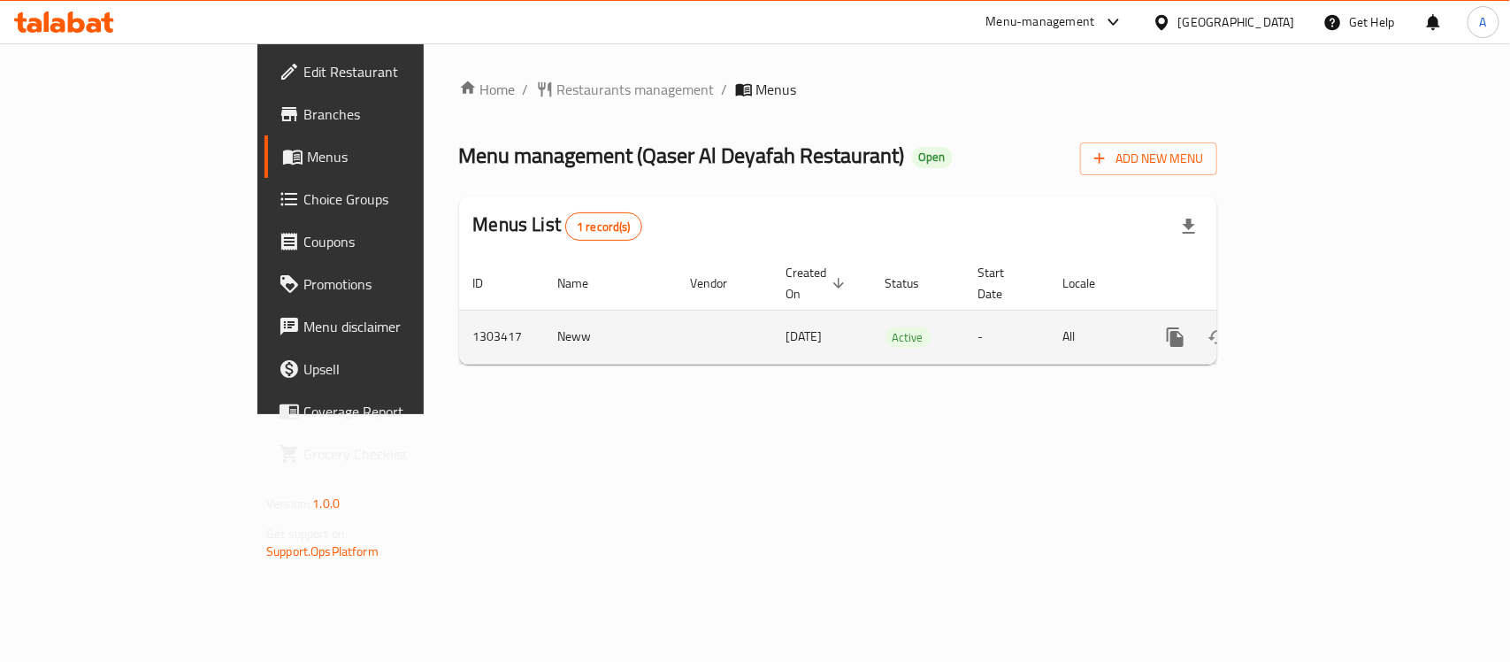
click at [1314, 326] on icon "enhanced table" at bounding box center [1303, 336] width 21 height 21
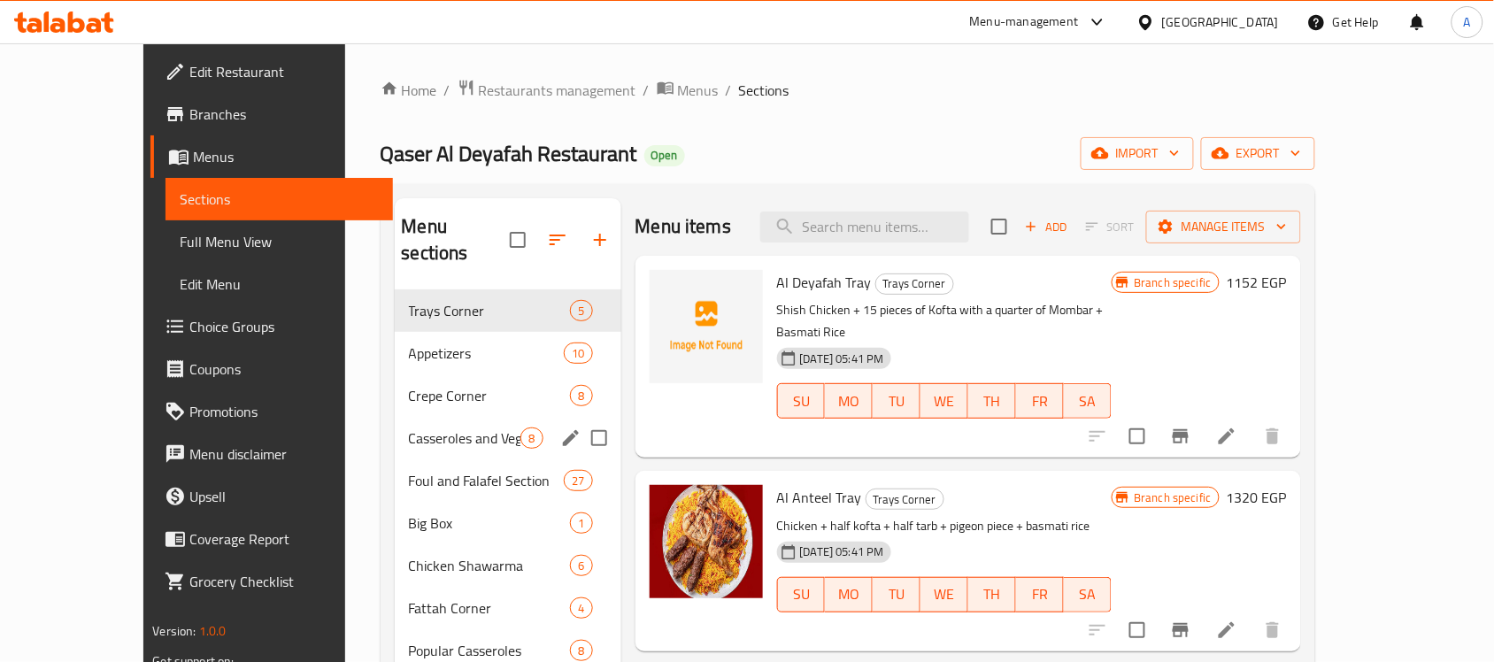
scroll to position [111, 0]
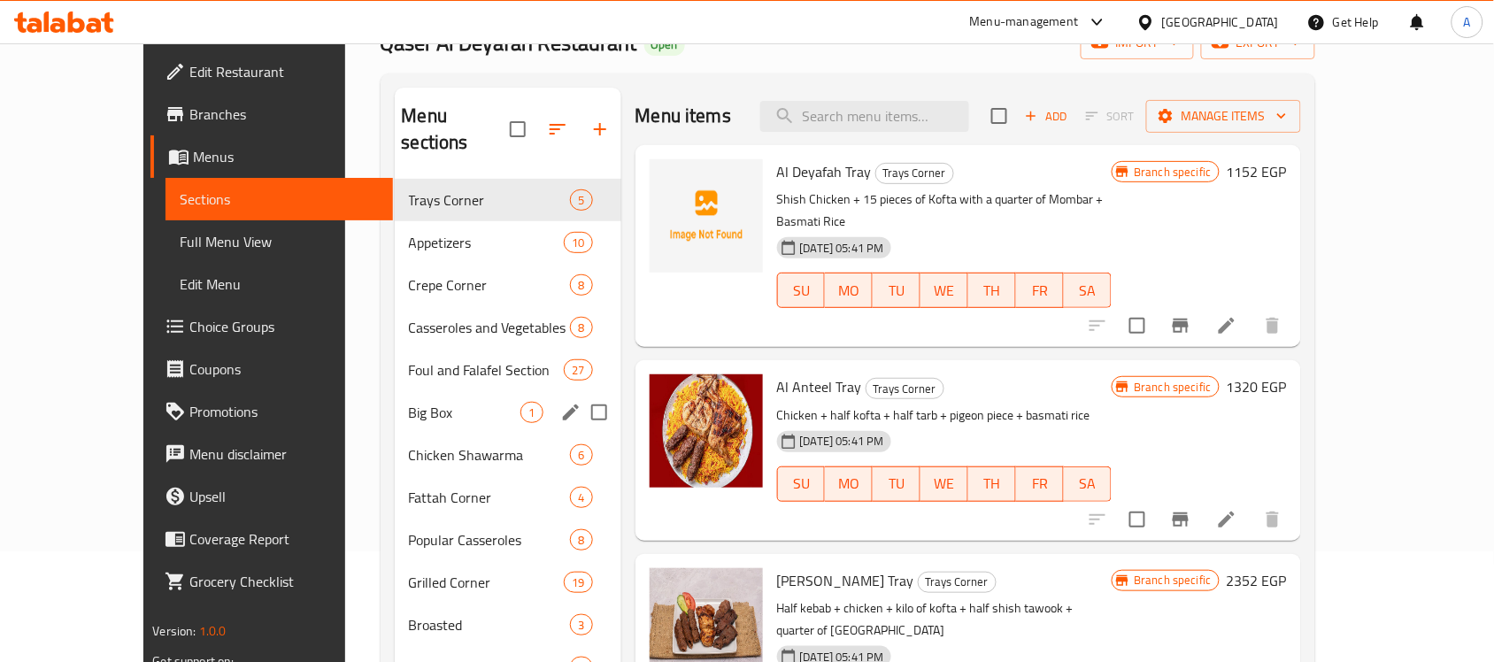
click at [409, 402] on span "Big Box" at bounding box center [465, 412] width 112 height 21
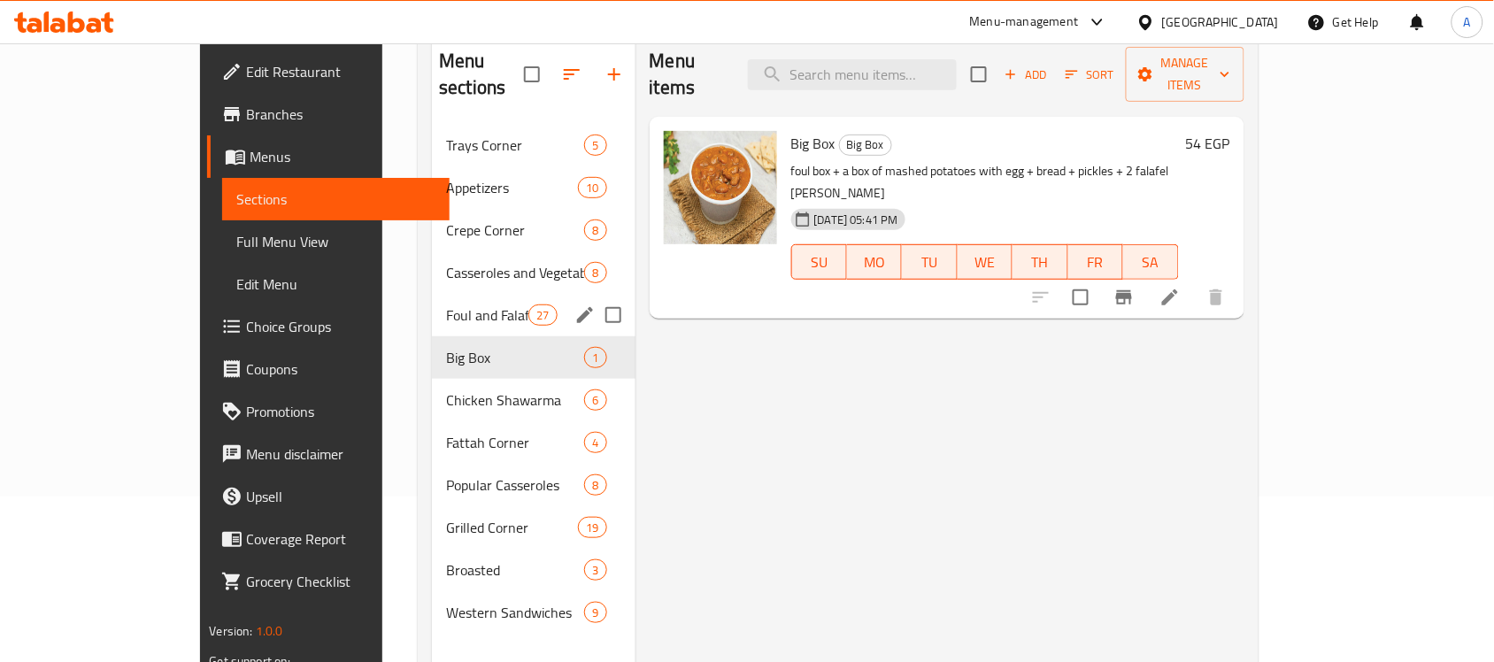
scroll to position [111, 0]
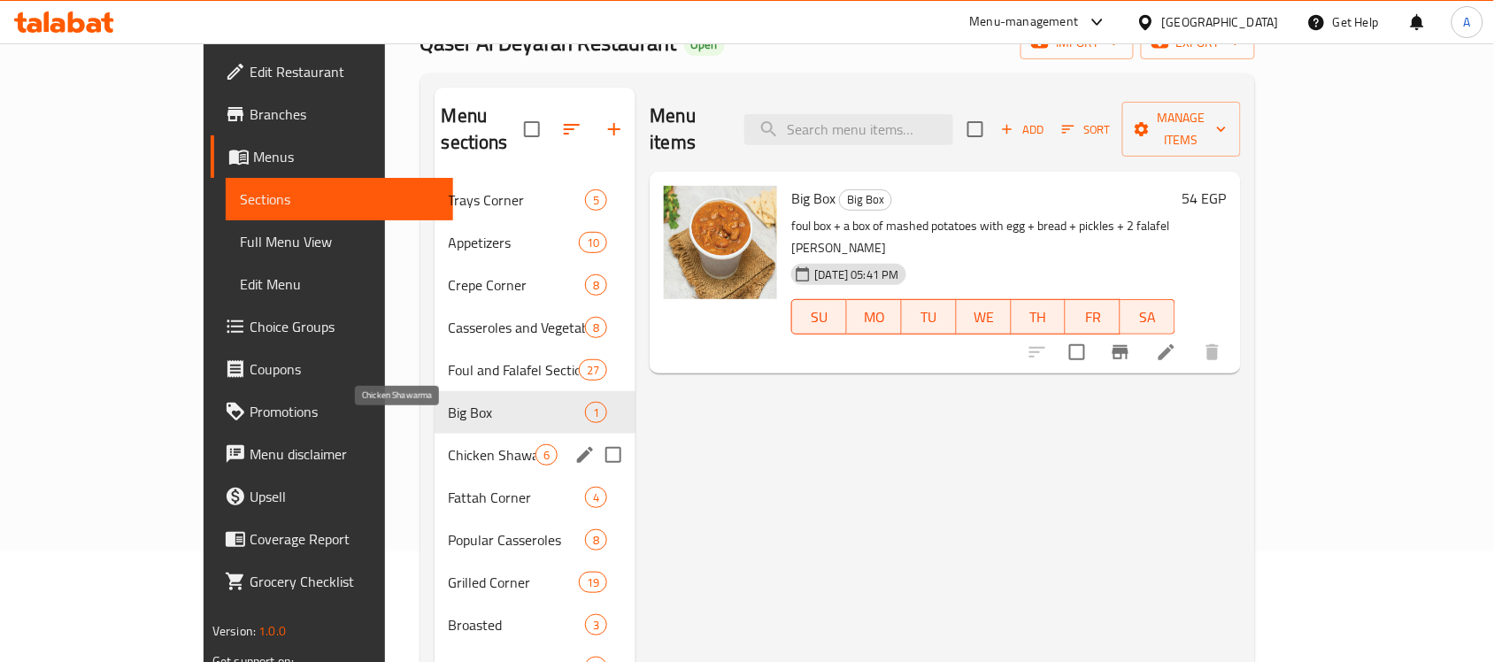
click at [449, 444] on span "Chicken Shawarma" at bounding box center [493, 454] width 88 height 21
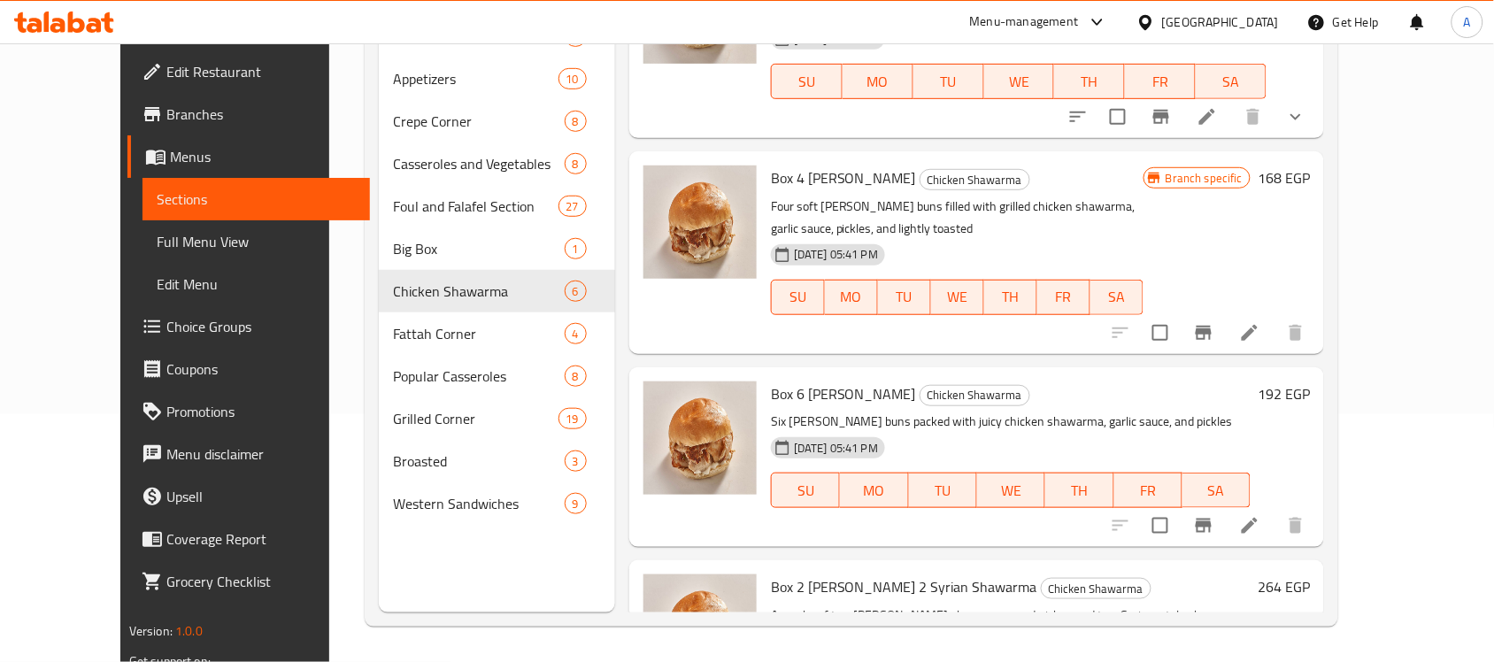
scroll to position [111, 0]
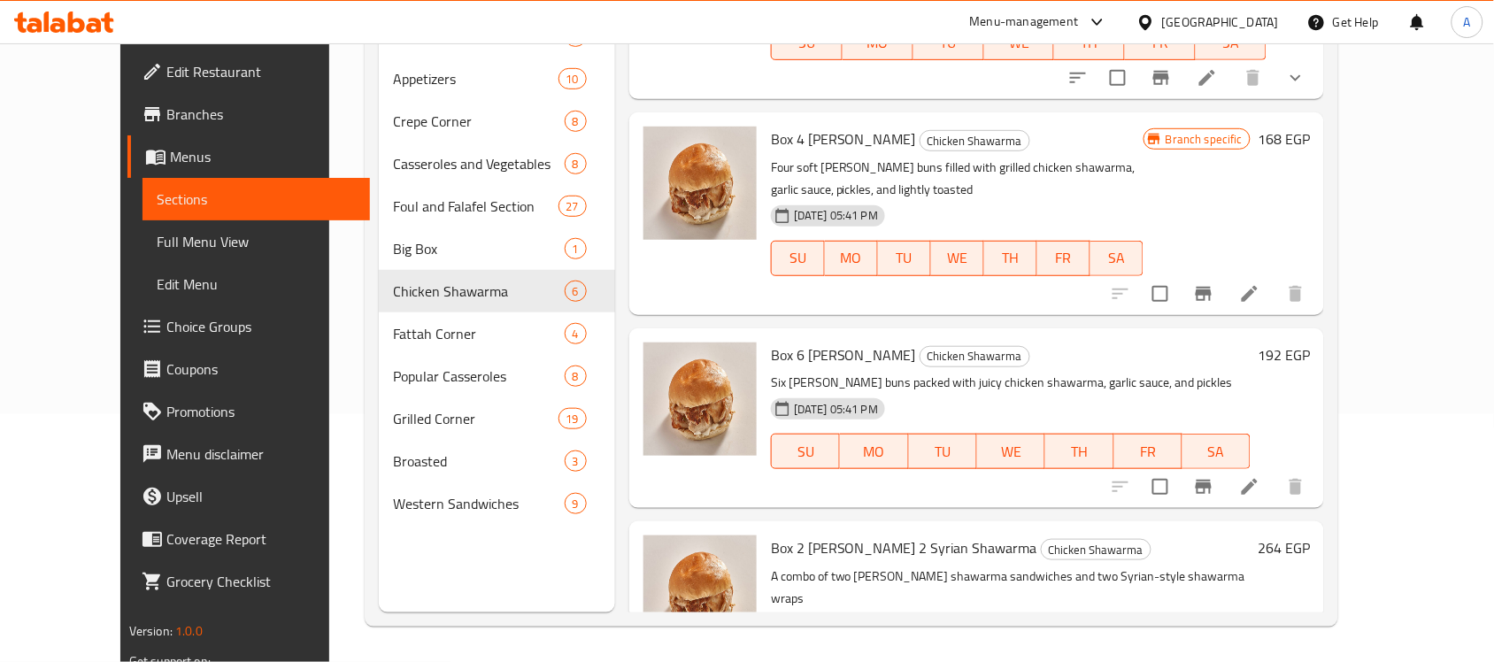
click at [797, 342] on span "Box 6 Kaiser" at bounding box center [843, 355] width 145 height 27
copy h6 "Kaiser"
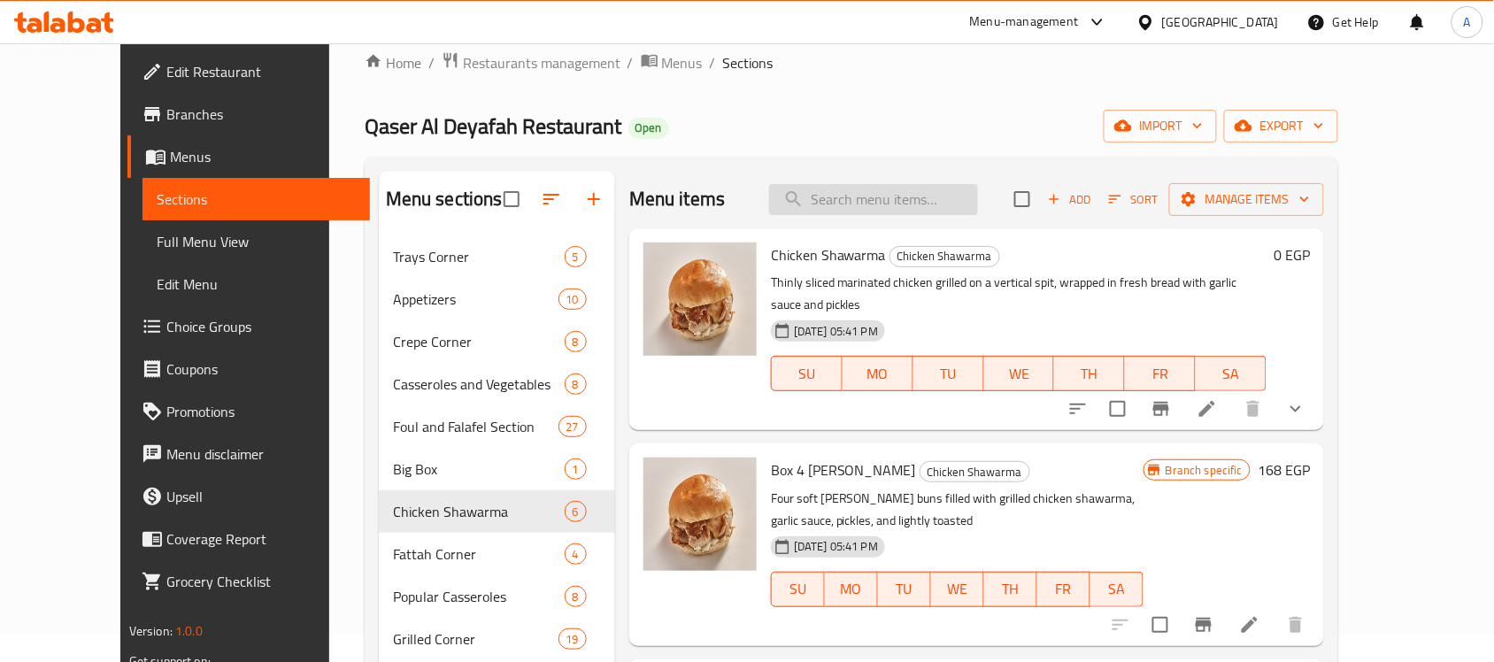
scroll to position [0, 0]
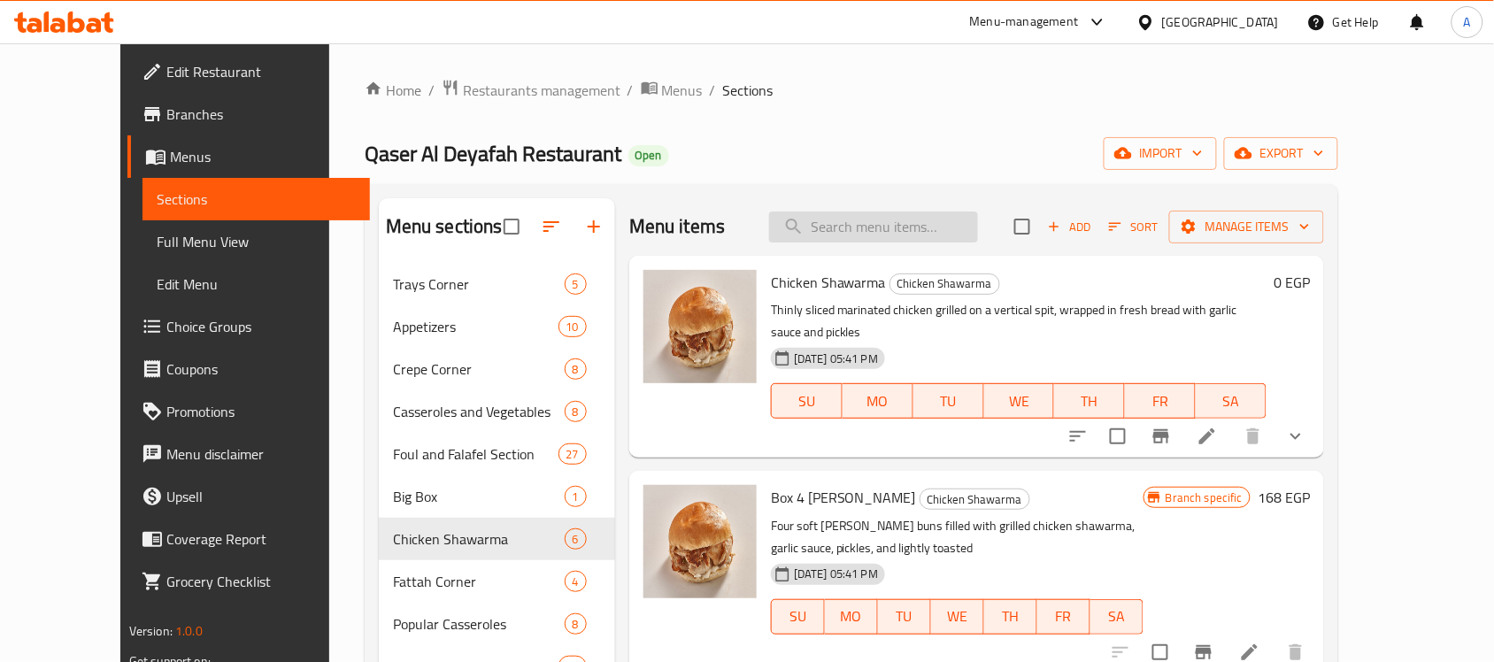
click at [902, 235] on input "search" at bounding box center [873, 226] width 209 height 31
paste input "Kaiser"
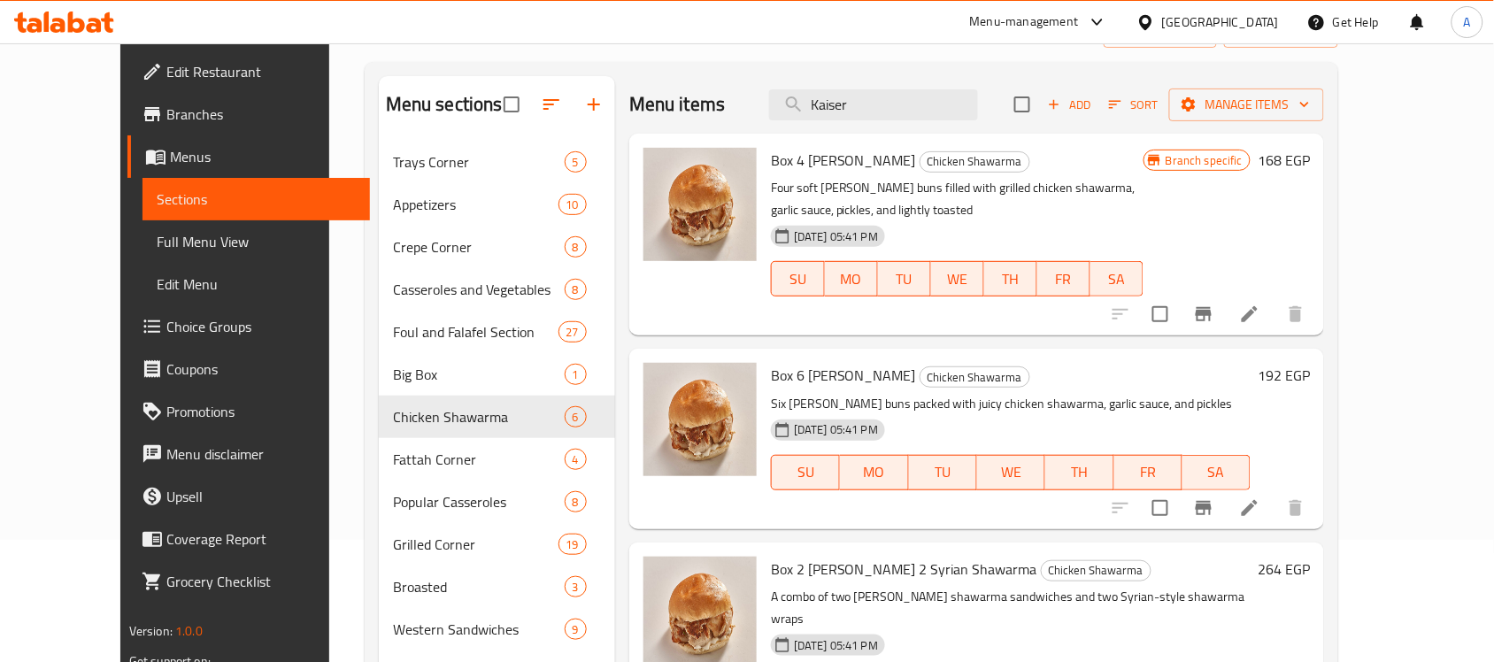
scroll to position [249, 0]
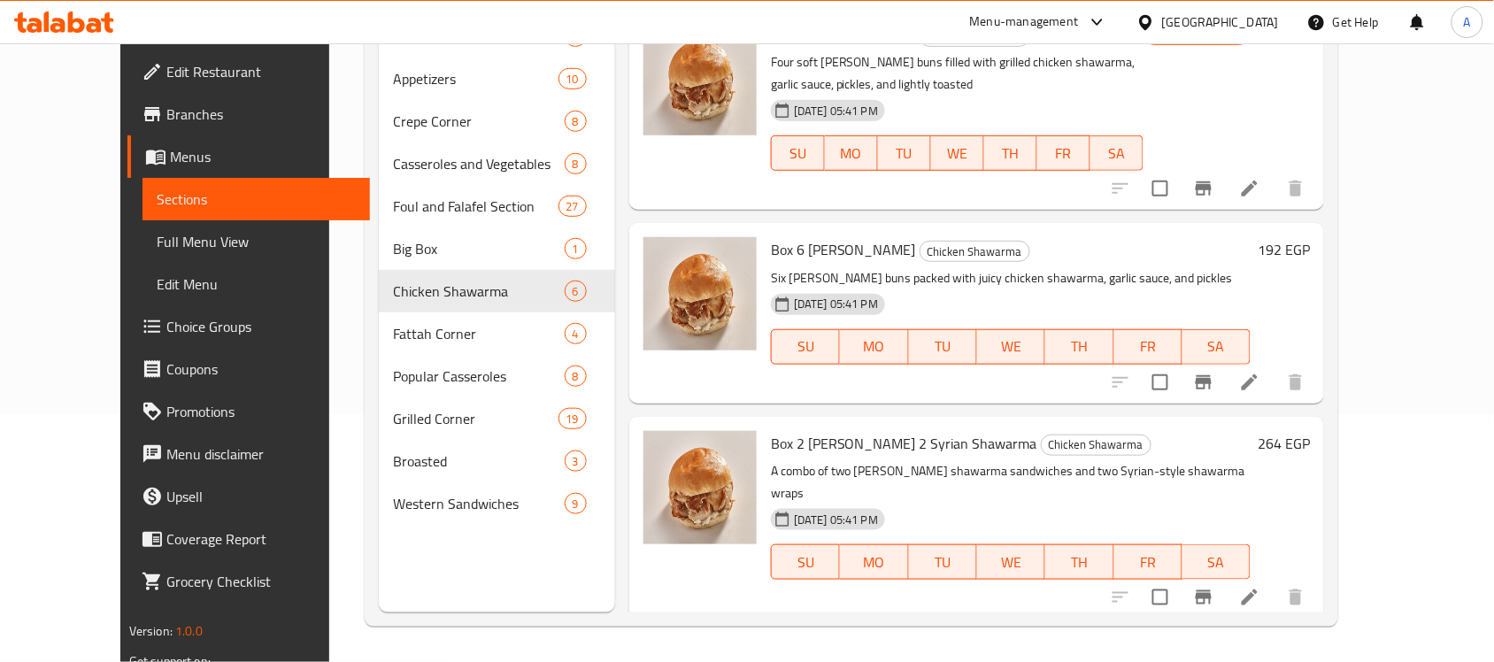
type input "Kaiser"
